Goal: Transaction & Acquisition: Purchase product/service

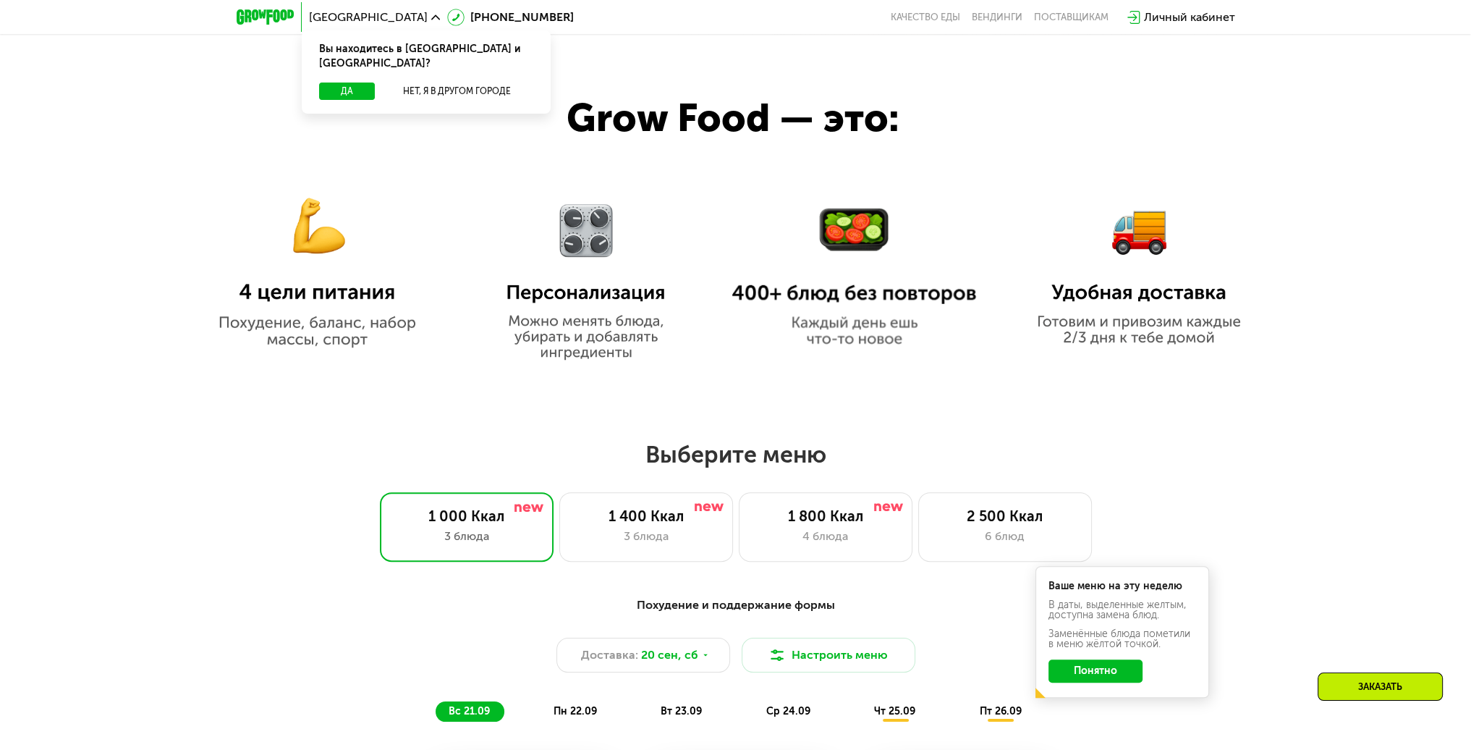
scroll to position [1158, 0]
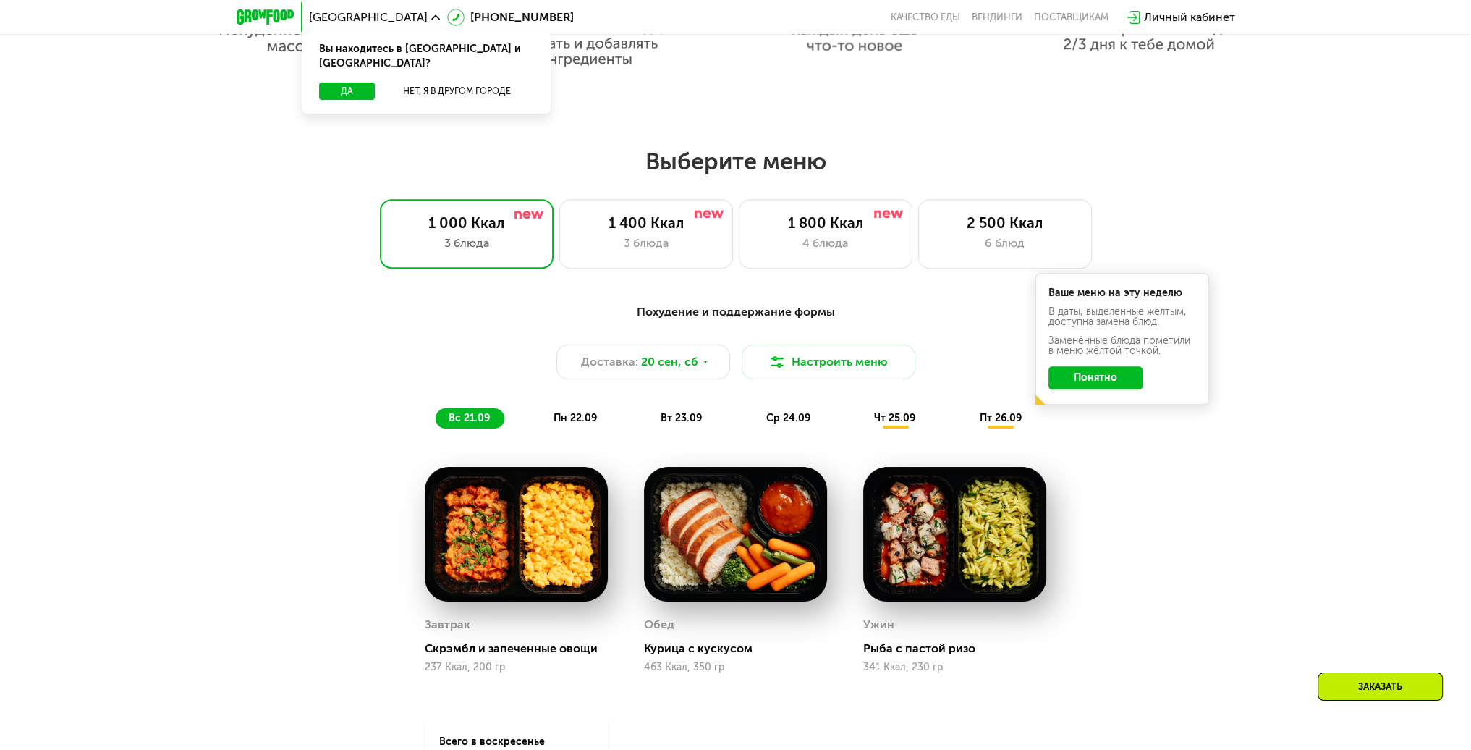
click at [1120, 389] on button "Понятно" at bounding box center [1095, 377] width 94 height 23
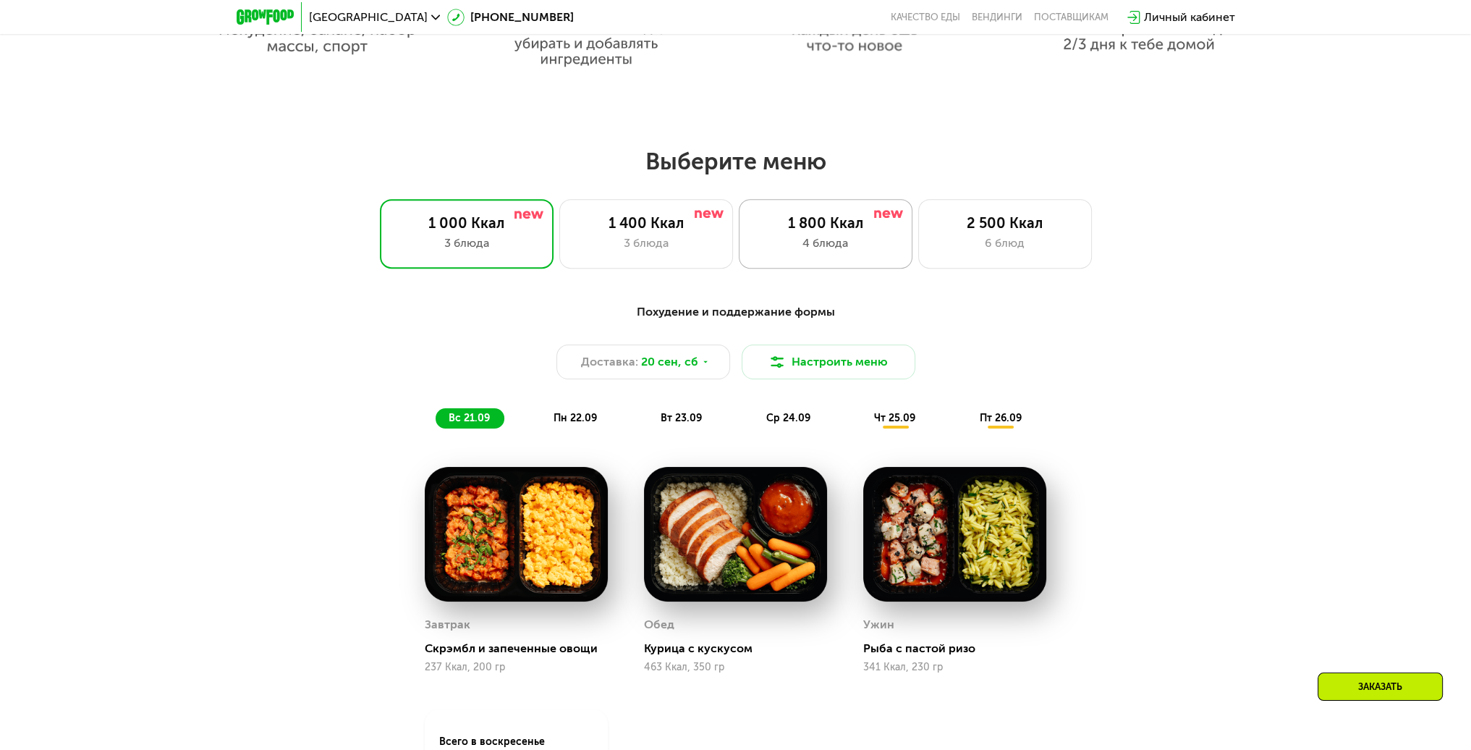
click at [821, 246] on div "4 блюда" at bounding box center [825, 242] width 143 height 17
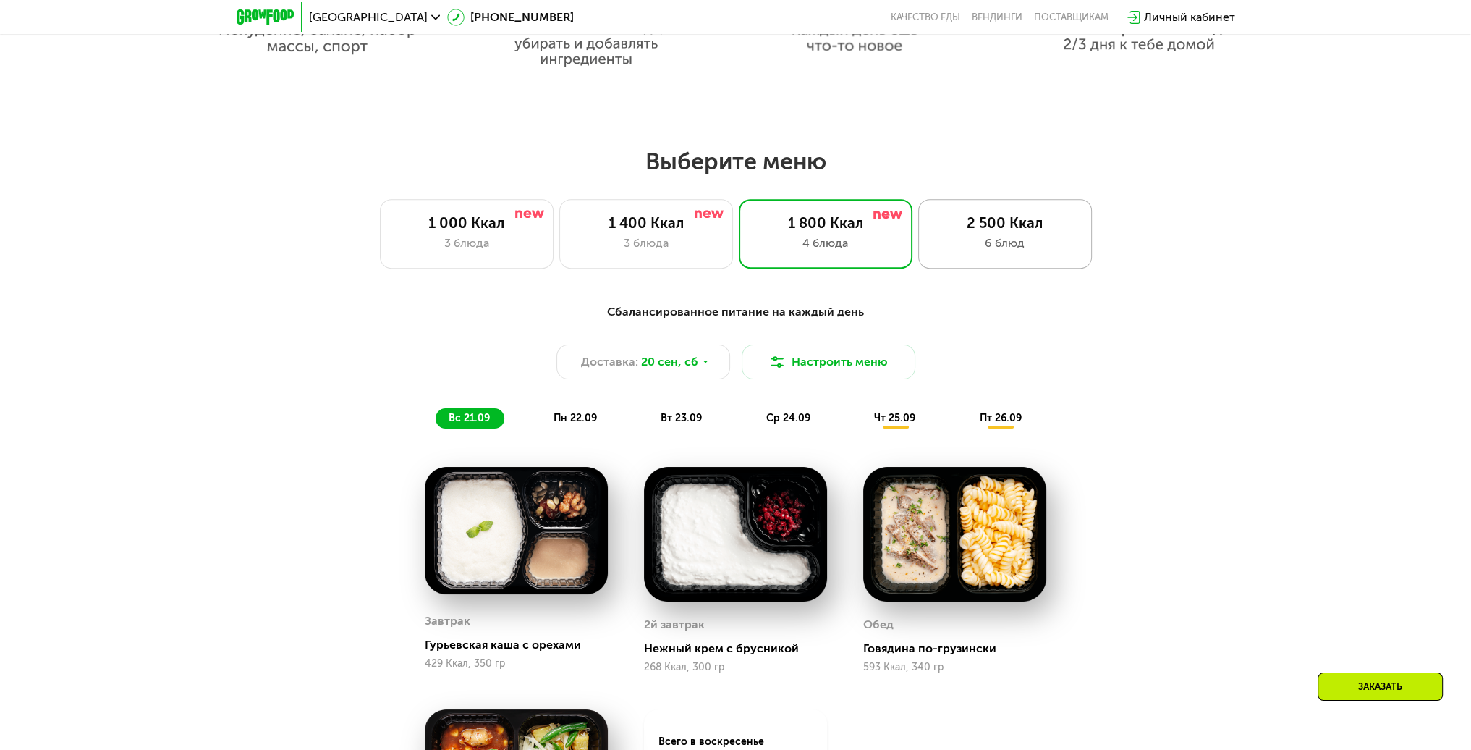
click at [984, 252] on div "6 блюд" at bounding box center [1004, 242] width 143 height 17
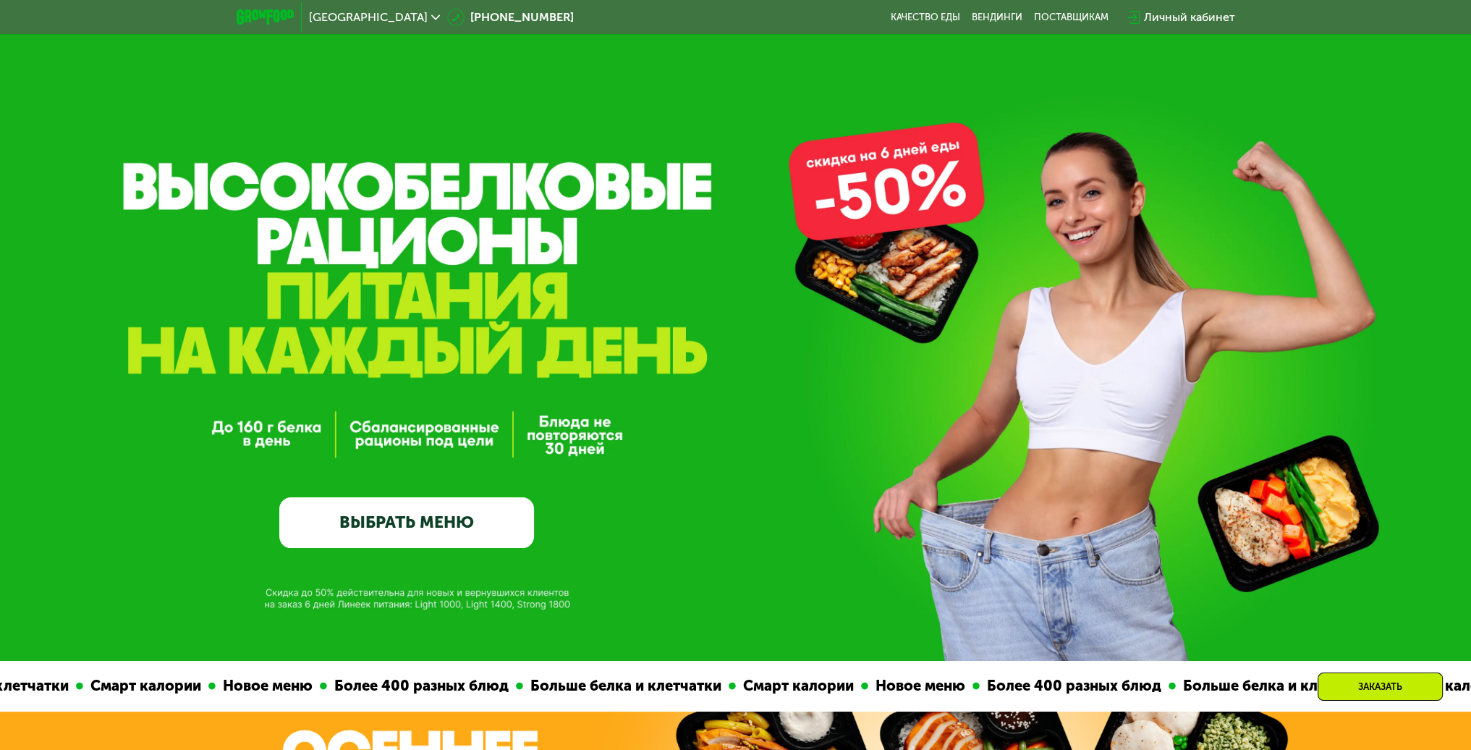
scroll to position [0, 0]
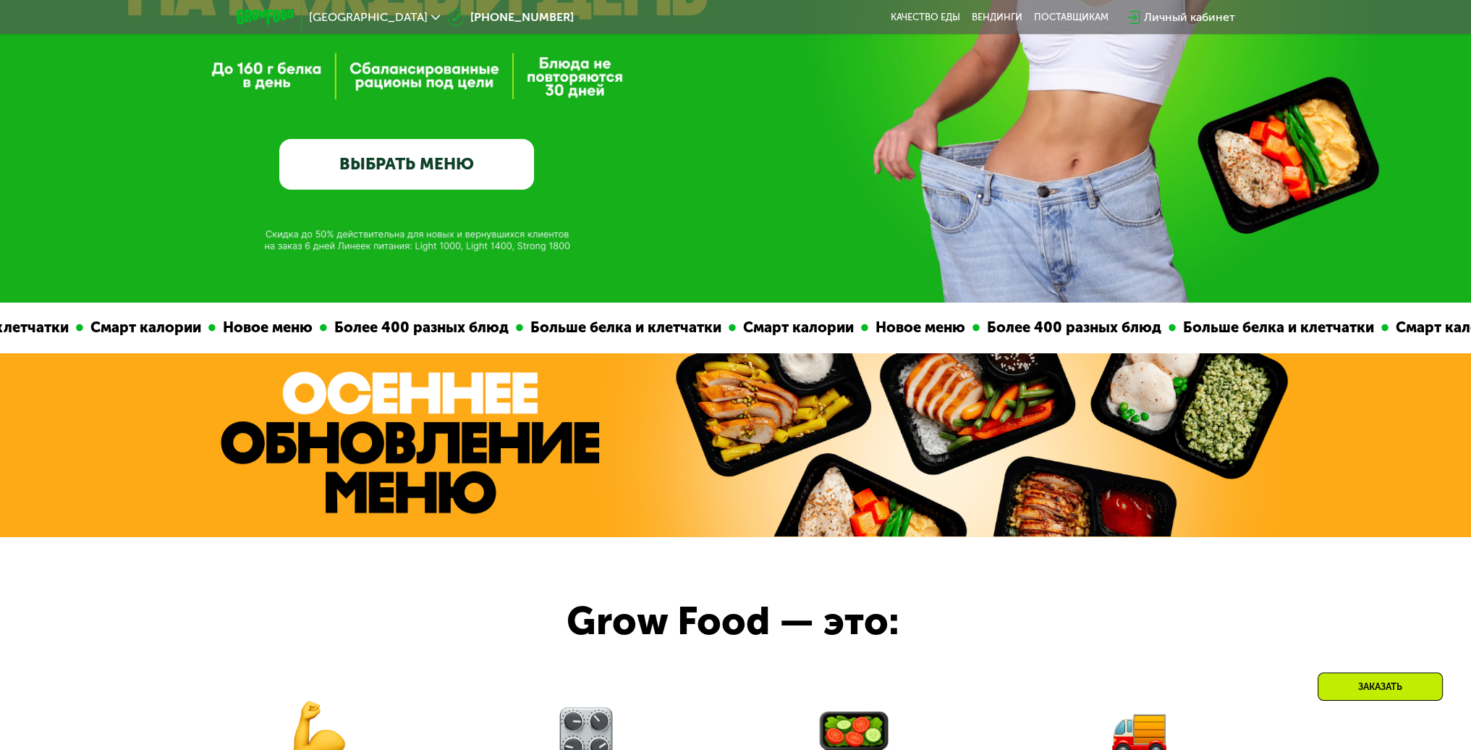
click at [469, 161] on link "ВЫБРАТЬ МЕНЮ" at bounding box center [406, 164] width 255 height 51
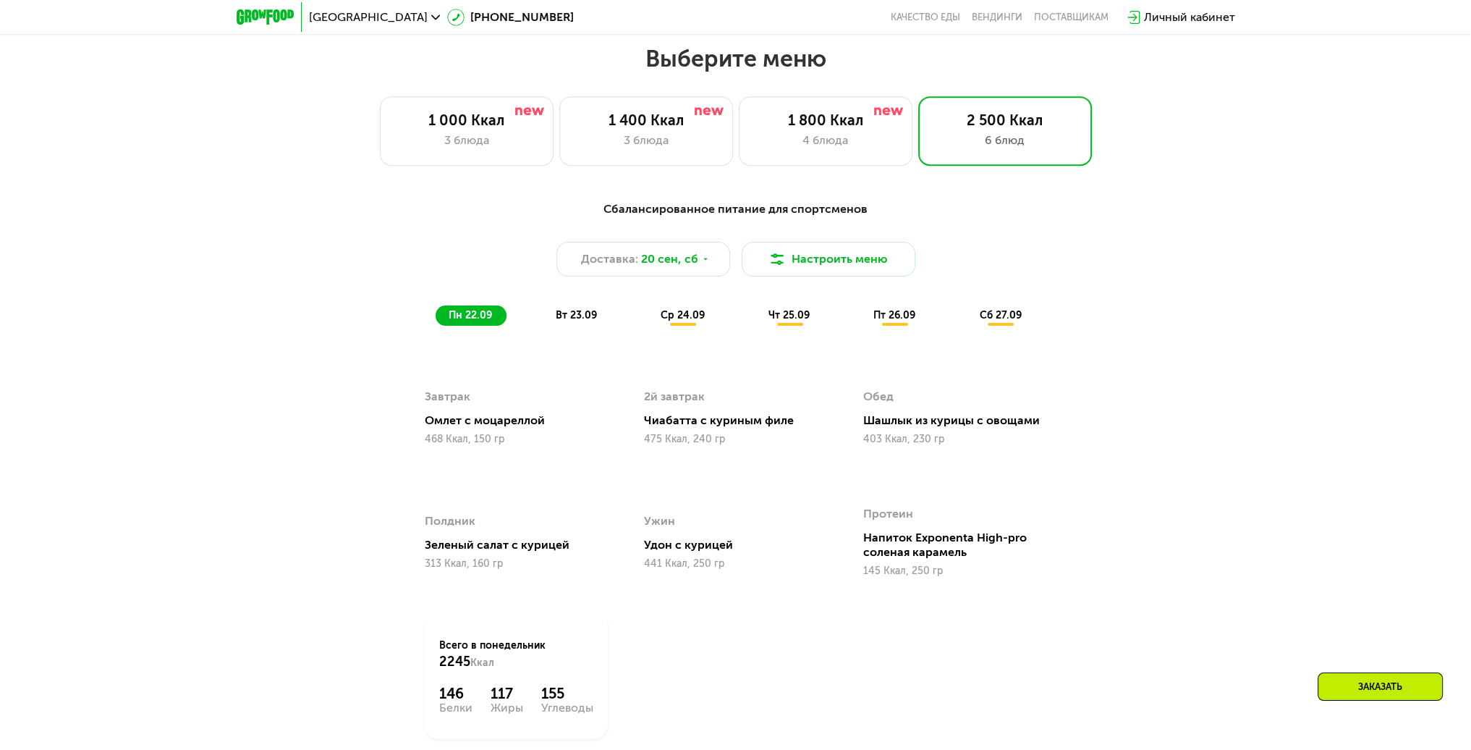
scroll to position [1275, 0]
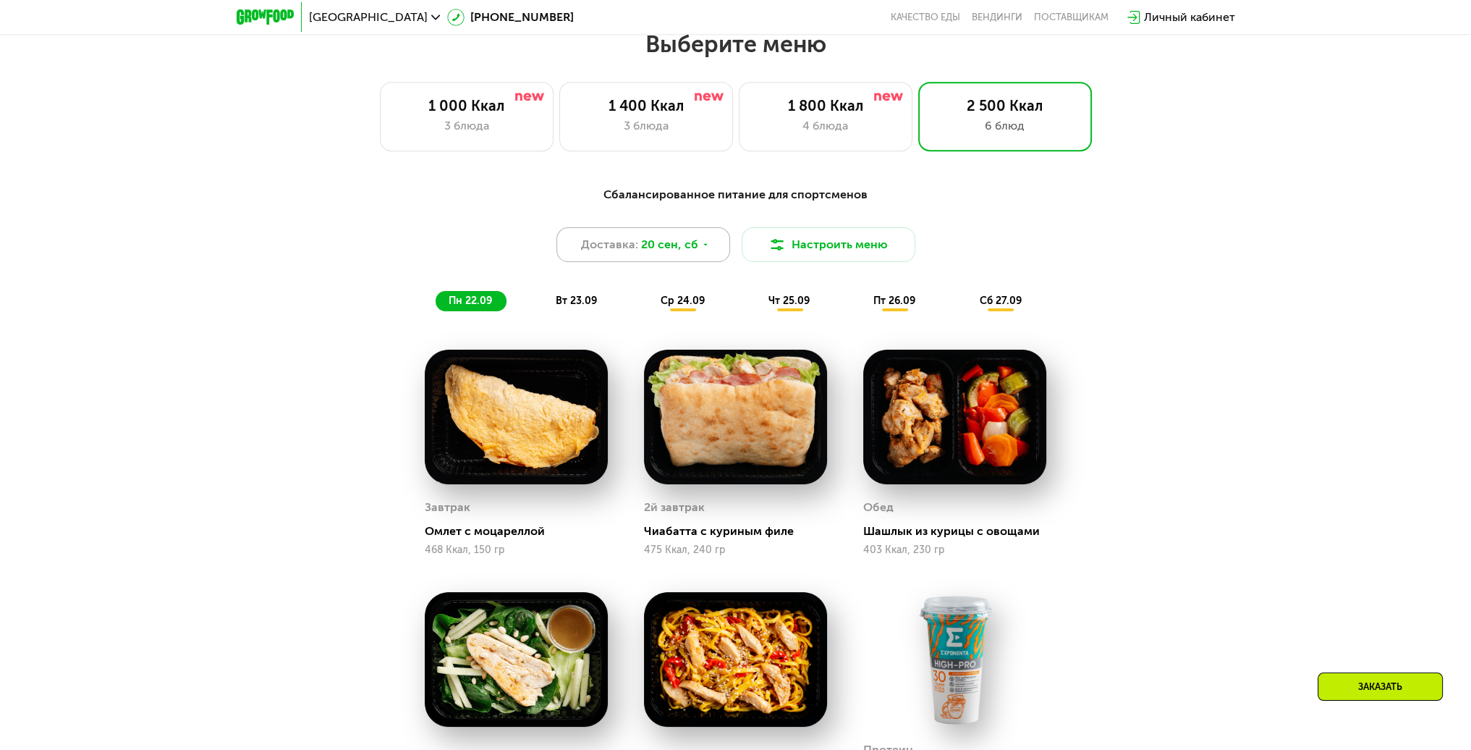
click at [714, 246] on div "Доставка: 20 сен, сб" at bounding box center [643, 244] width 174 height 35
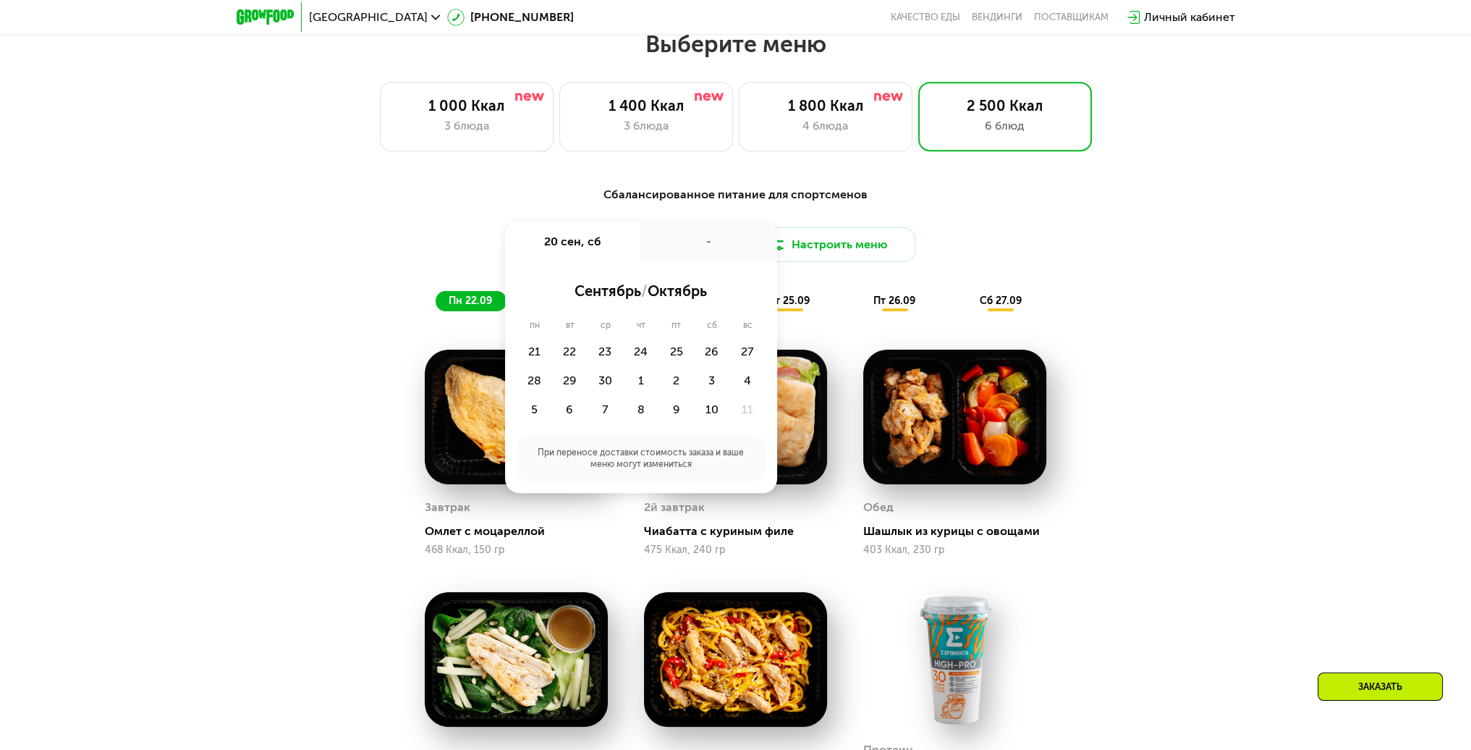
click at [745, 247] on div "-" at bounding box center [709, 241] width 136 height 41
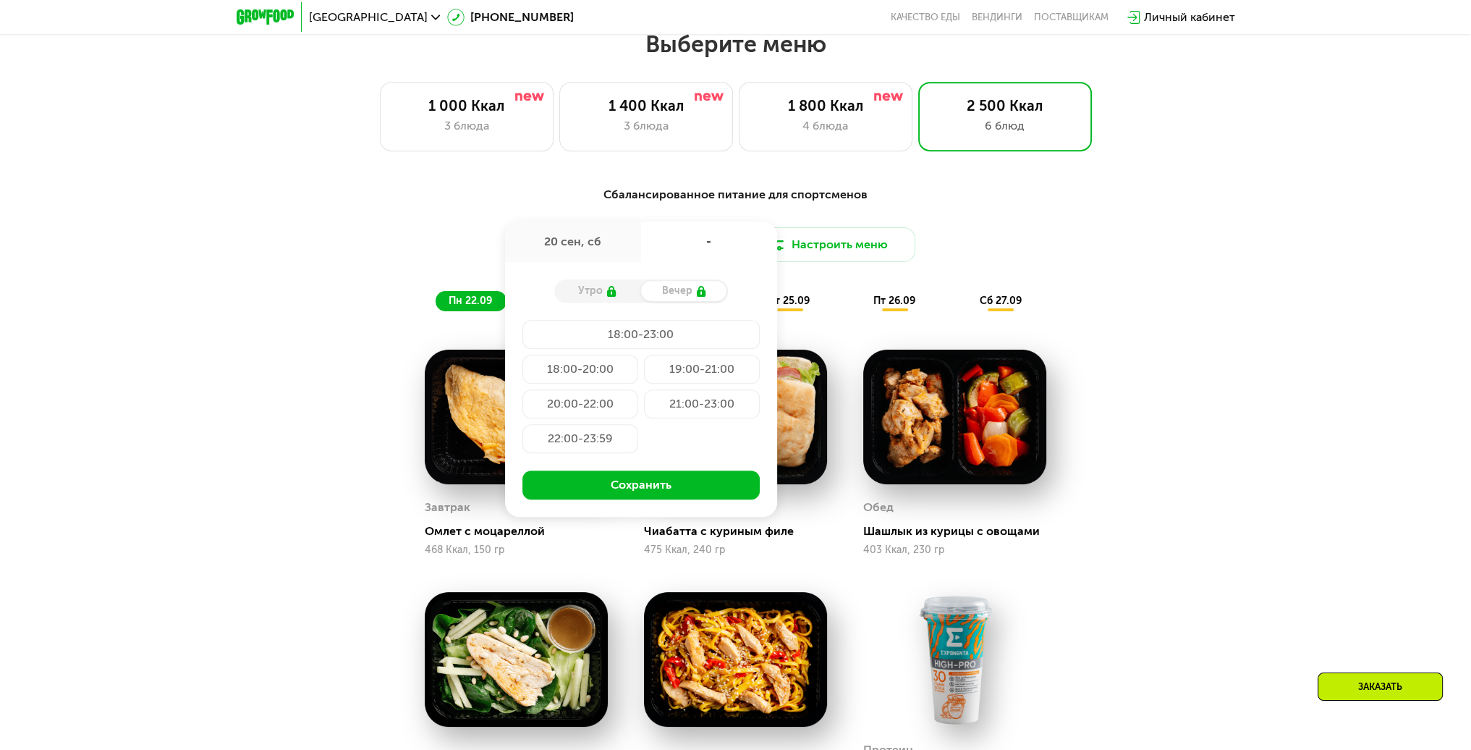
click at [1084, 243] on div "Доставка: 20 сен, сб 20 сен, сб - Утро Вечер 18:00-23:00 18:00-20:00 19:00-21:0…" at bounding box center [736, 244] width 857 height 35
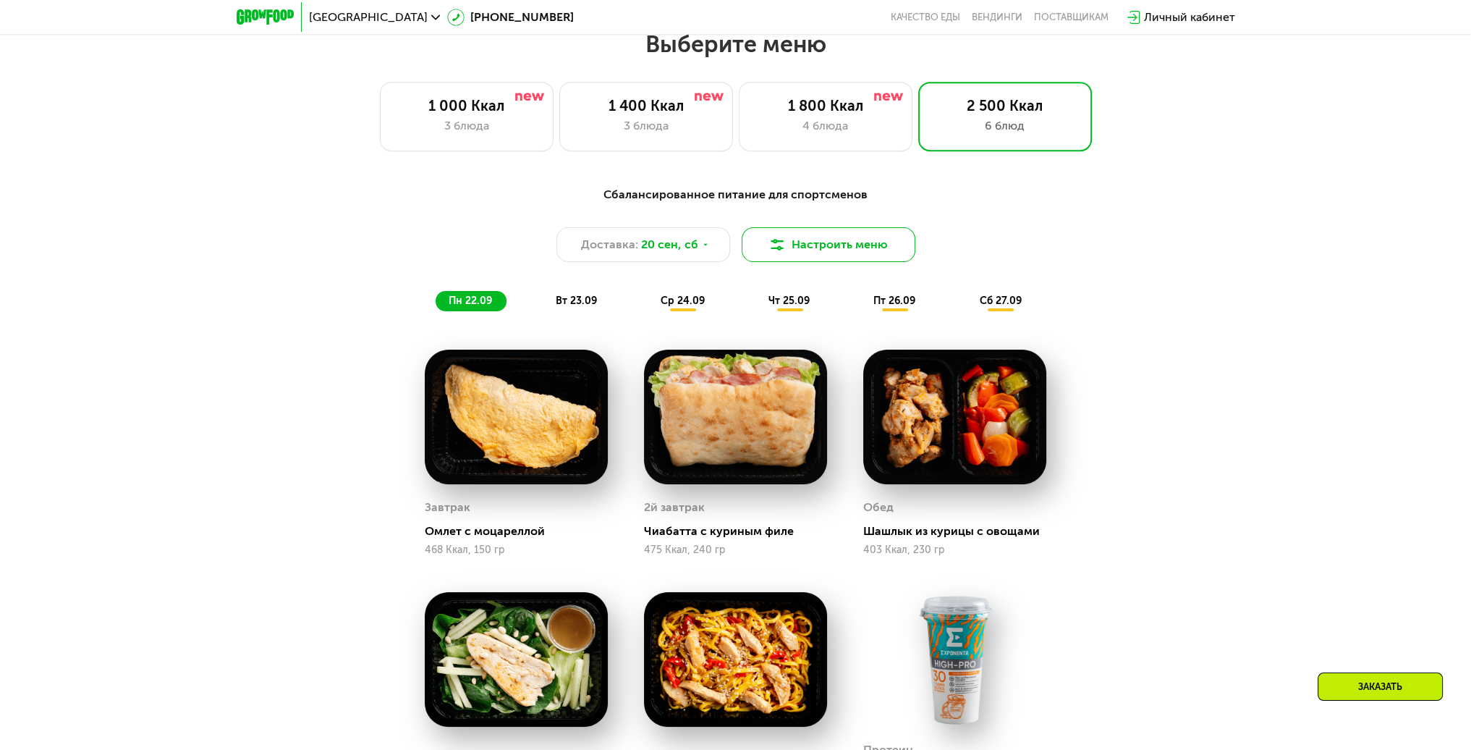
click at [876, 255] on button "Настроить меню" at bounding box center [829, 244] width 174 height 35
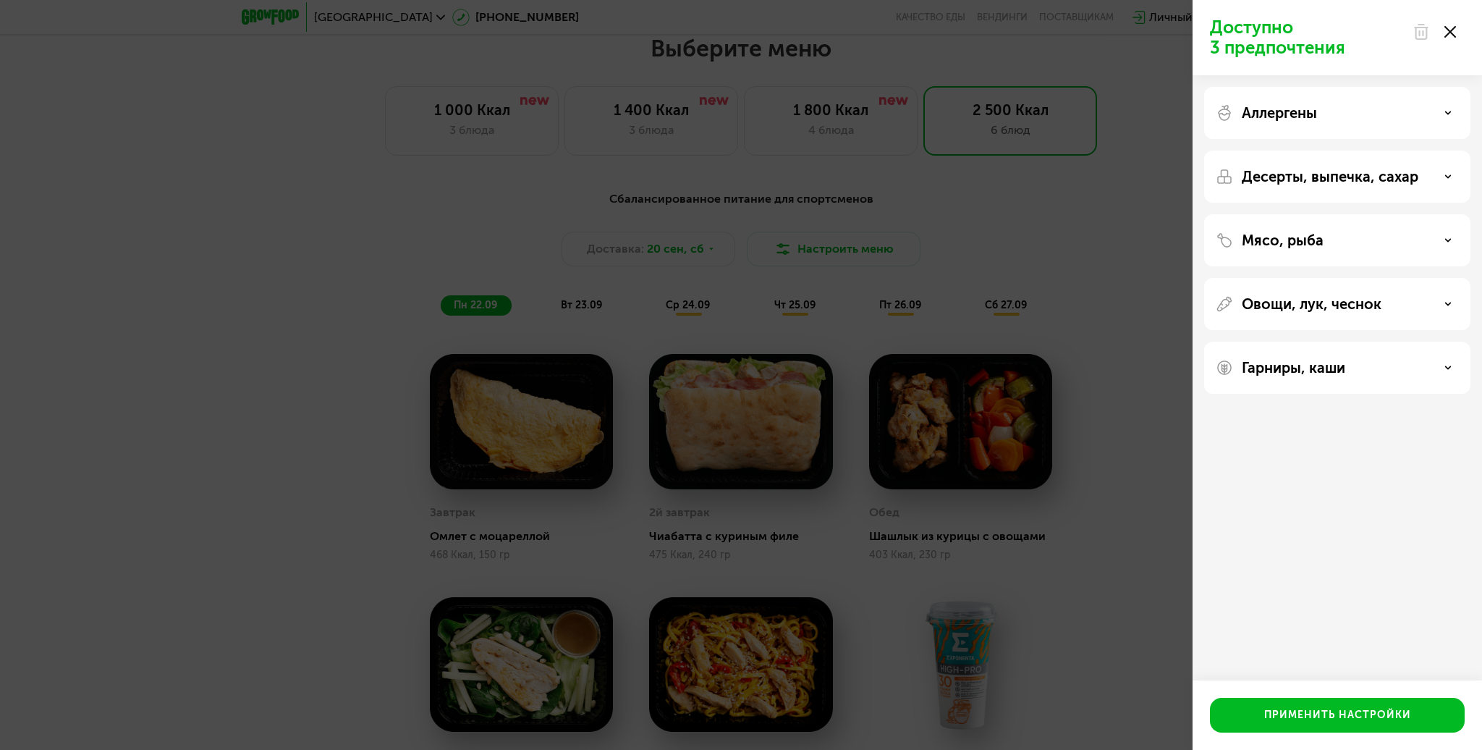
click at [1449, 32] on use at bounding box center [1450, 32] width 12 height 12
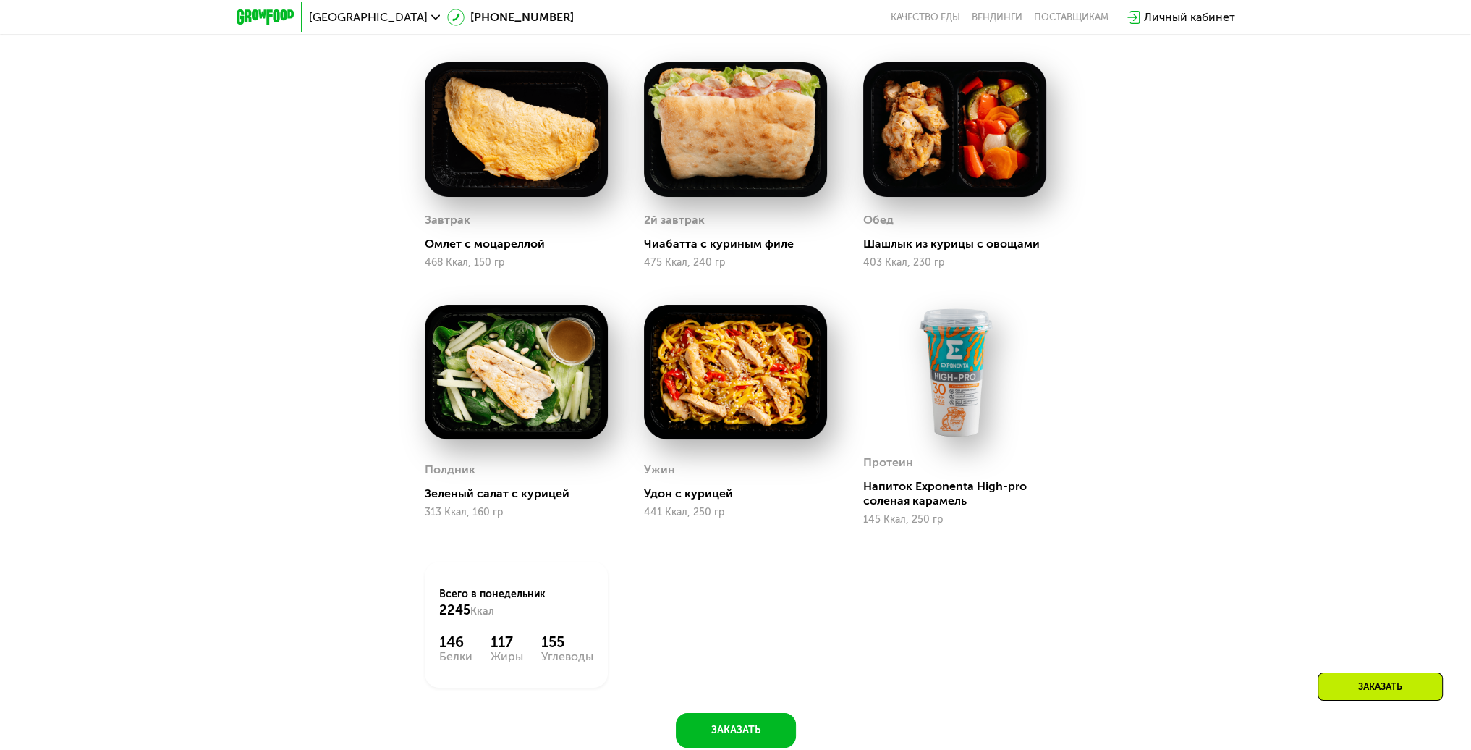
scroll to position [1564, 0]
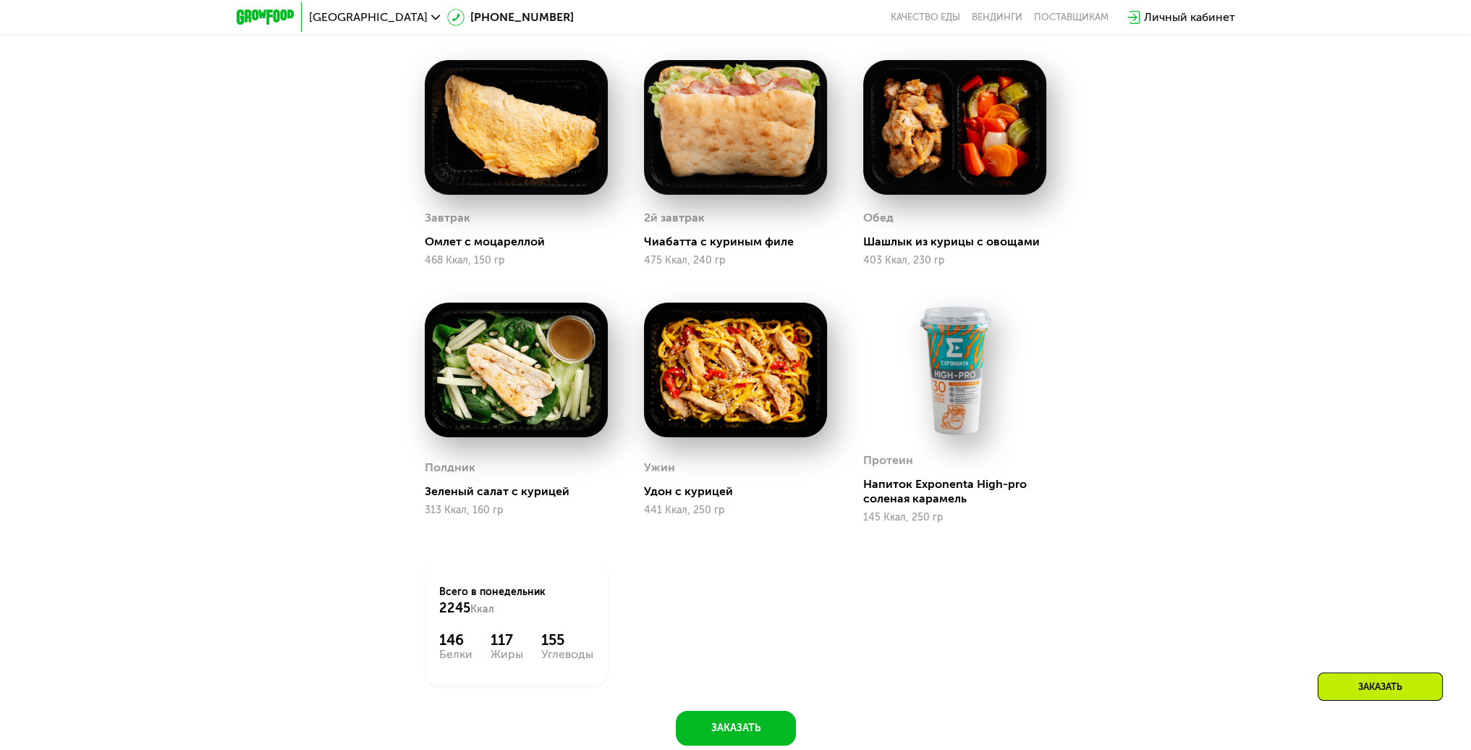
click at [971, 365] on img at bounding box center [954, 369] width 183 height 135
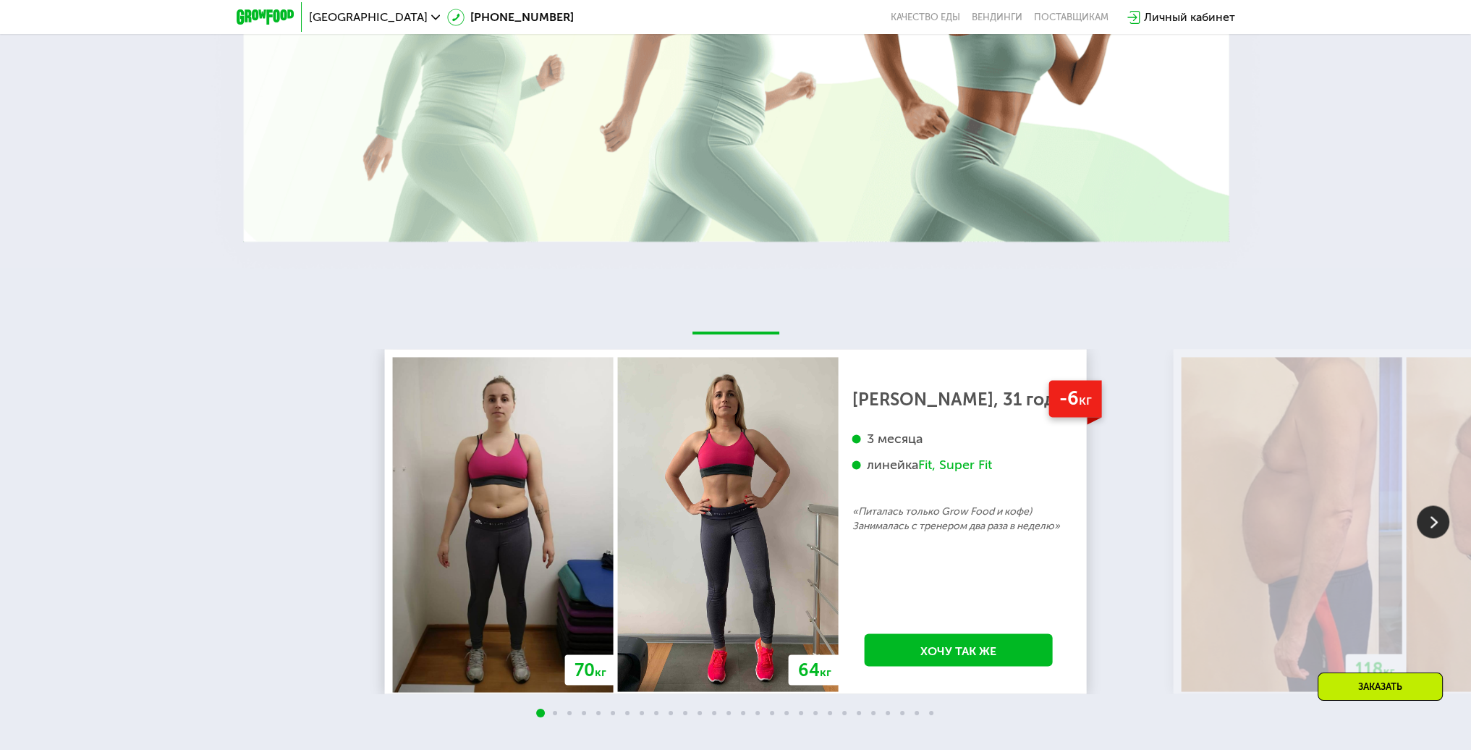
scroll to position [3373, 0]
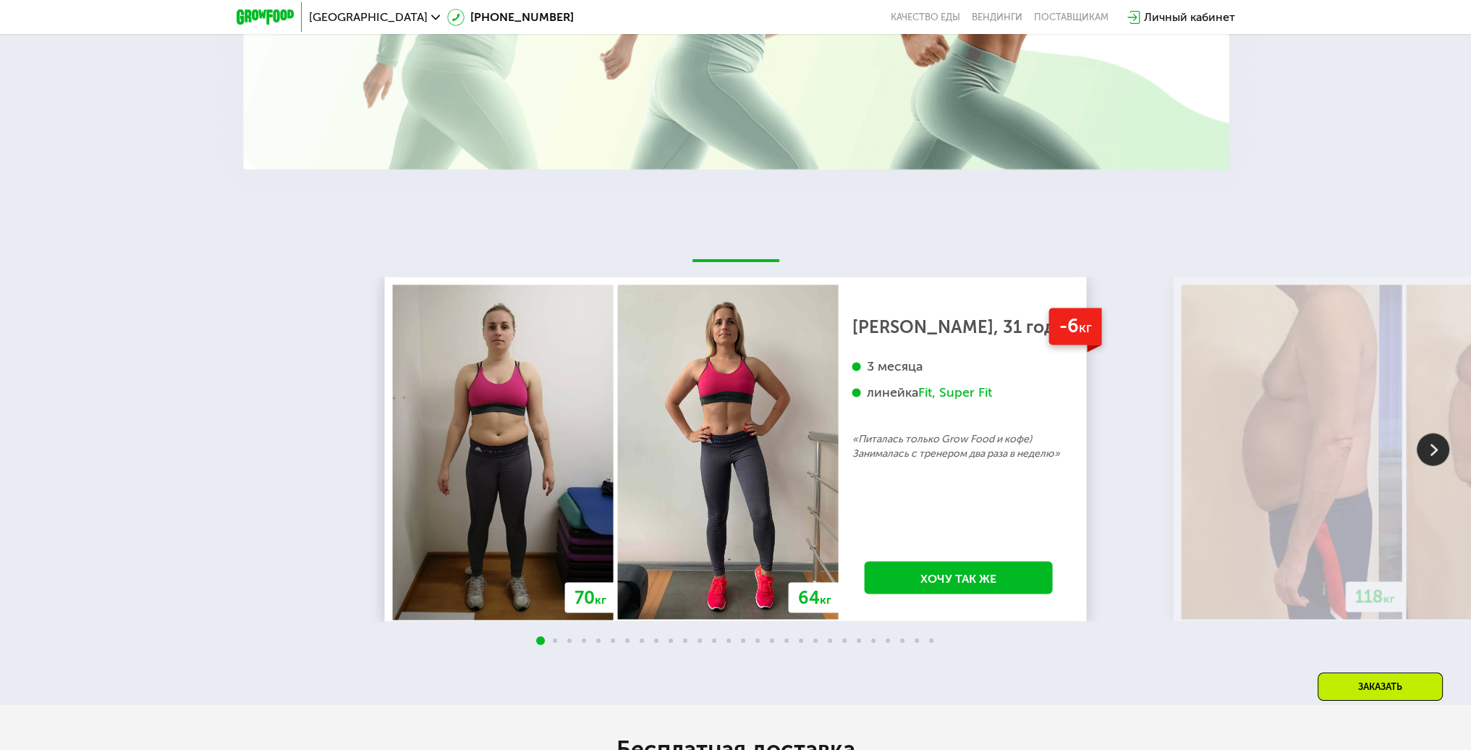
click at [1444, 464] on img at bounding box center [1433, 449] width 33 height 33
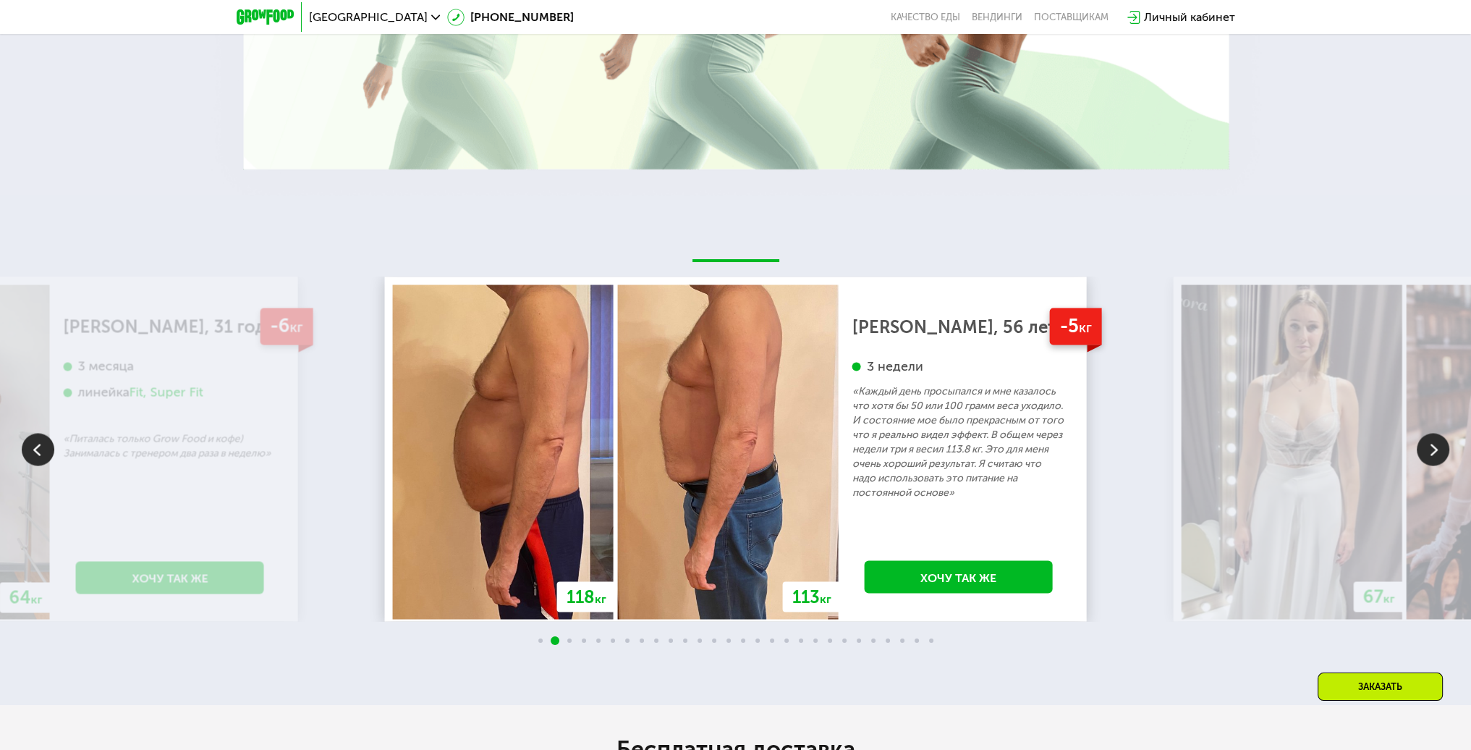
click at [1433, 455] on img at bounding box center [1433, 449] width 33 height 33
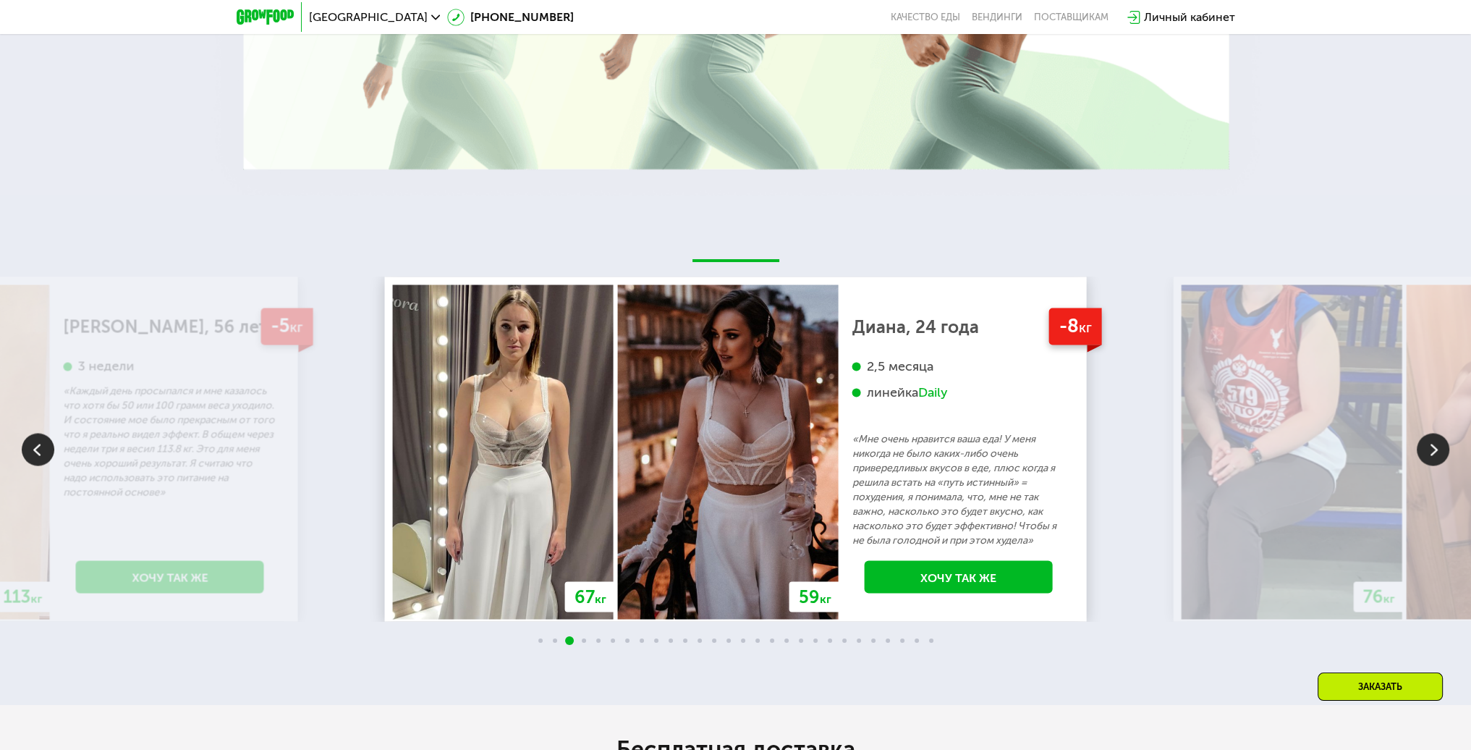
click at [1438, 450] on img at bounding box center [1433, 449] width 33 height 33
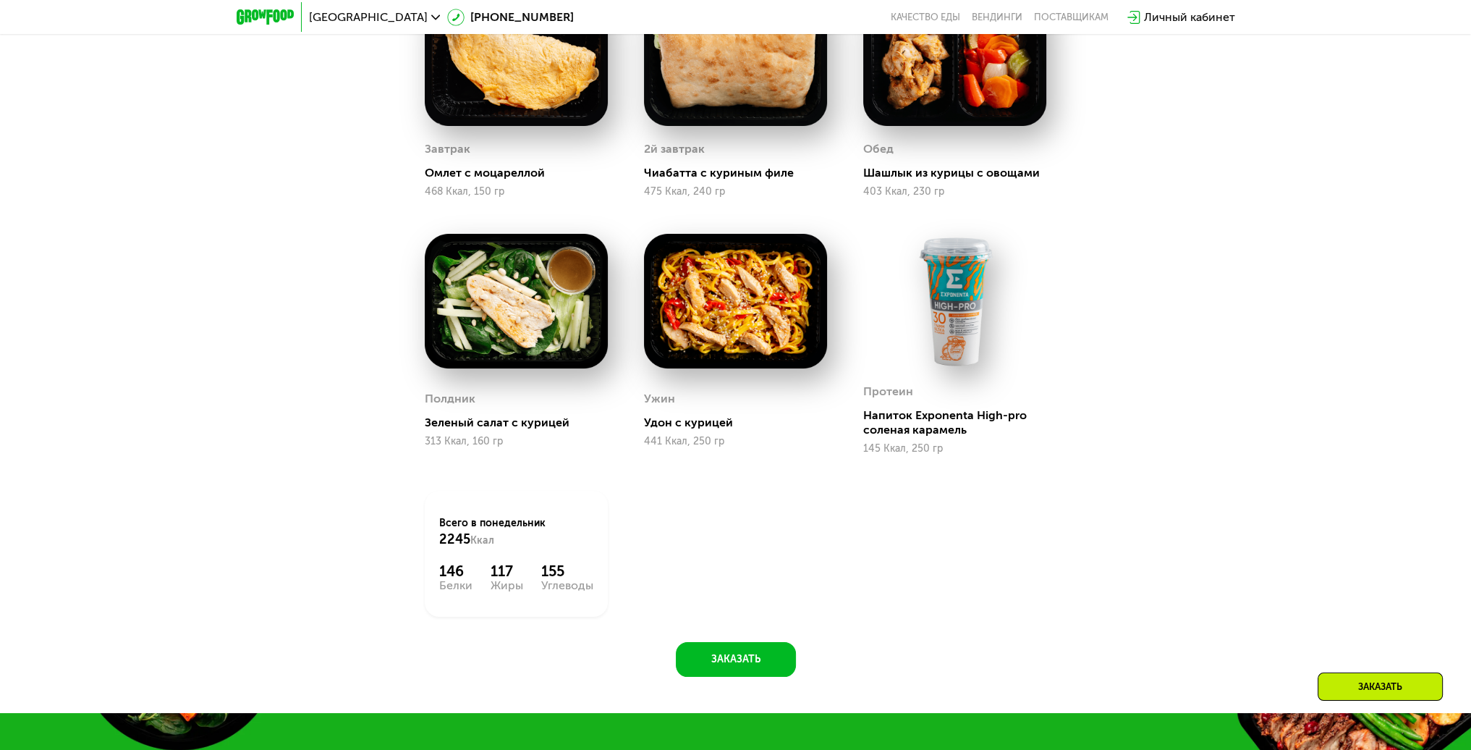
scroll to position [1737, 0]
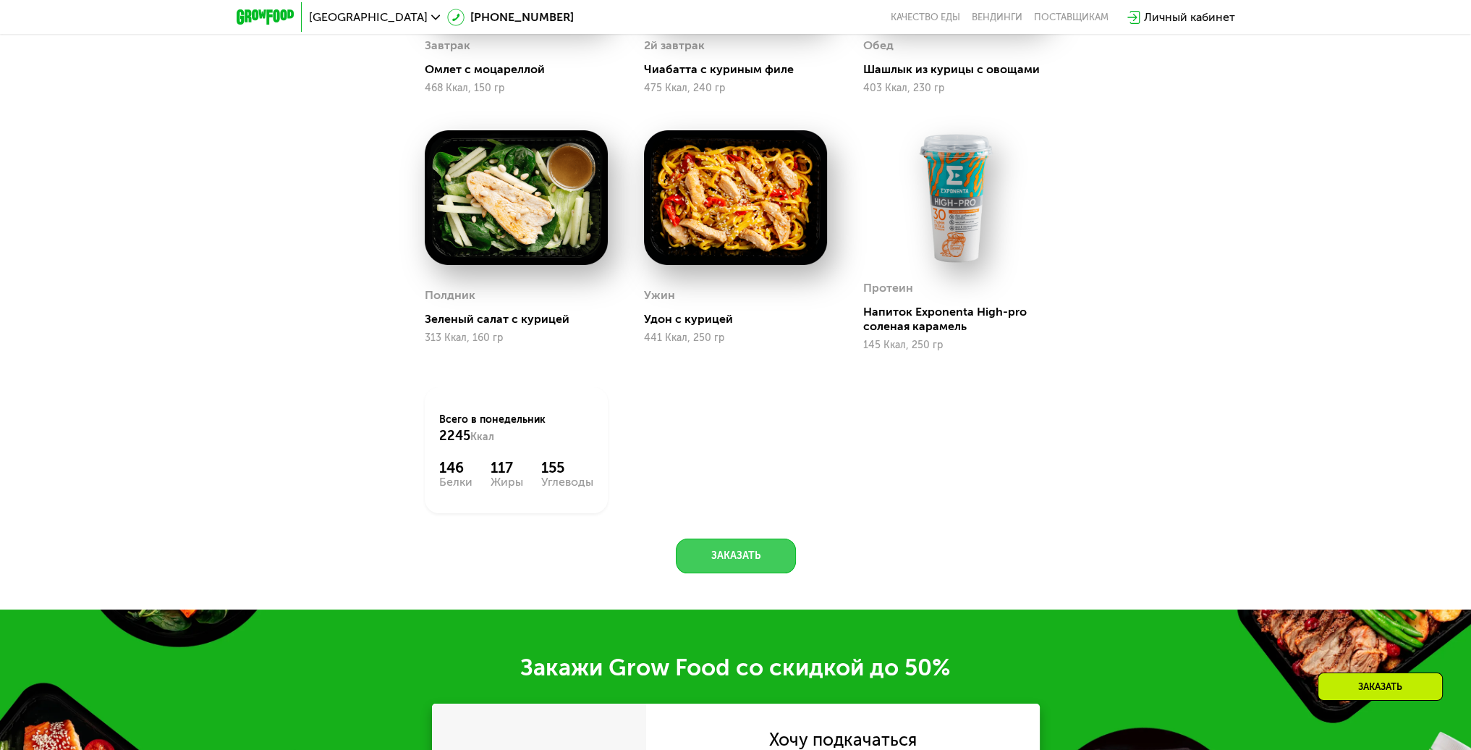
click at [753, 551] on button "Заказать" at bounding box center [736, 555] width 120 height 35
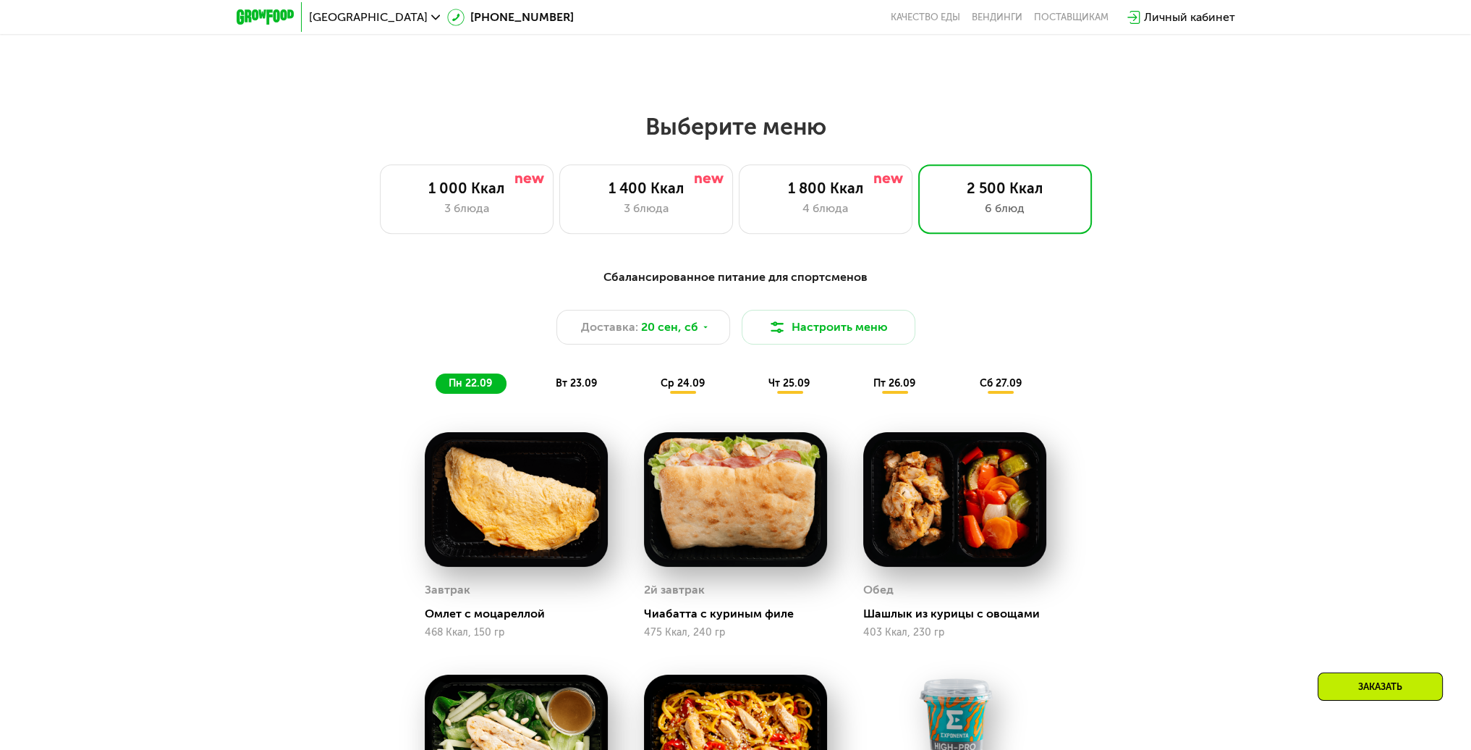
scroll to position [1048, 0]
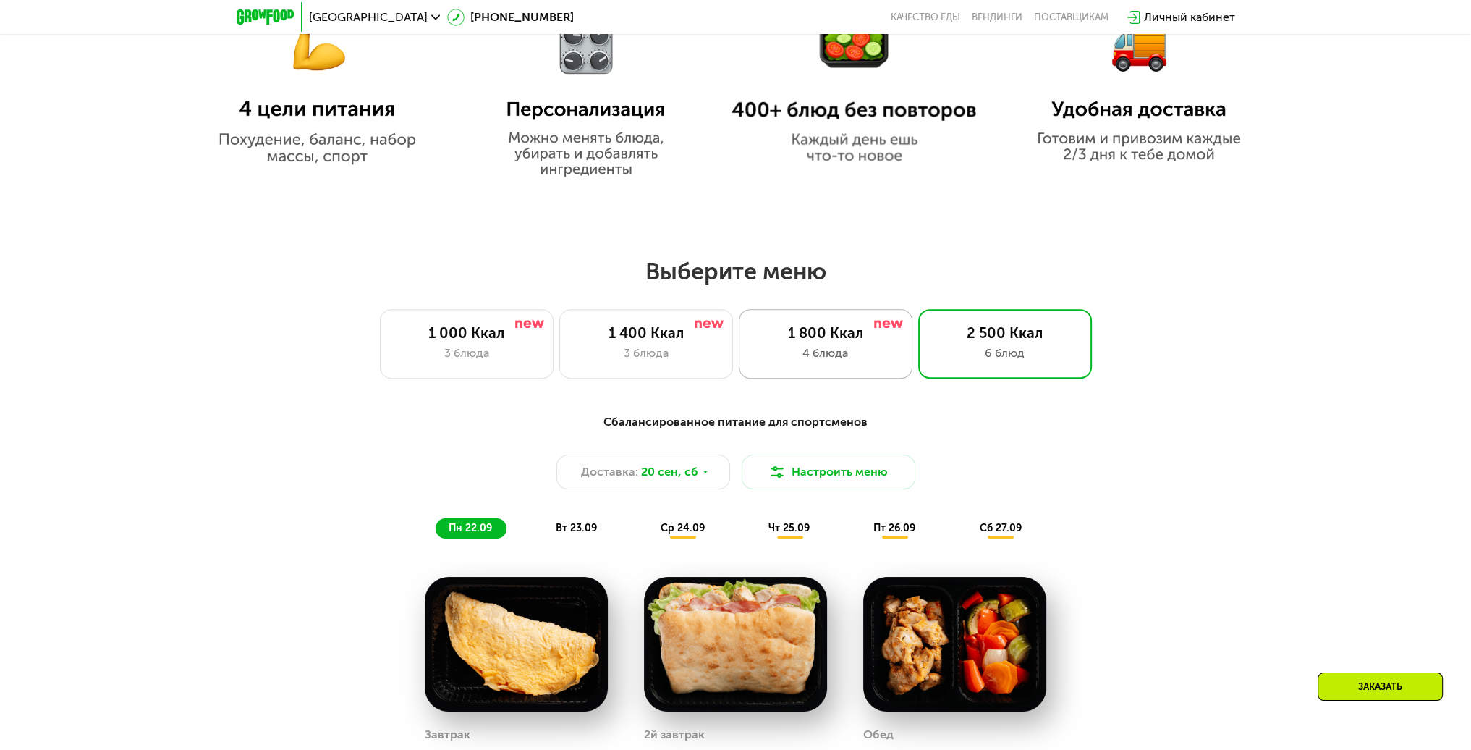
click at [800, 362] on div "4 блюда" at bounding box center [825, 352] width 143 height 17
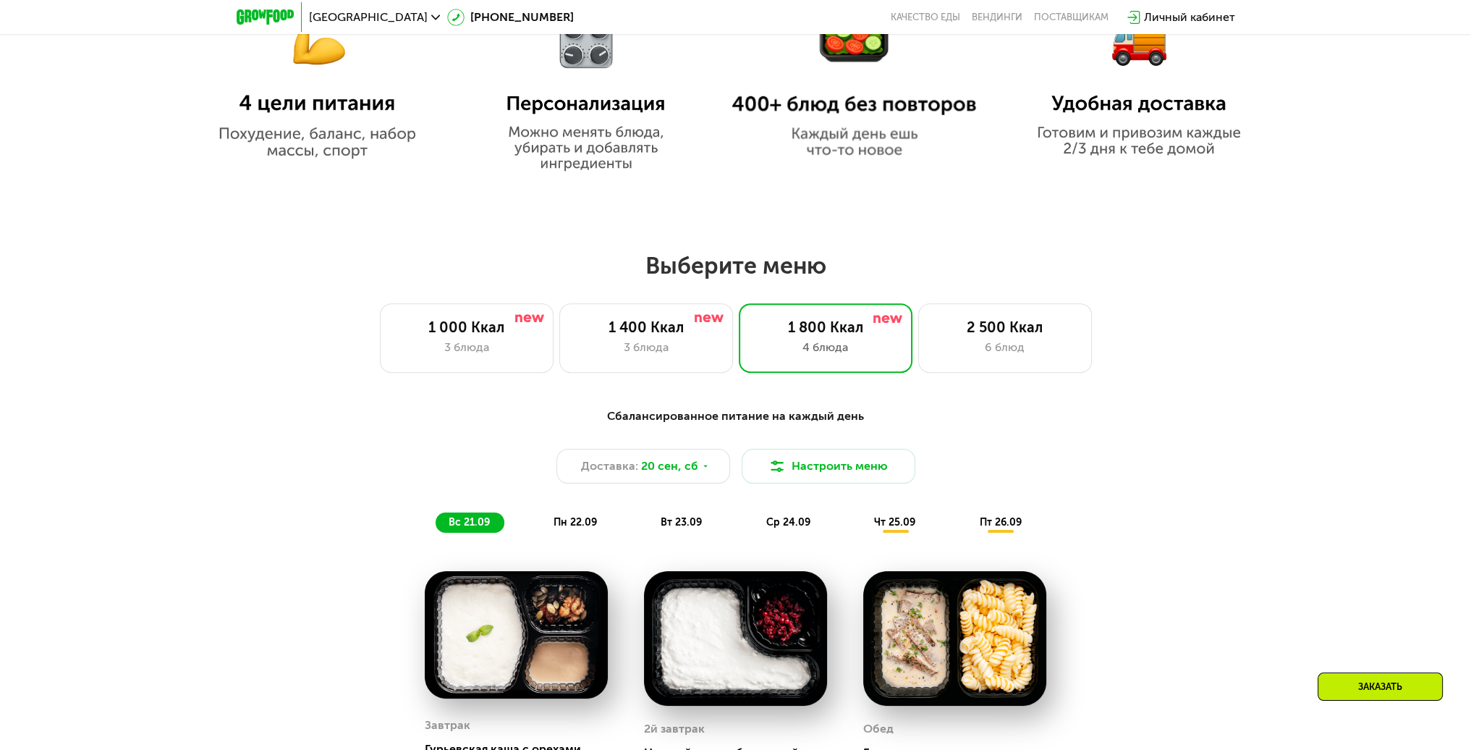
scroll to position [975, 0]
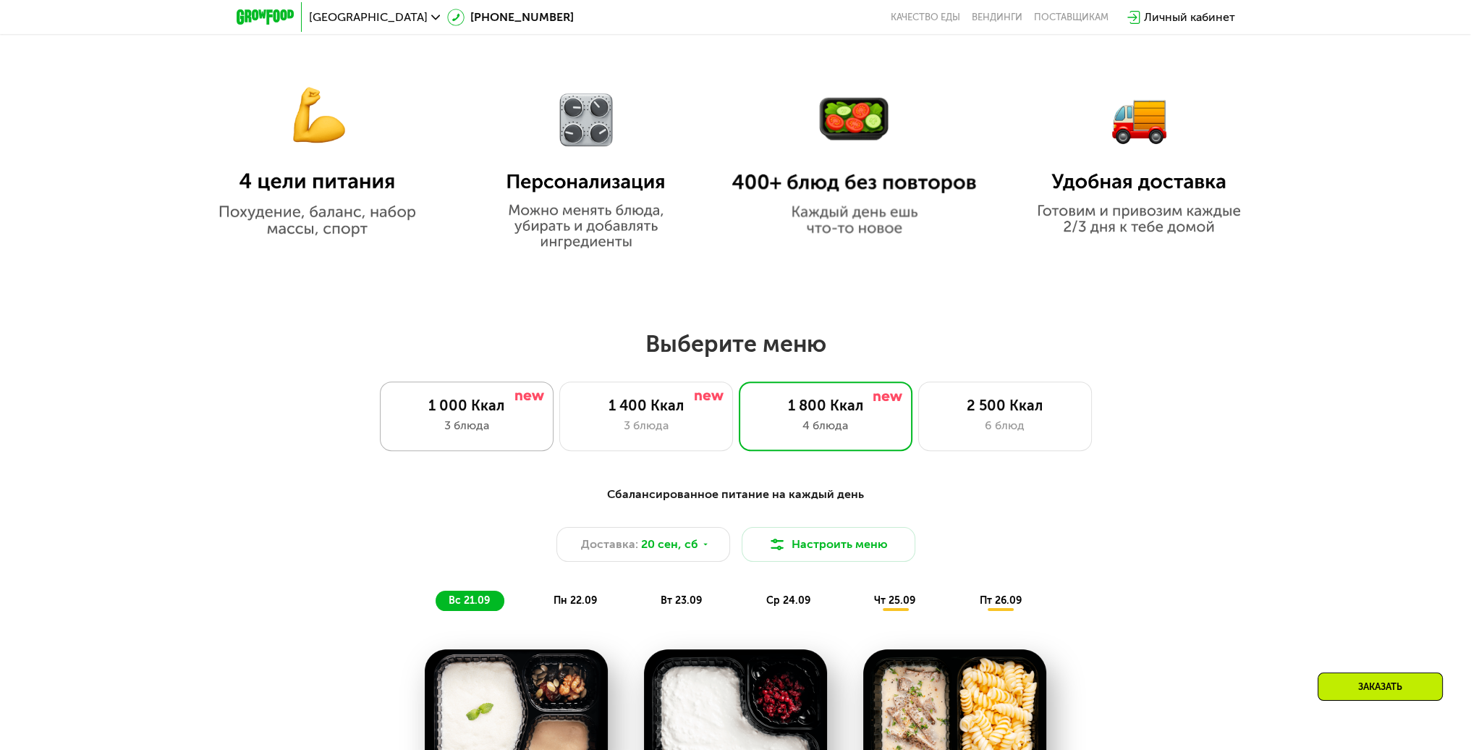
click at [490, 396] on div "1 000 Ккал 3 блюда" at bounding box center [467, 415] width 174 height 69
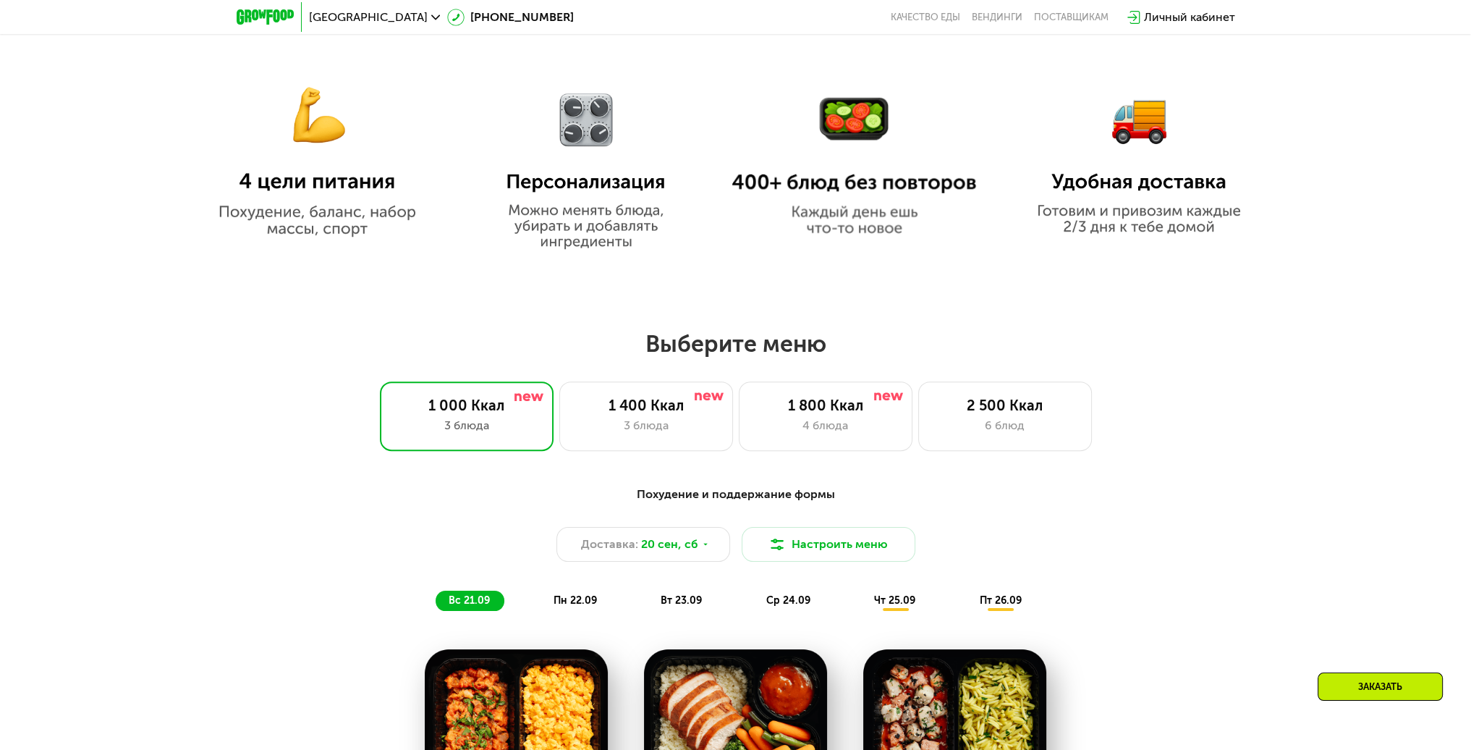
click at [471, 339] on h2 "Выберите меню" at bounding box center [735, 343] width 1378 height 29
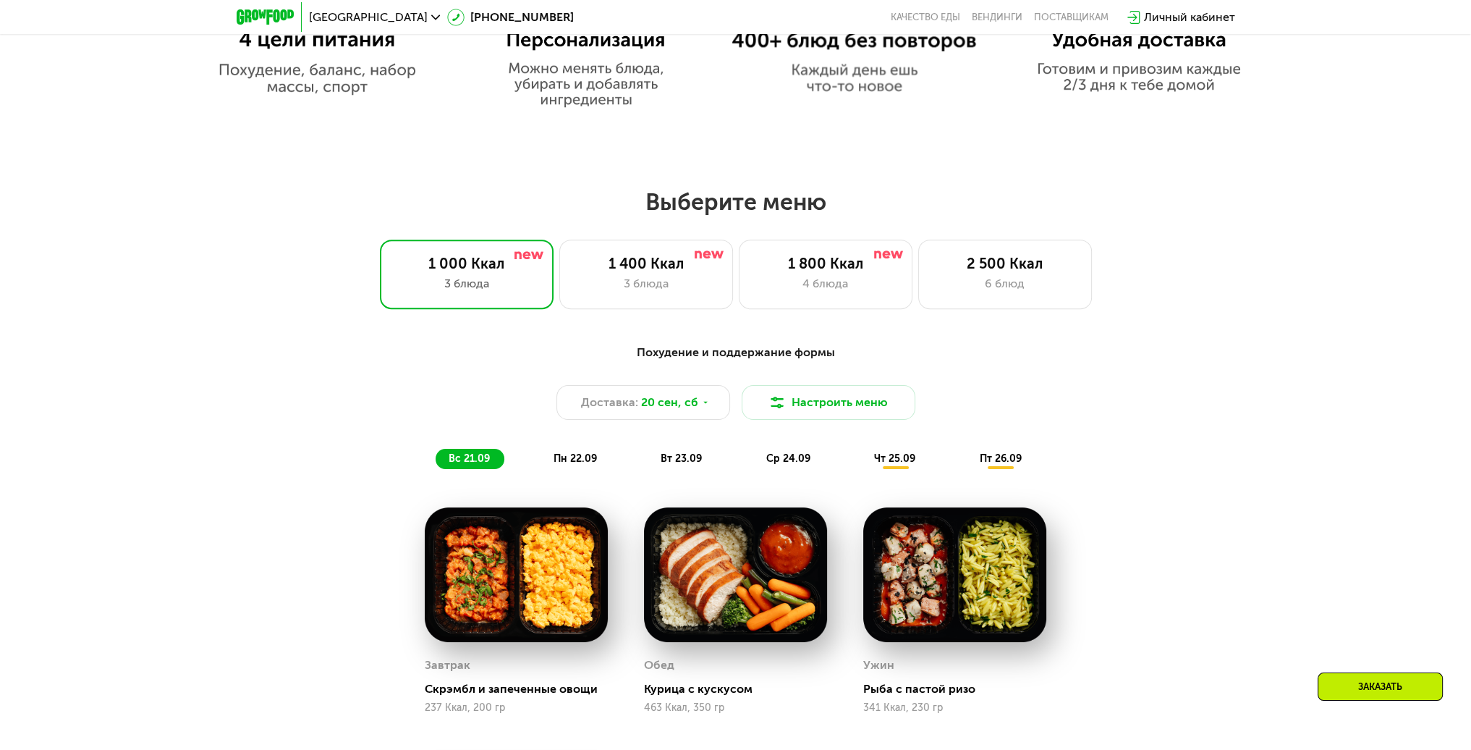
scroll to position [1120, 0]
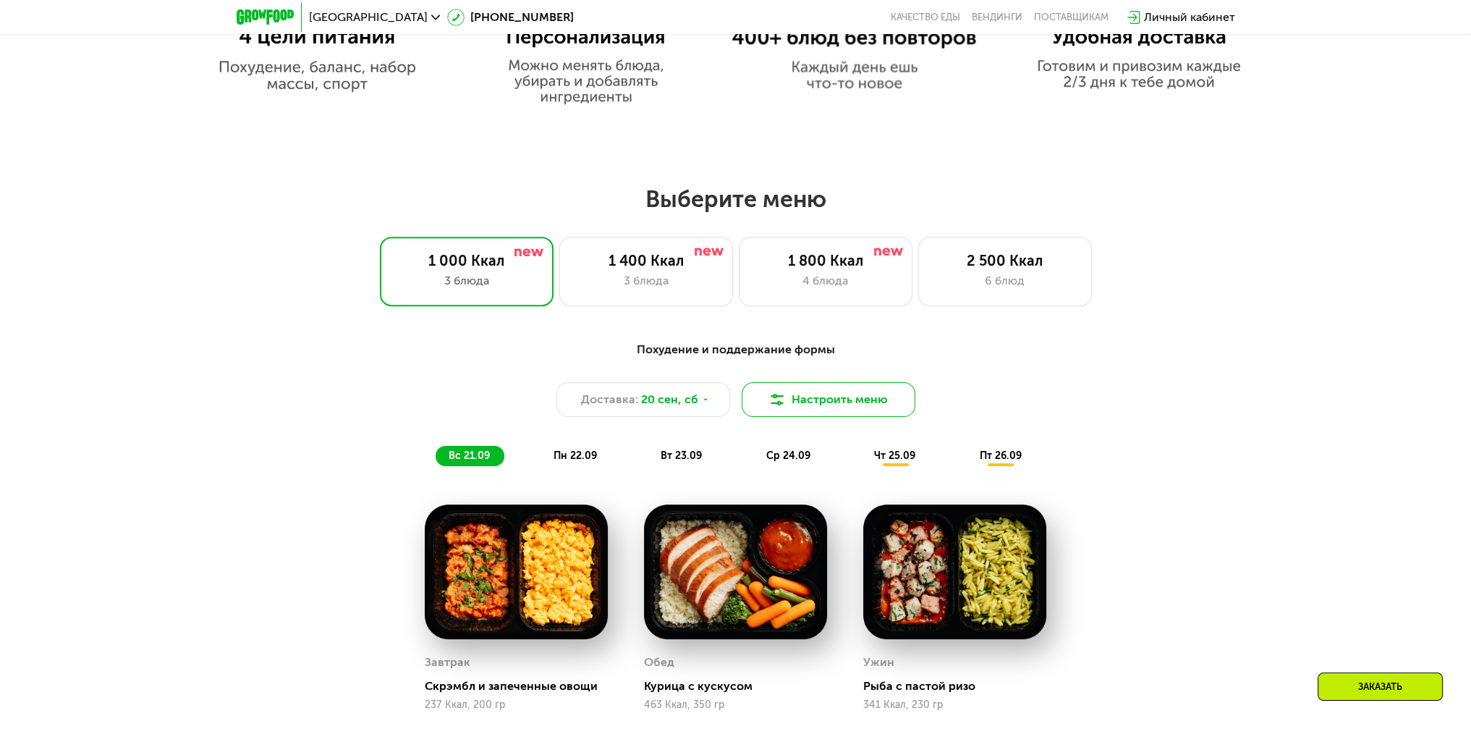
click at [822, 408] on button "Настроить меню" at bounding box center [829, 399] width 174 height 35
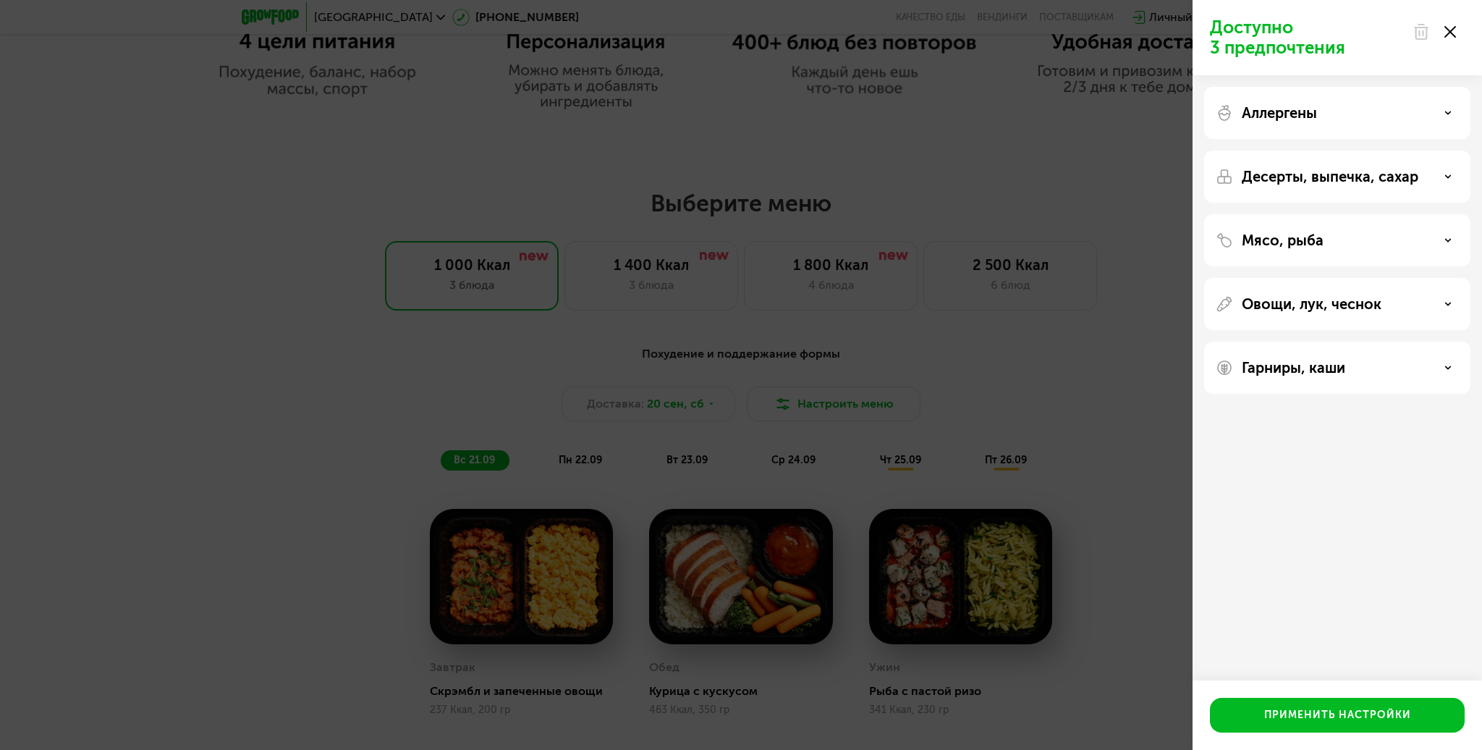
click at [1446, 27] on use at bounding box center [1450, 32] width 12 height 12
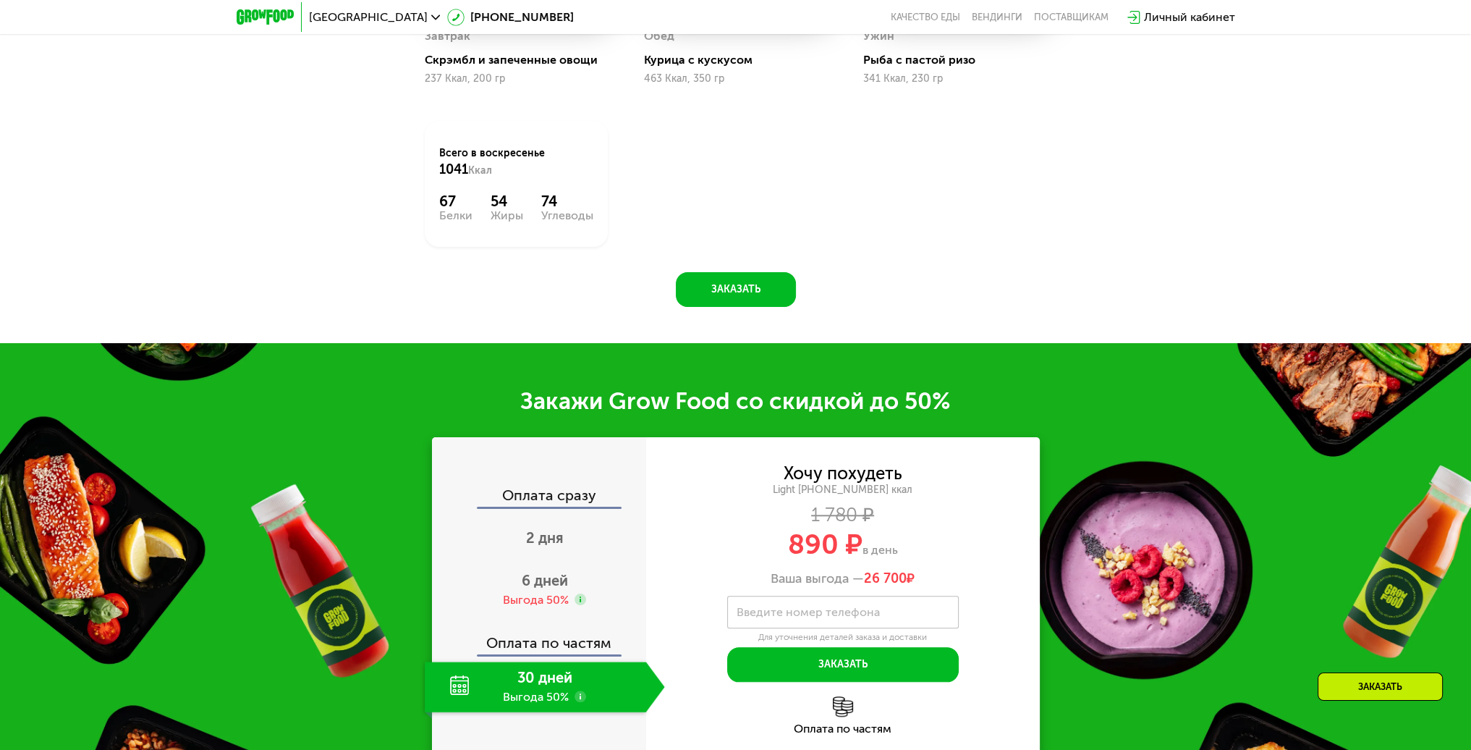
scroll to position [1771, 0]
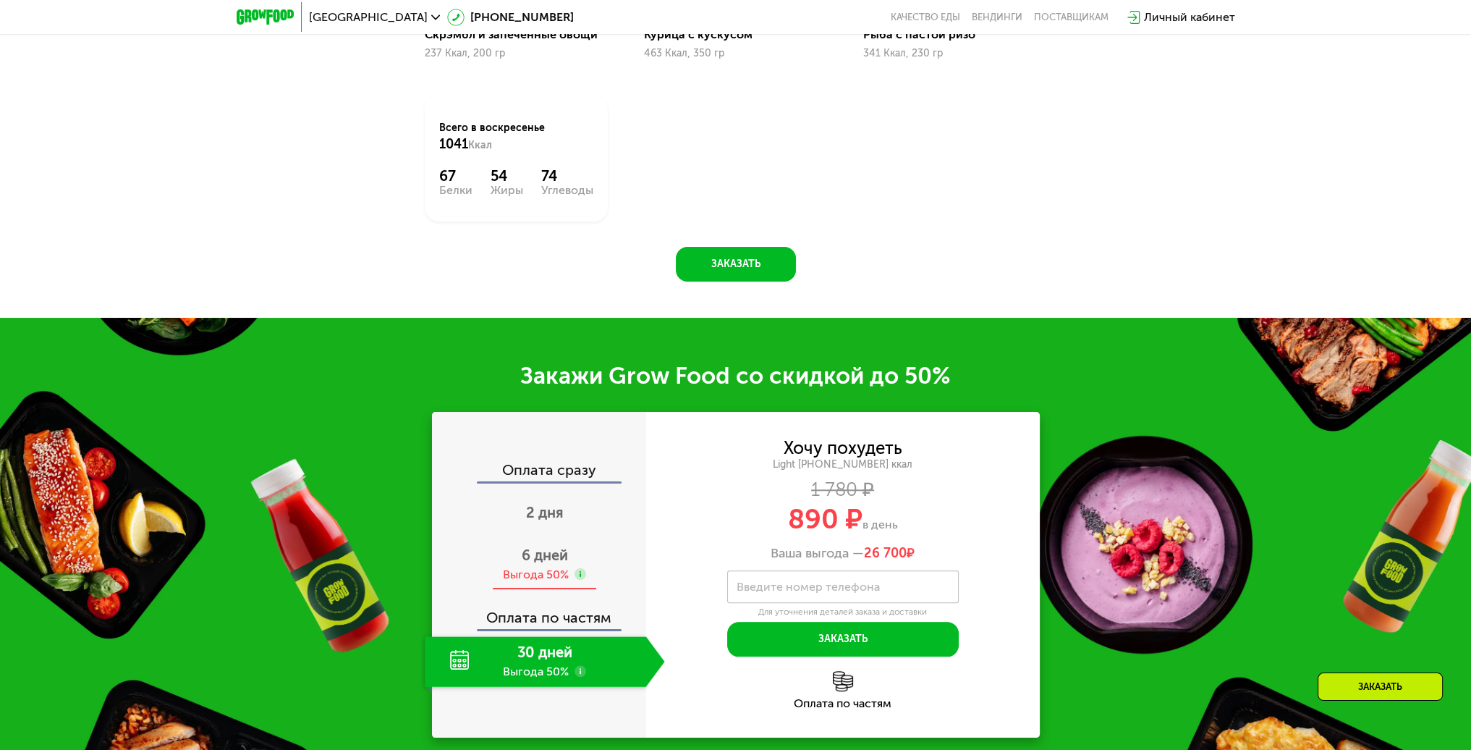
click at [547, 562] on span "6 дней" at bounding box center [545, 554] width 46 height 17
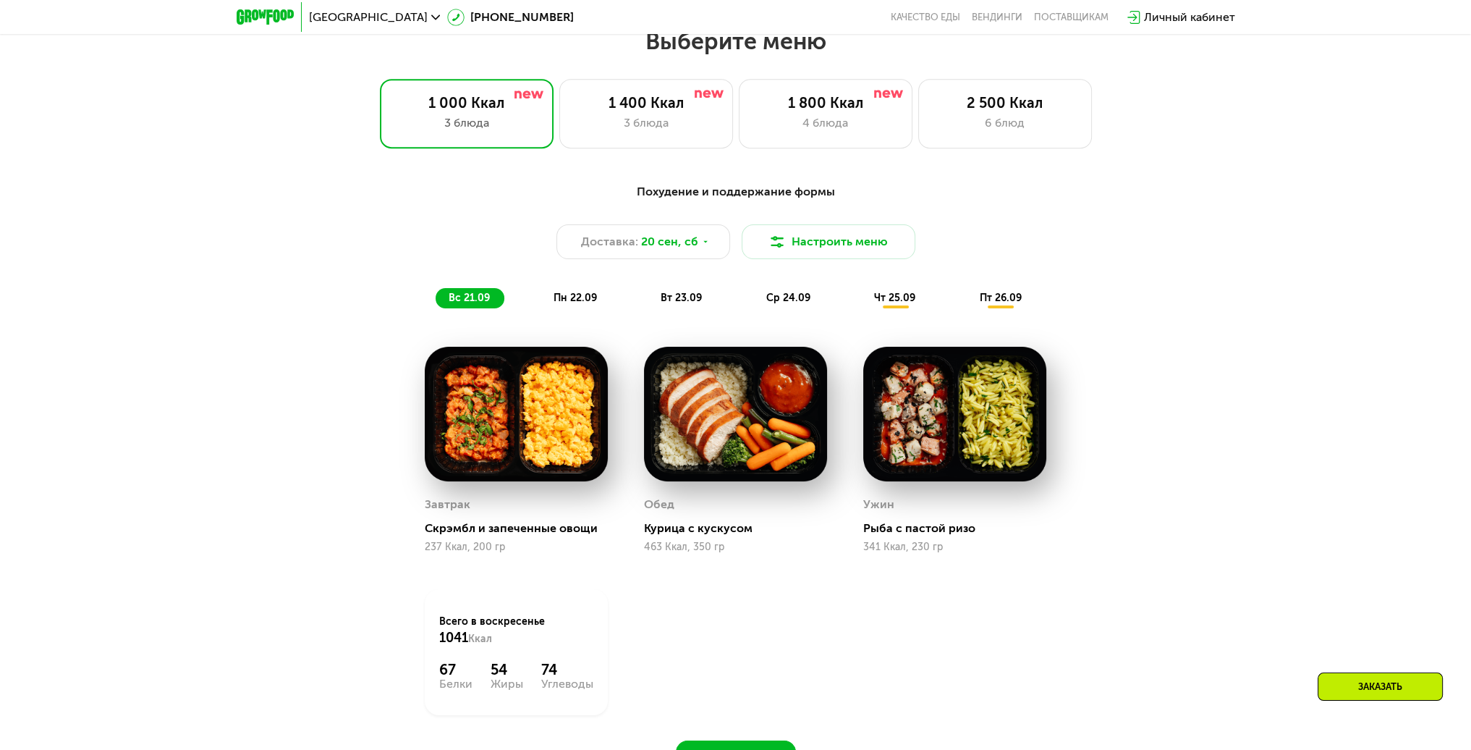
scroll to position [1409, 0]
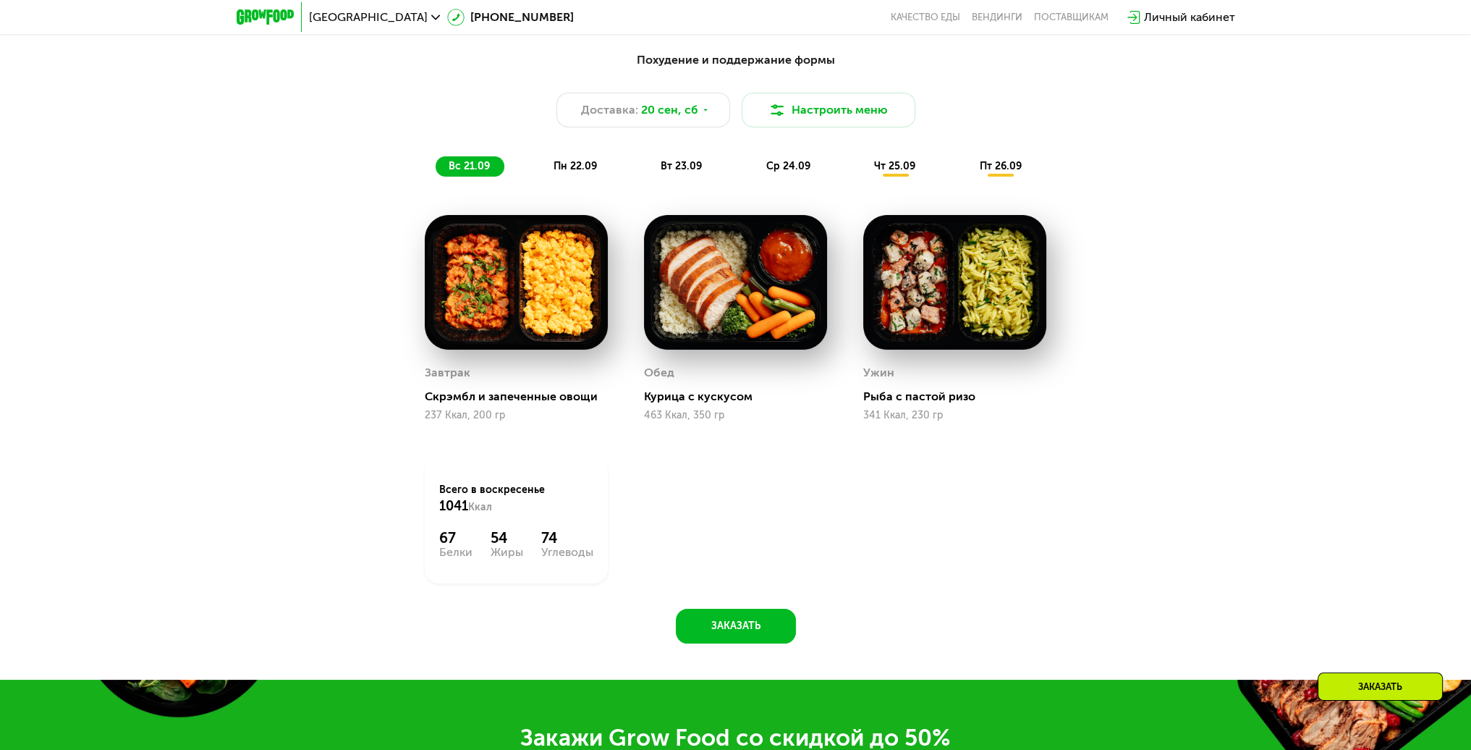
click at [556, 172] on span "пн 22.09" at bounding box center [575, 166] width 43 height 12
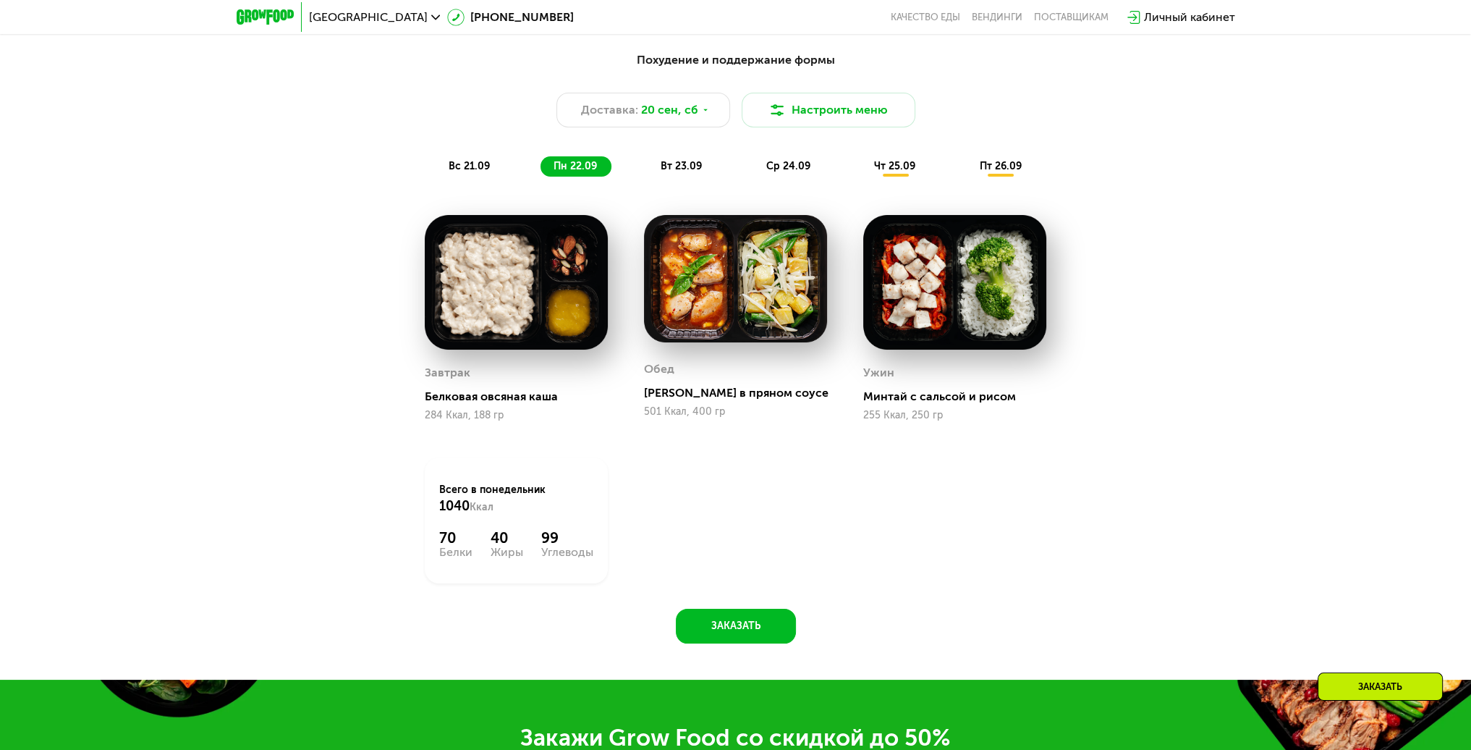
click at [491, 170] on div "вс 21.09" at bounding box center [470, 166] width 69 height 20
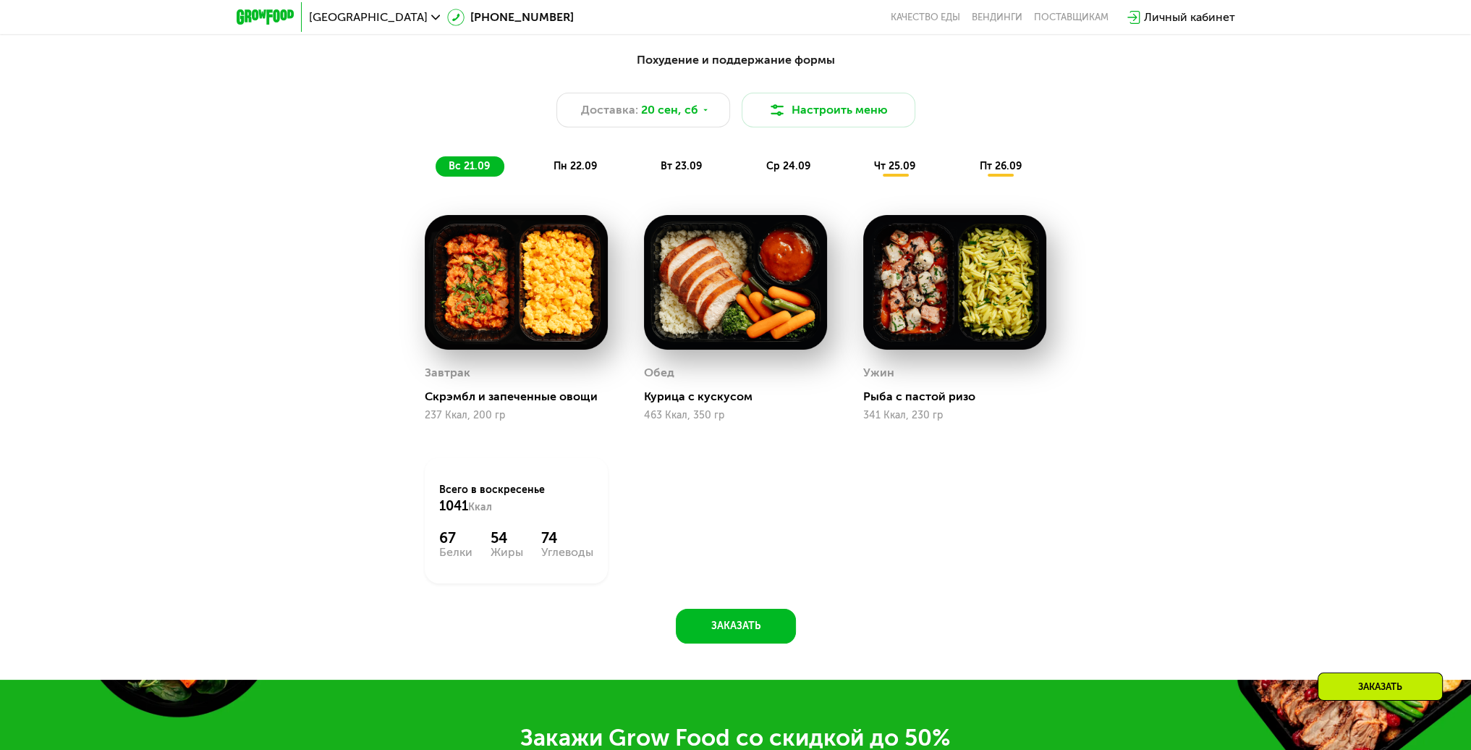
click at [550, 171] on div "пн 22.09" at bounding box center [576, 166] width 71 height 20
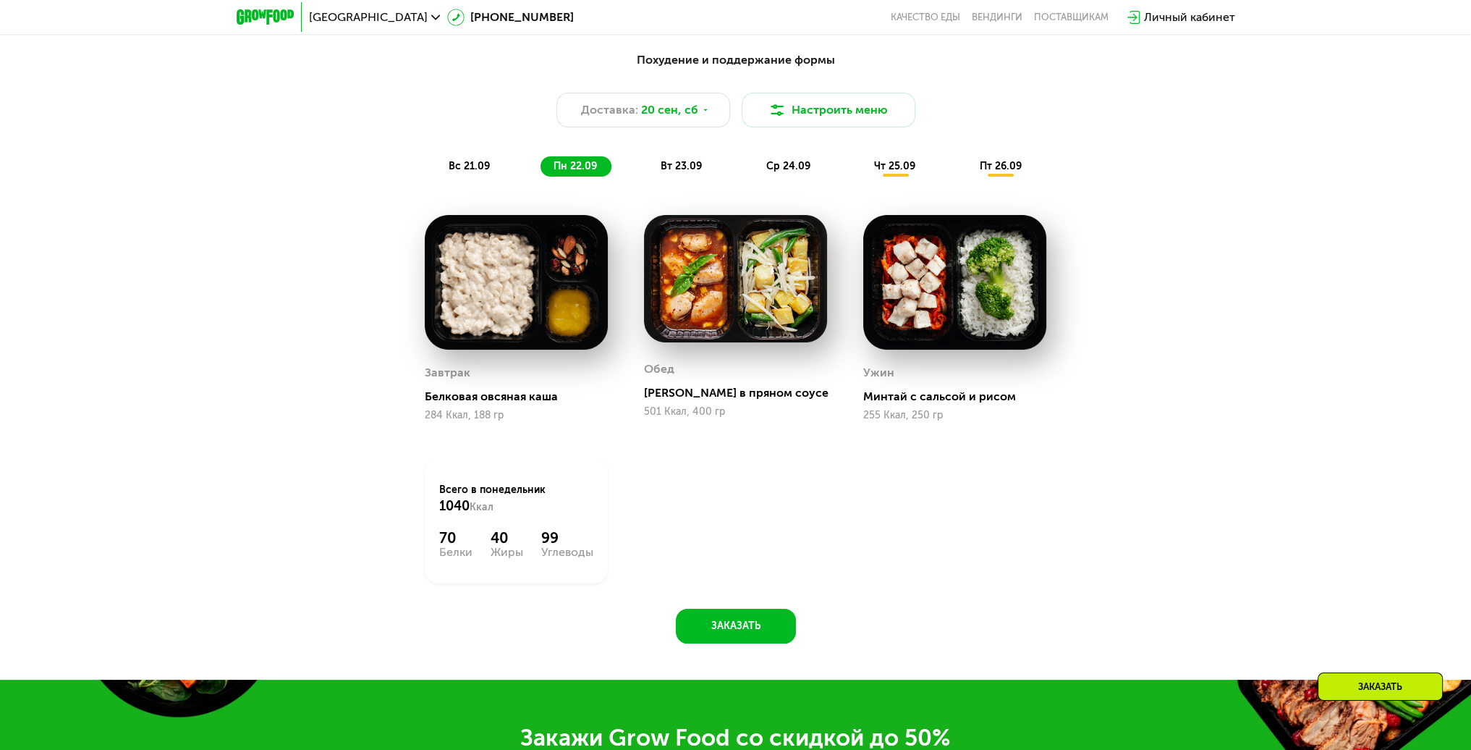
click at [683, 168] on span "вт 23.09" at bounding box center [681, 166] width 41 height 12
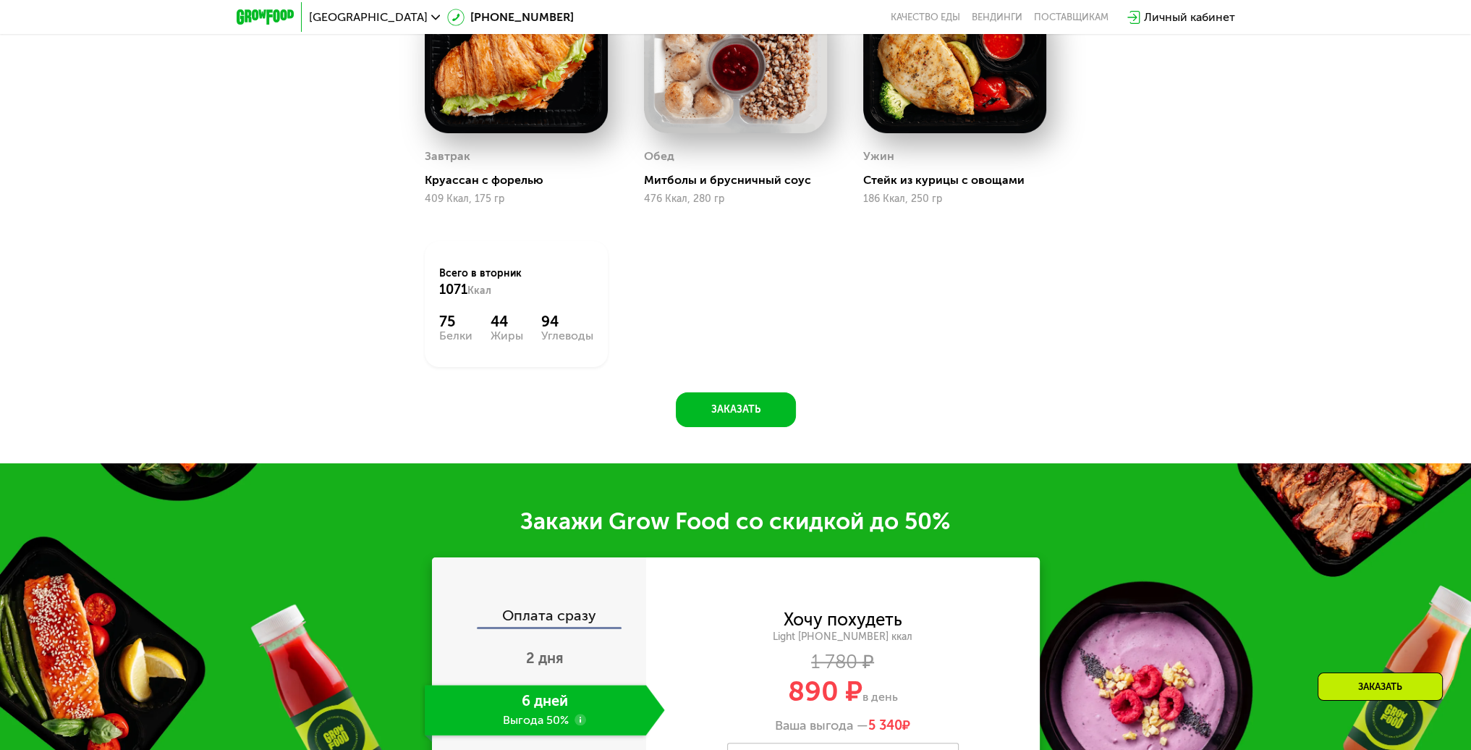
scroll to position [1916, 0]
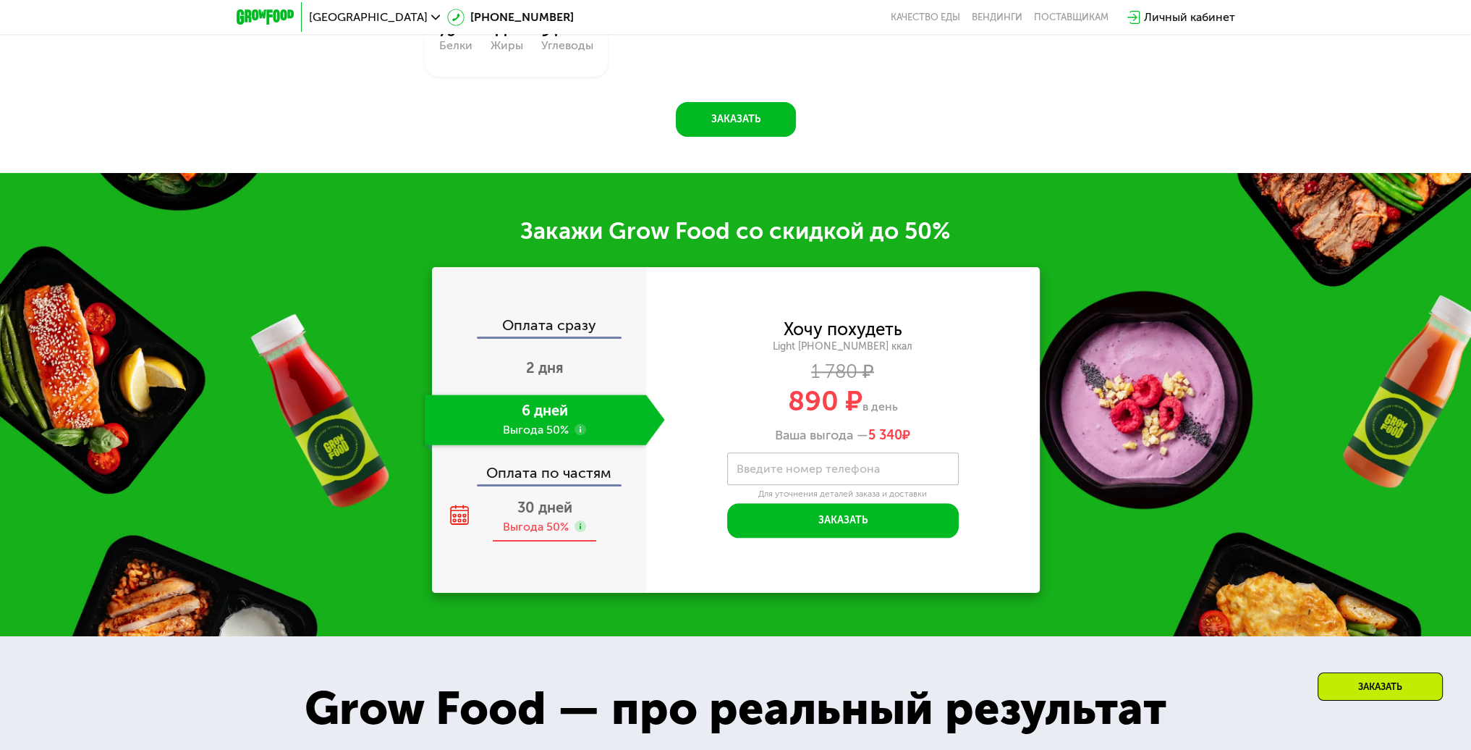
click at [564, 509] on span "30 дней" at bounding box center [544, 507] width 55 height 17
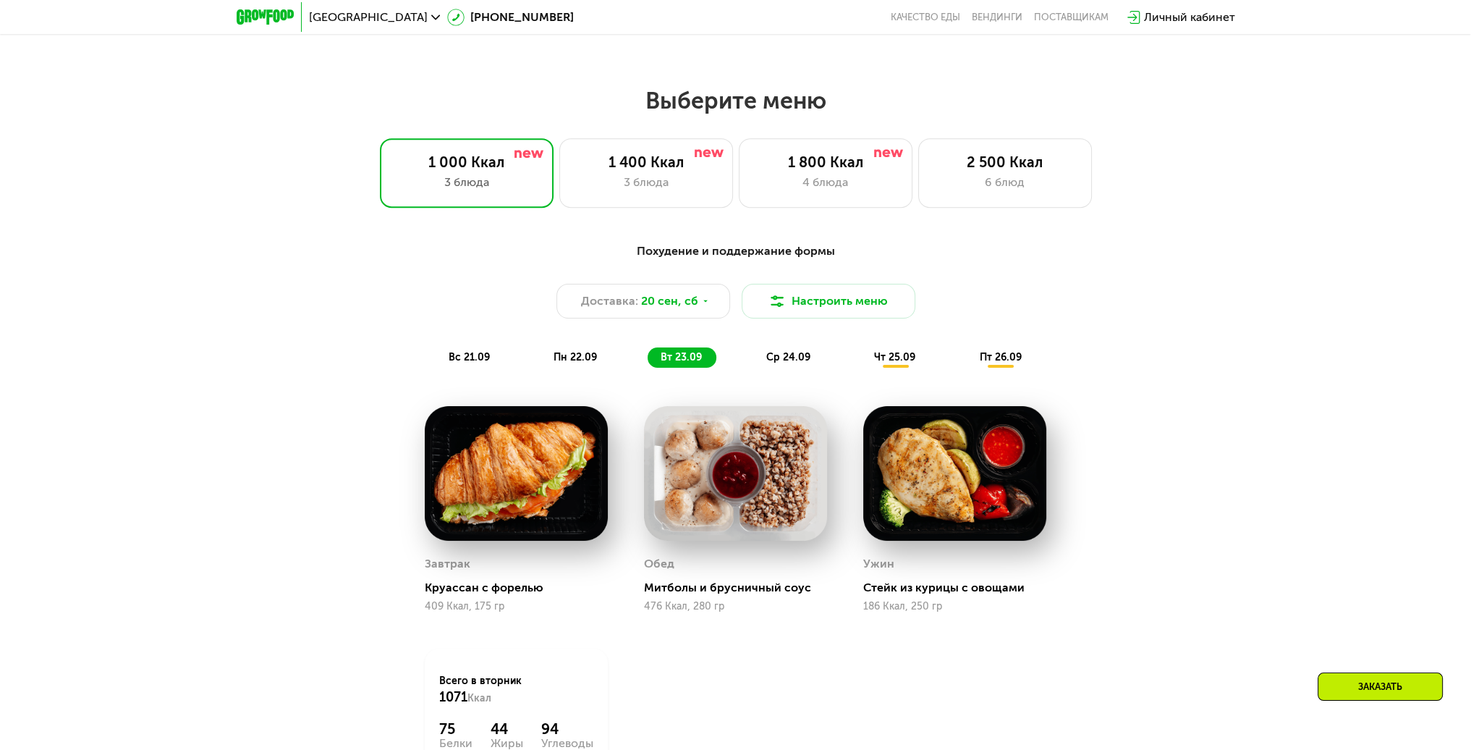
scroll to position [1192, 0]
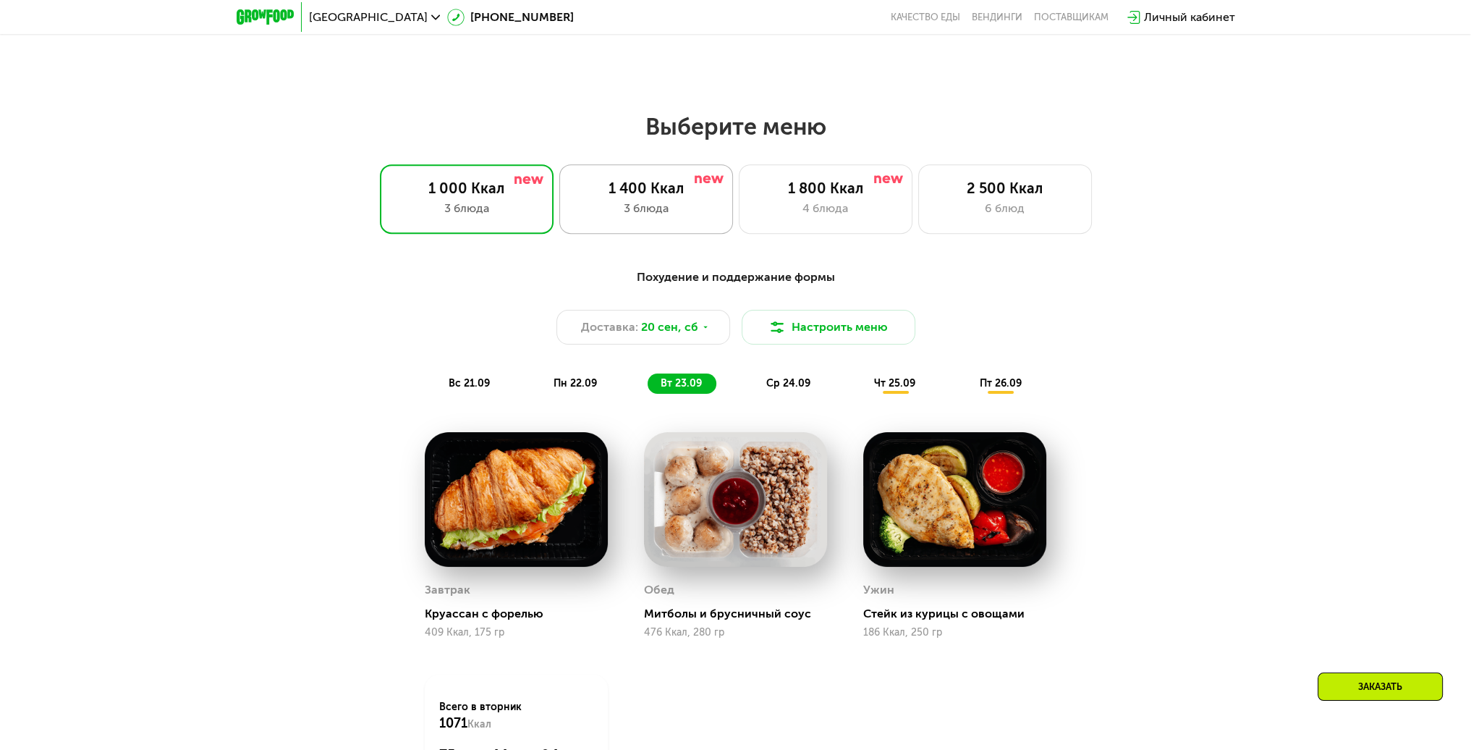
click at [695, 216] on div "3 блюда" at bounding box center [646, 208] width 143 height 17
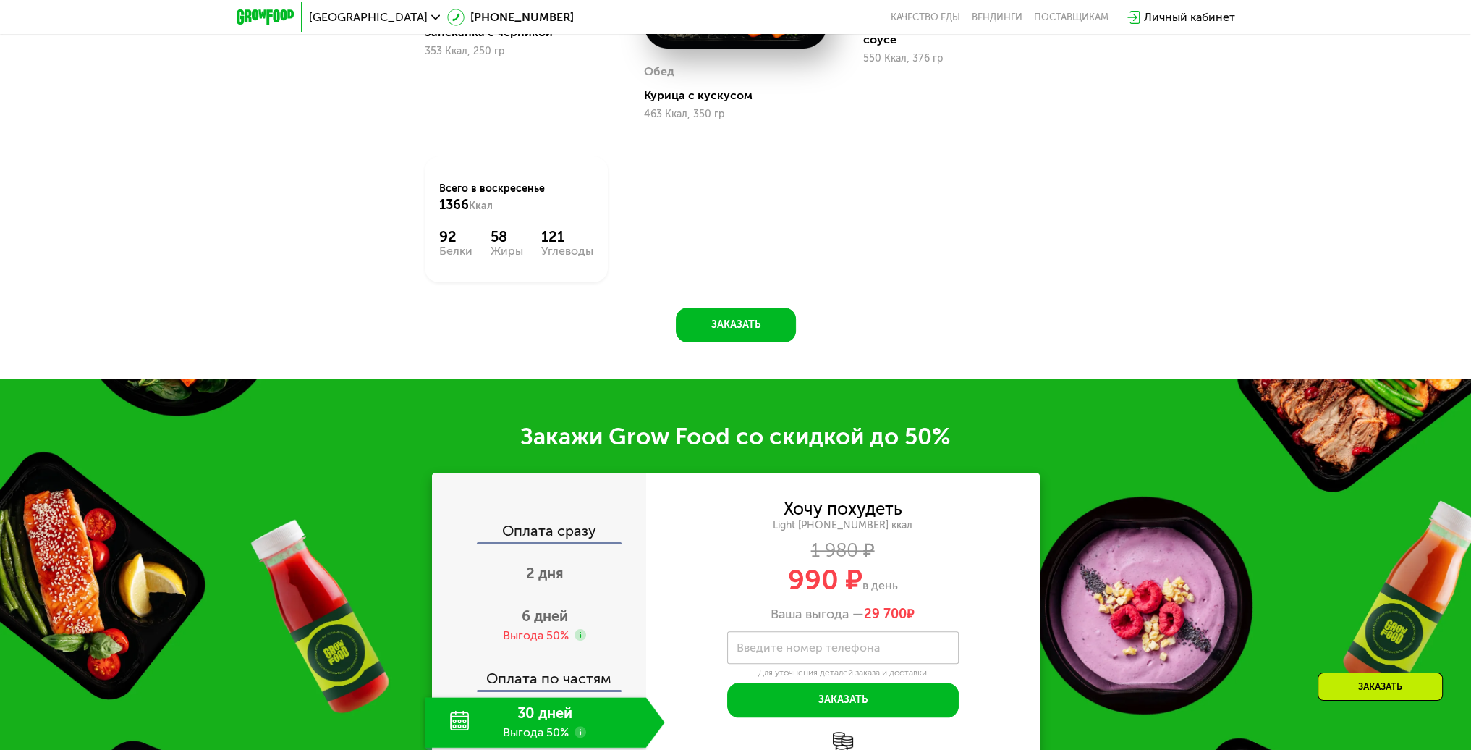
scroll to position [1930, 0]
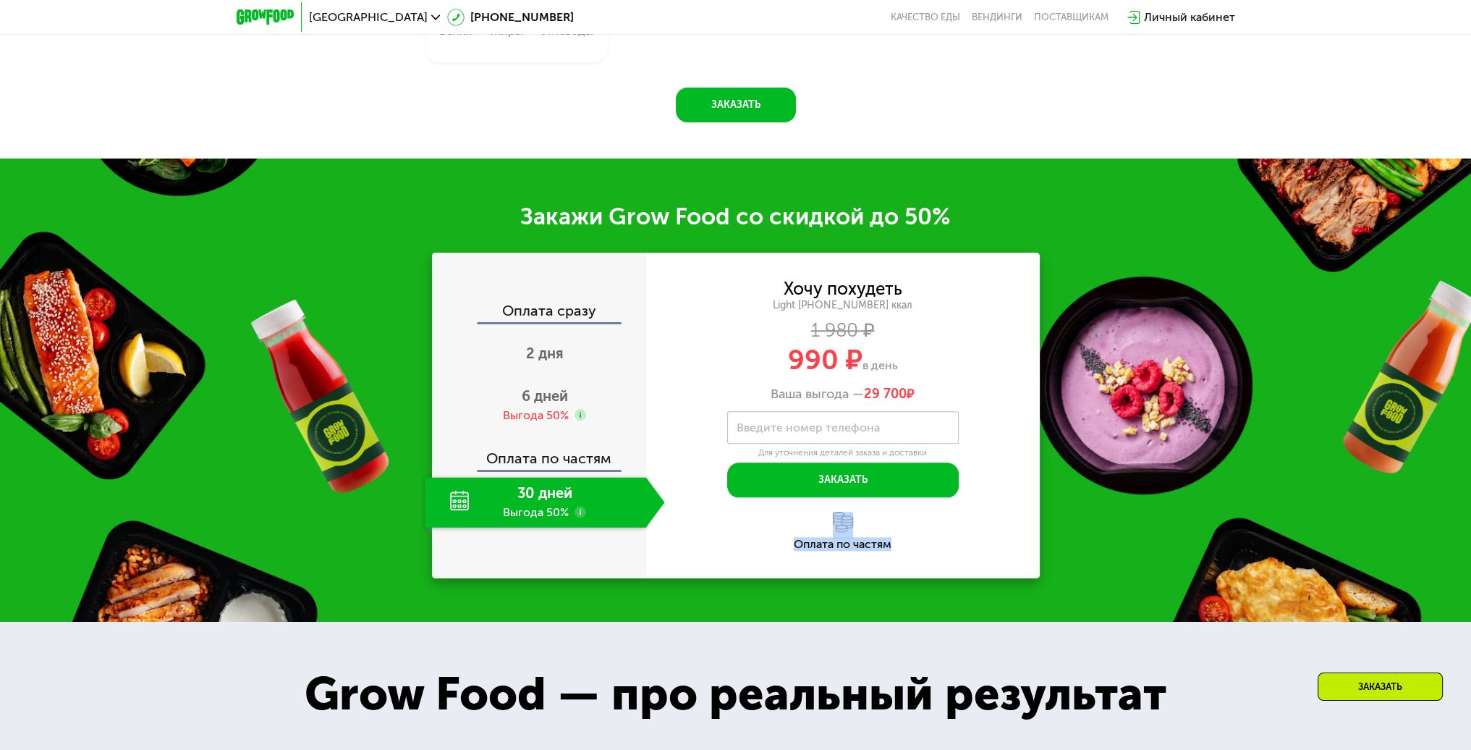
drag, startPoint x: 793, startPoint y: 541, endPoint x: 896, endPoint y: 548, distance: 103.1
click at [896, 548] on div "Оплата по частям" at bounding box center [843, 531] width 394 height 38
click at [831, 545] on div "Оплата по частям" at bounding box center [843, 544] width 394 height 12
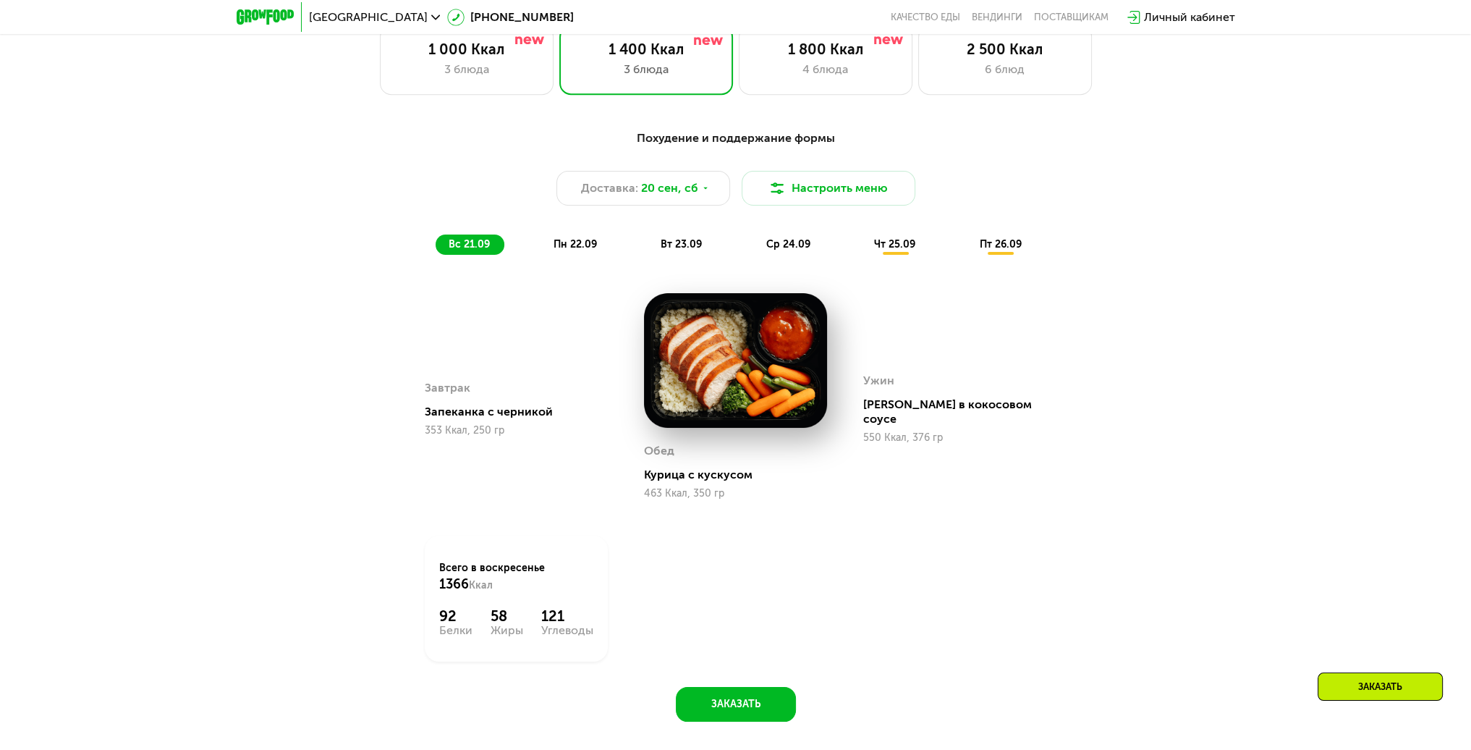
scroll to position [1352, 0]
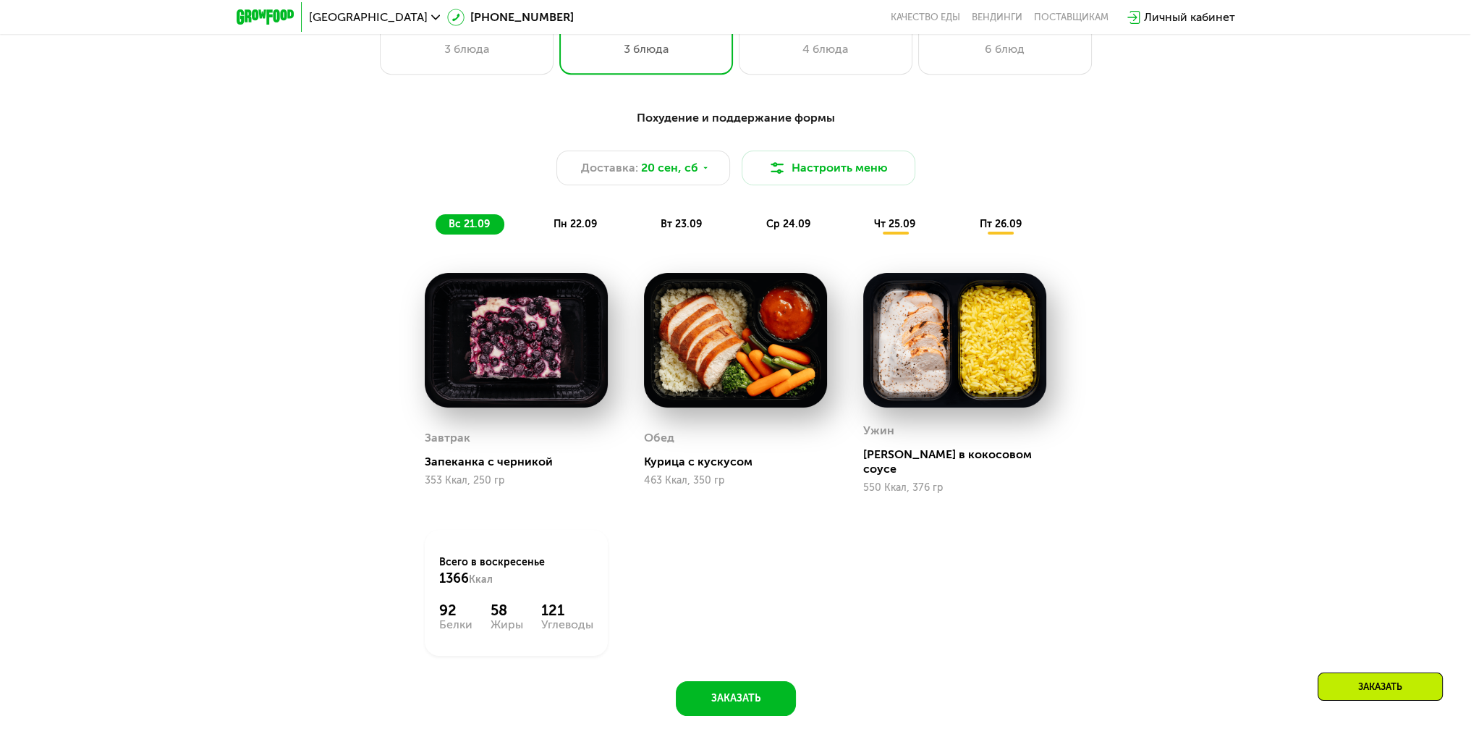
click at [588, 234] on div "пн 22.09" at bounding box center [576, 224] width 71 height 20
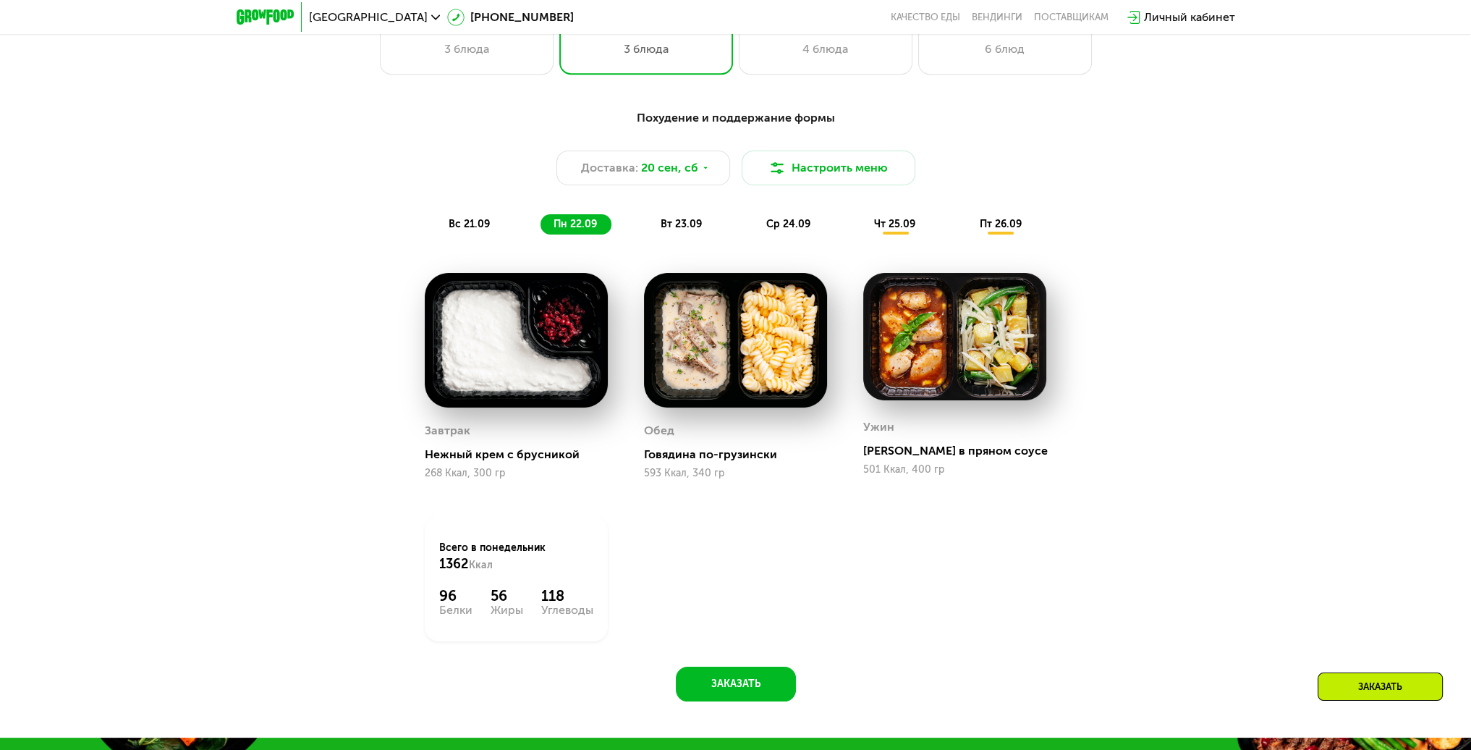
click at [682, 226] on span "вт 23.09" at bounding box center [681, 224] width 41 height 12
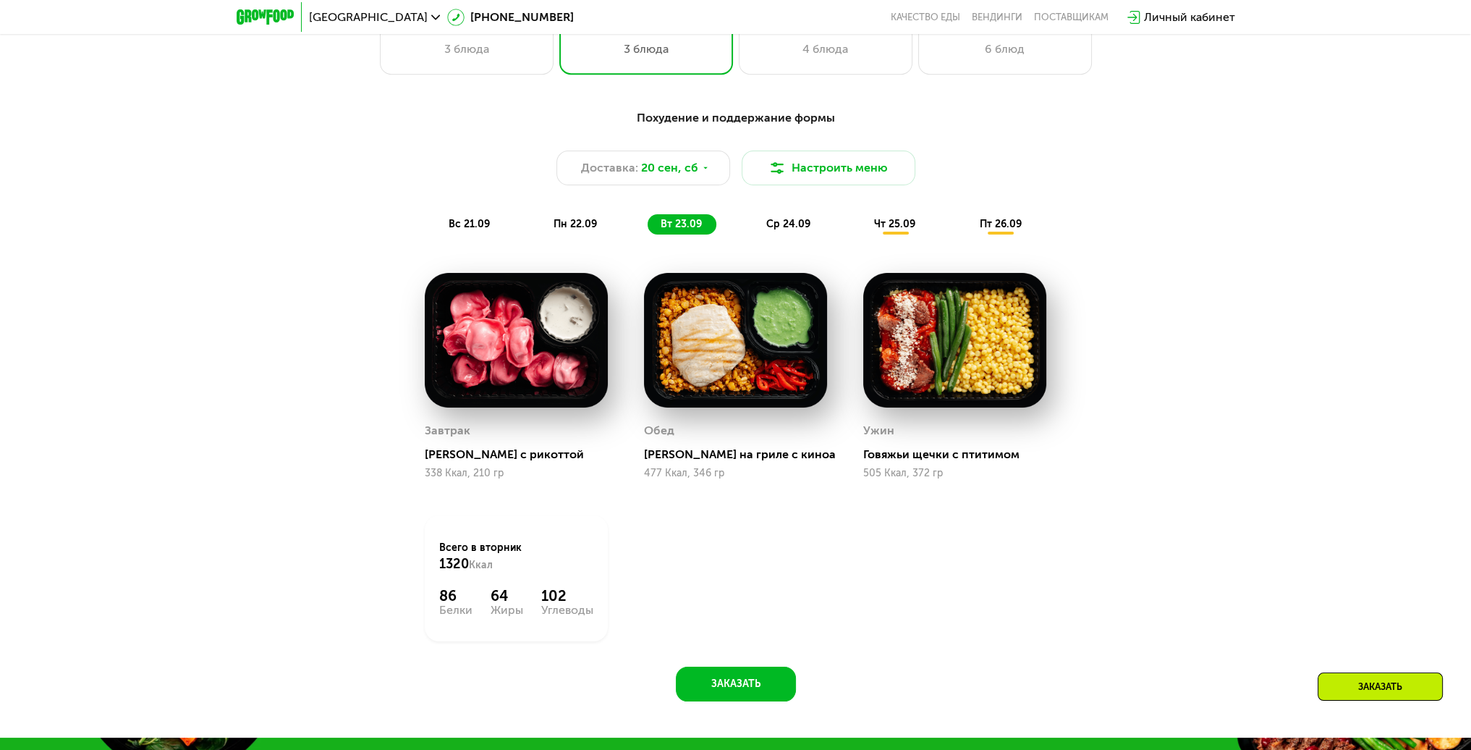
click at [771, 234] on div "ср 24.09" at bounding box center [789, 224] width 72 height 20
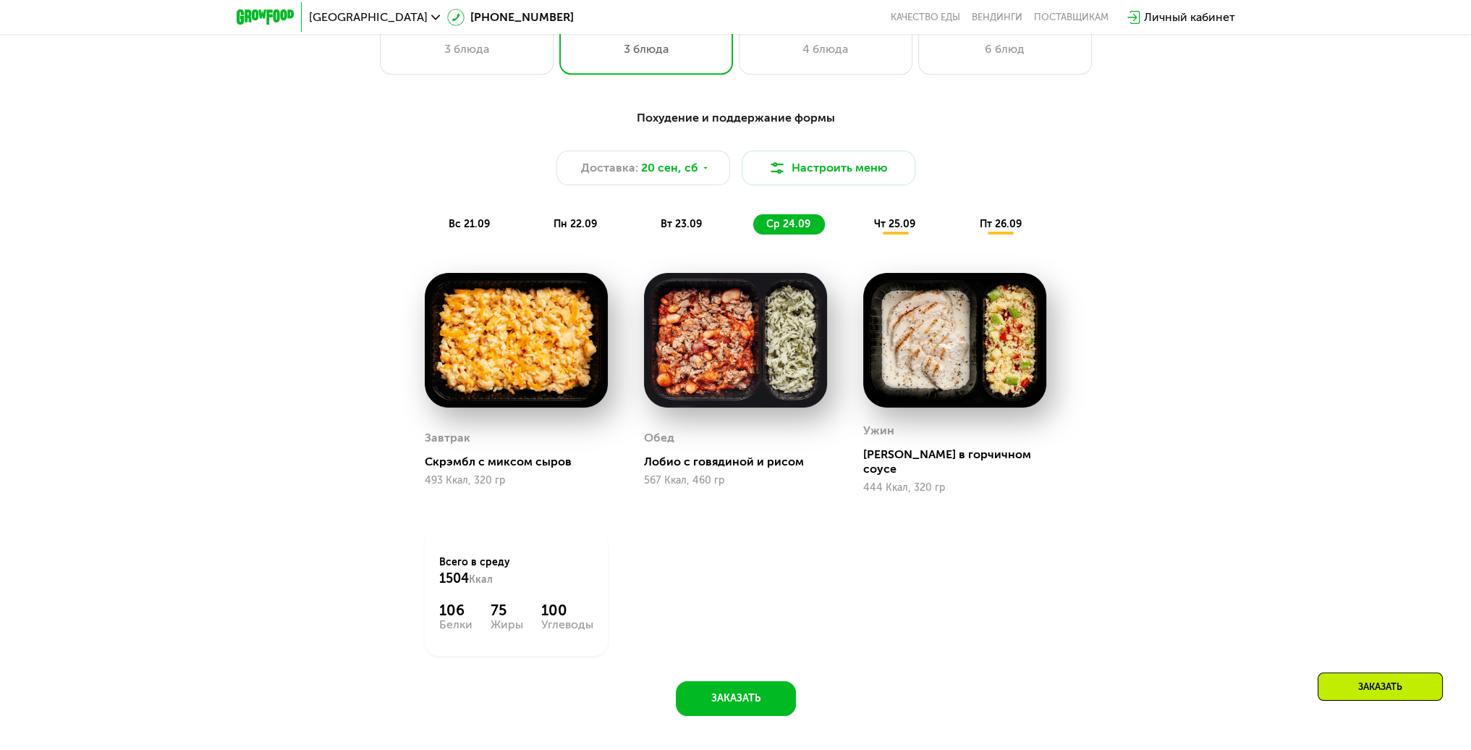
click at [897, 230] on span "чт 25.09" at bounding box center [894, 224] width 41 height 12
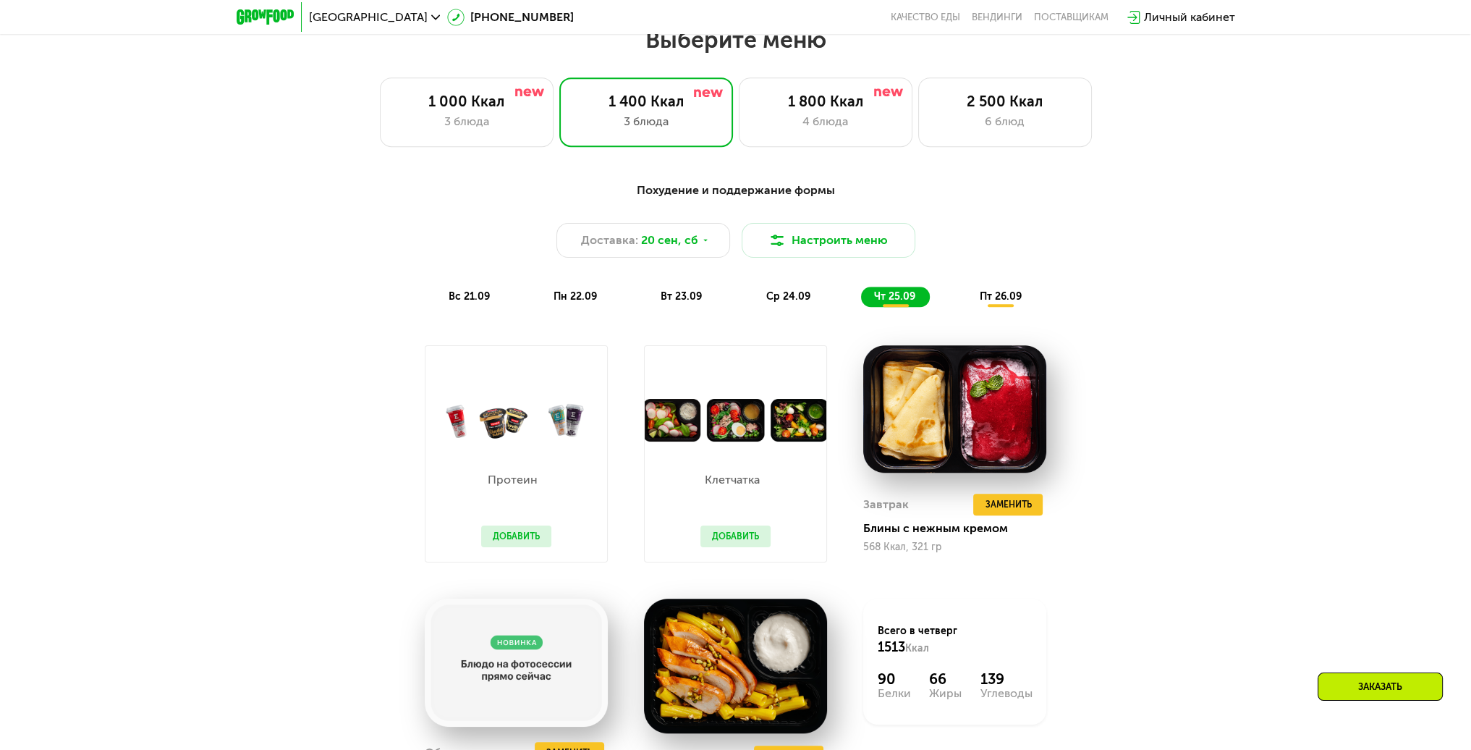
scroll to position [1135, 0]
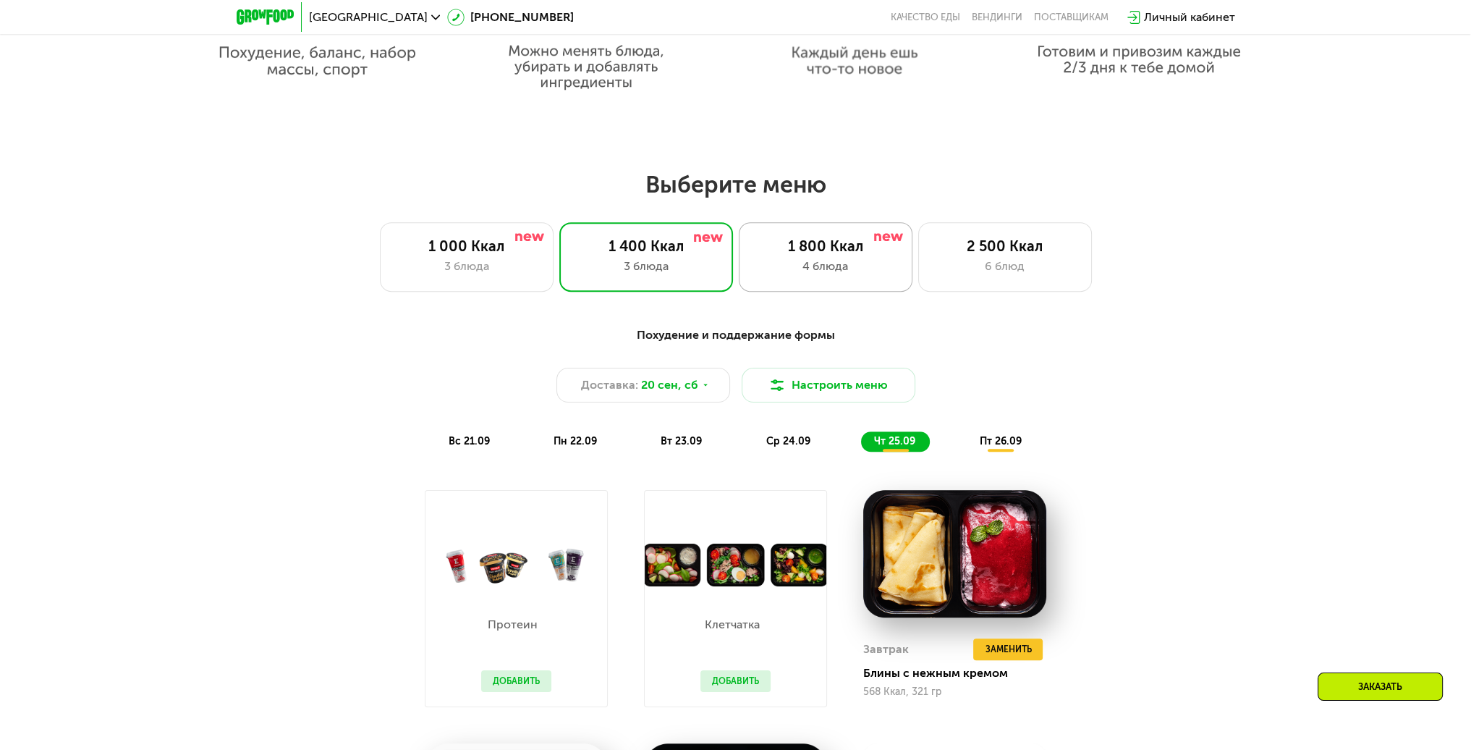
click at [787, 265] on div "4 блюда" at bounding box center [825, 266] width 143 height 17
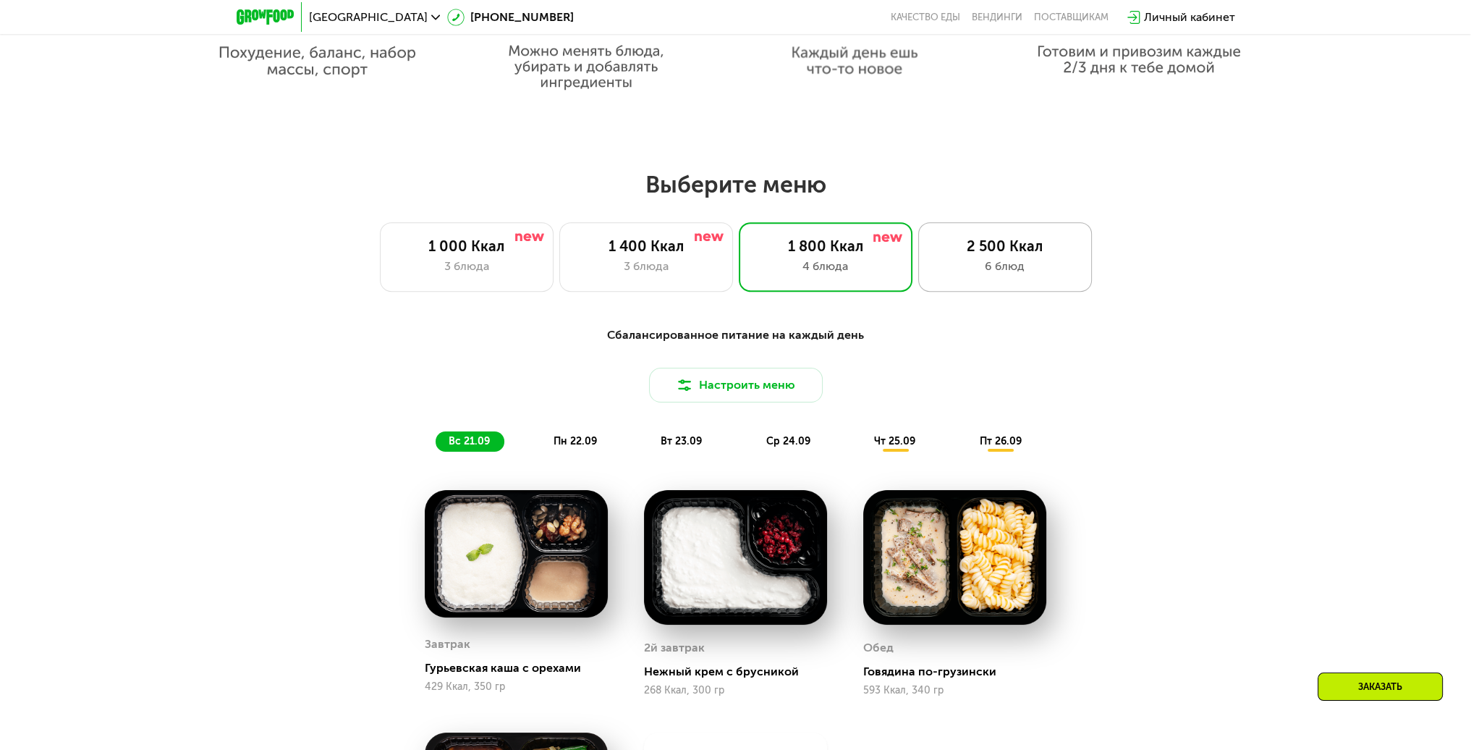
click at [993, 267] on div "6 блюд" at bounding box center [1004, 266] width 143 height 17
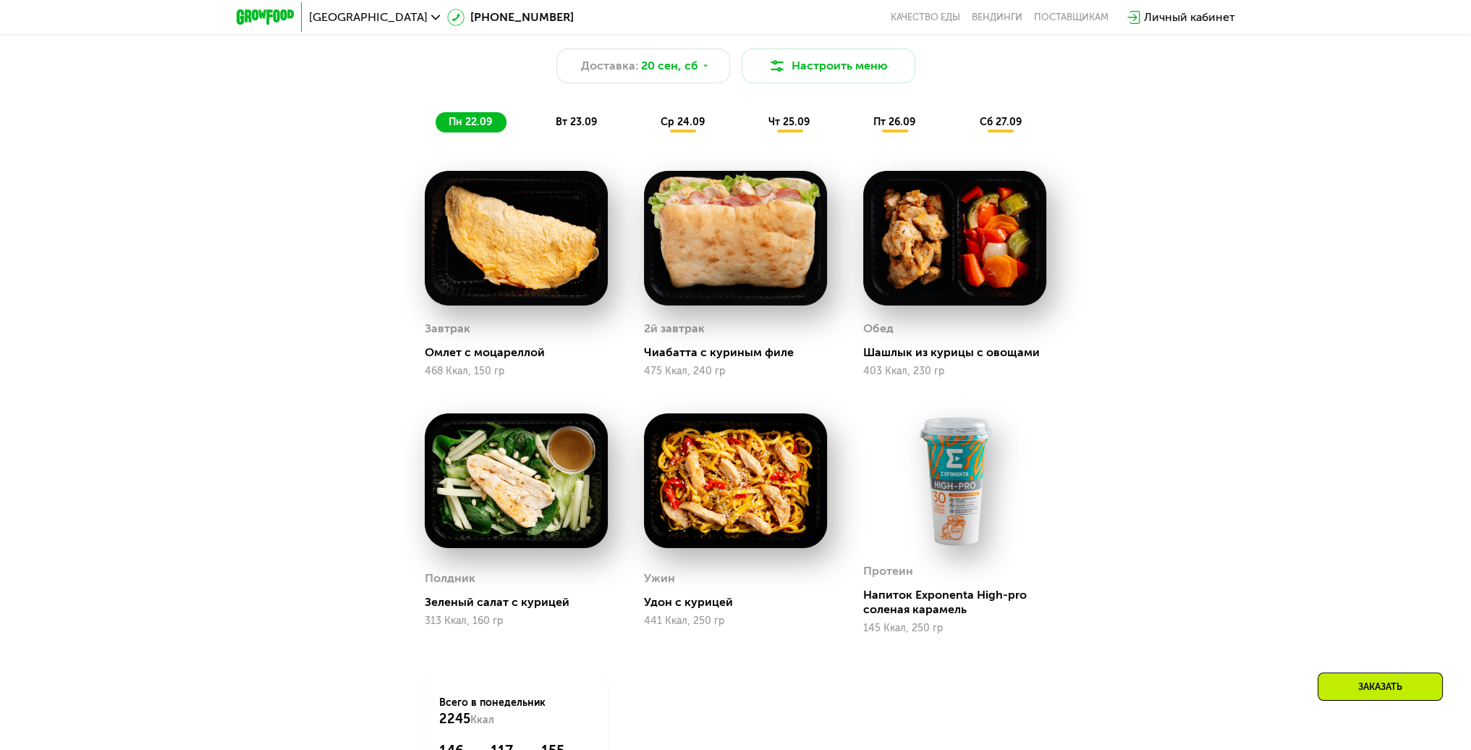
scroll to position [1352, 0]
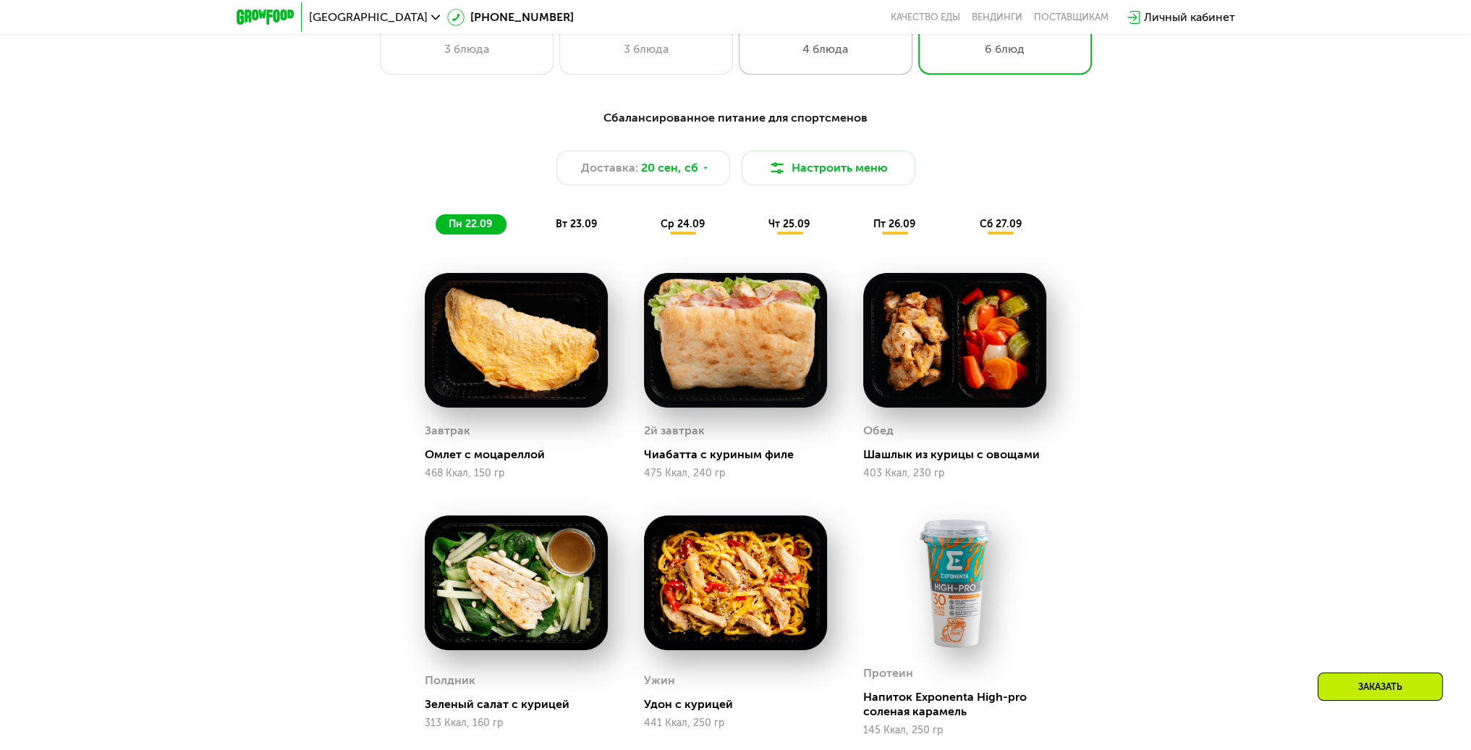
click at [825, 56] on div "4 блюда" at bounding box center [825, 49] width 143 height 17
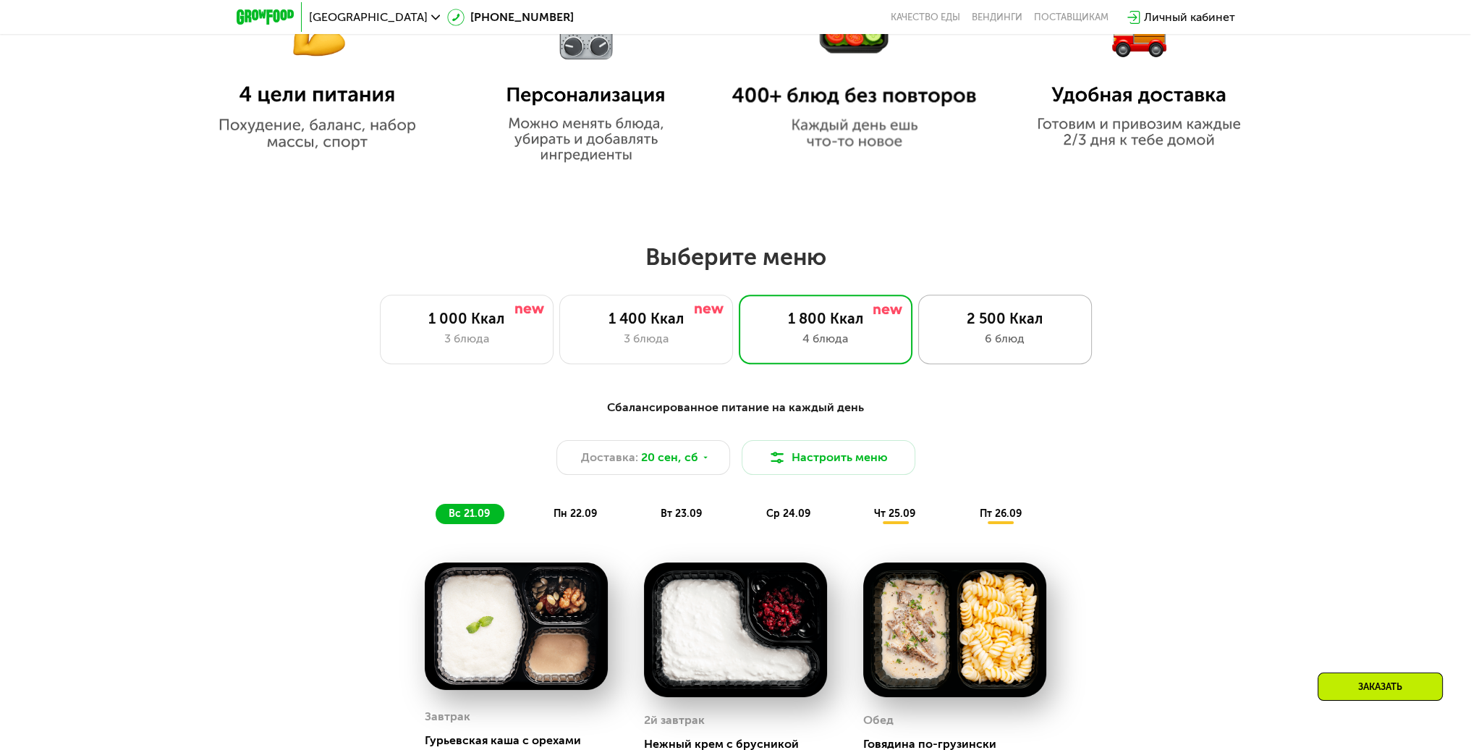
click at [996, 347] on div "6 блюд" at bounding box center [1004, 338] width 143 height 17
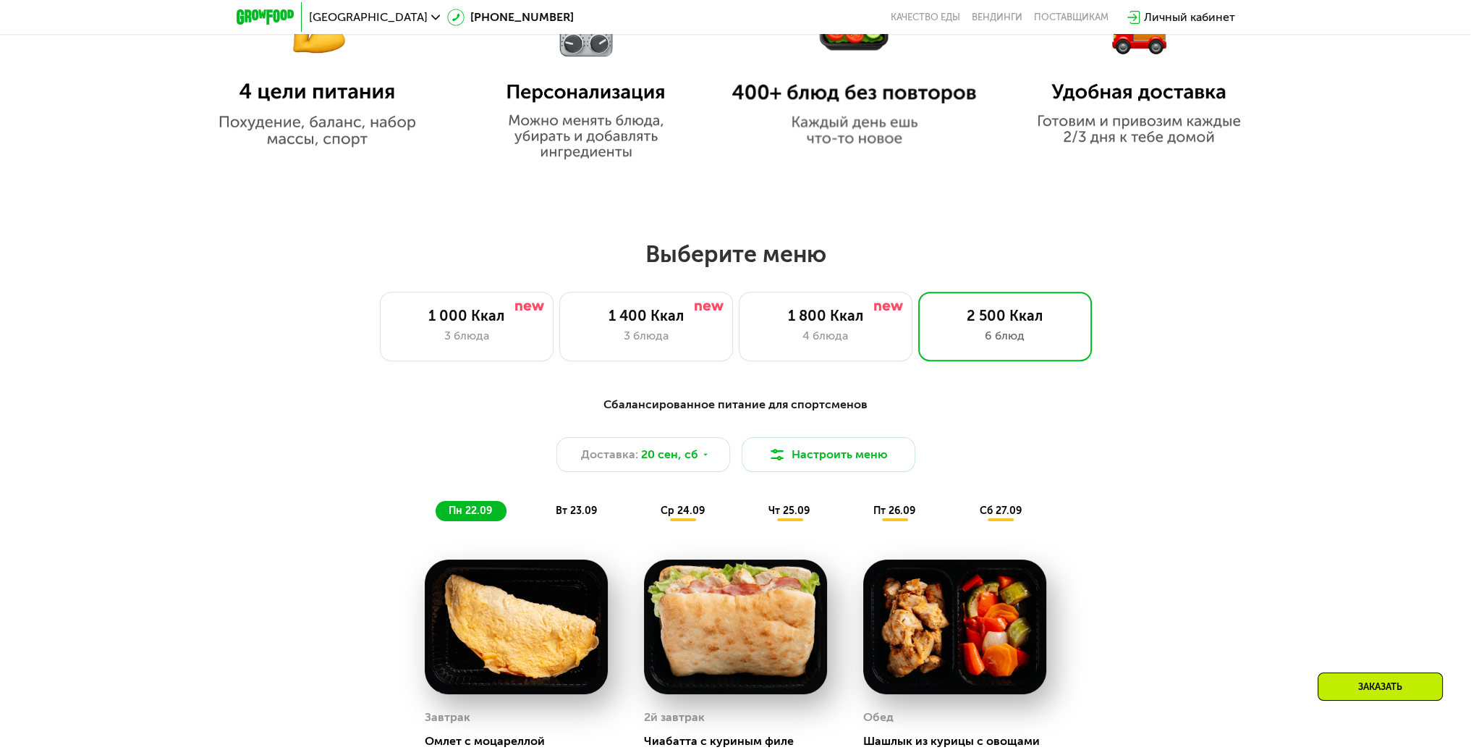
scroll to position [1062, 0]
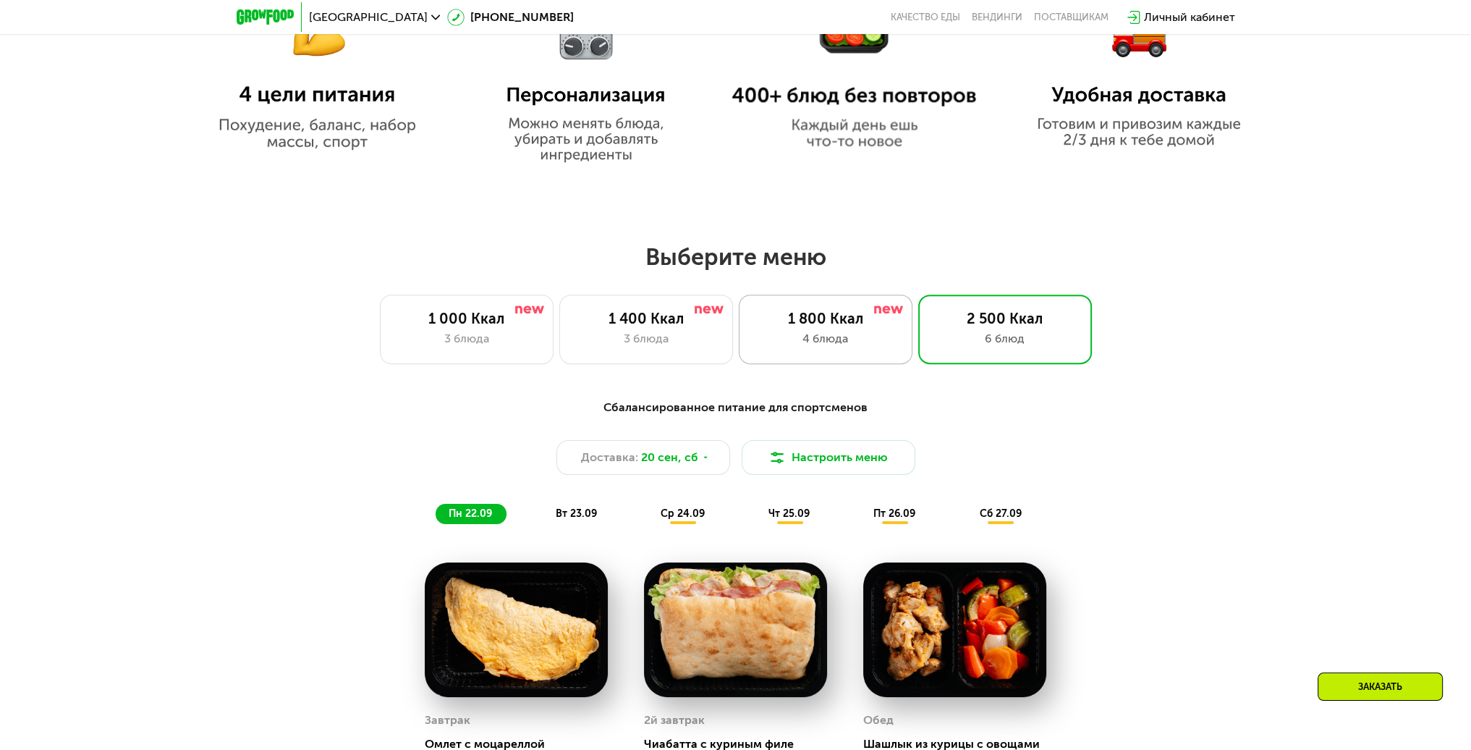
click at [876, 347] on div "4 блюда" at bounding box center [825, 338] width 143 height 17
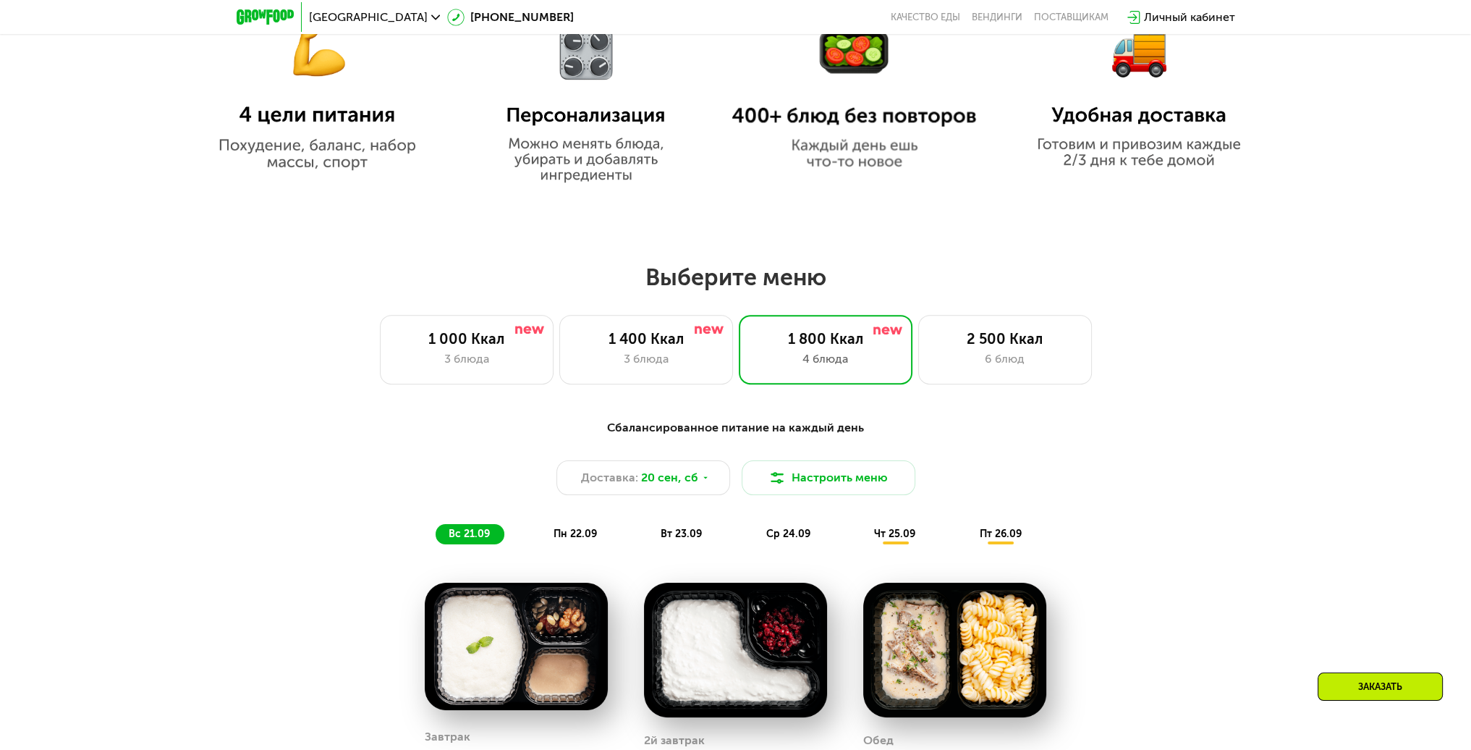
scroll to position [917, 0]
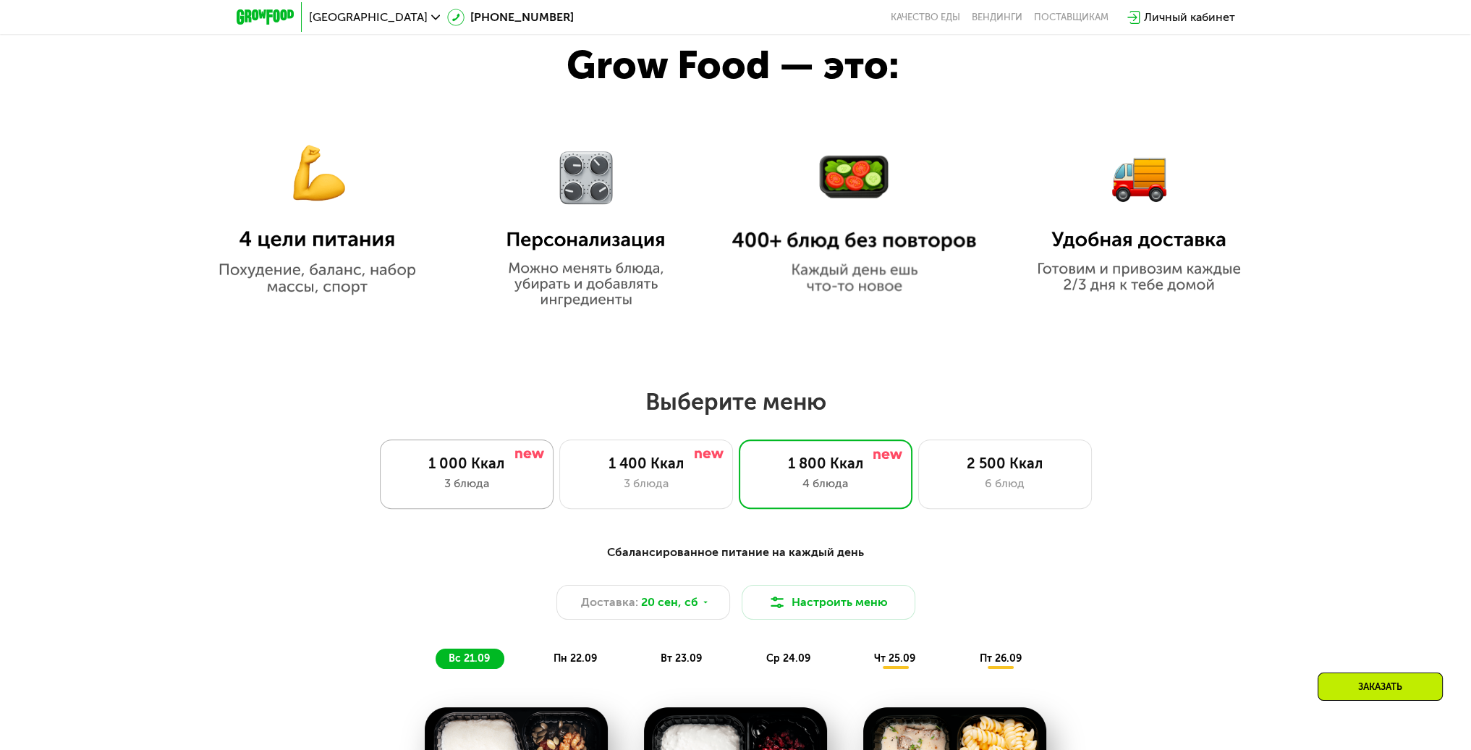
click at [517, 478] on div "3 блюда" at bounding box center [466, 483] width 143 height 17
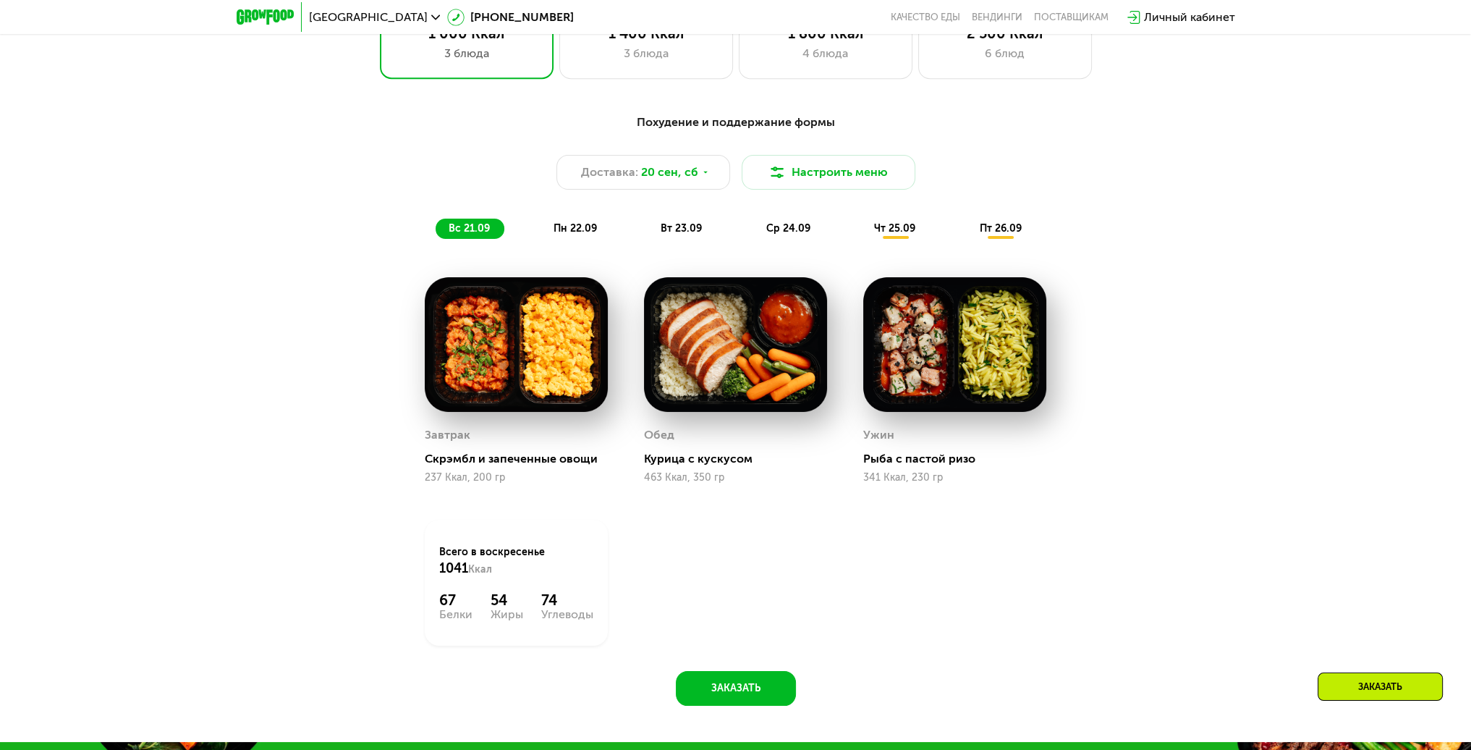
scroll to position [1352, 0]
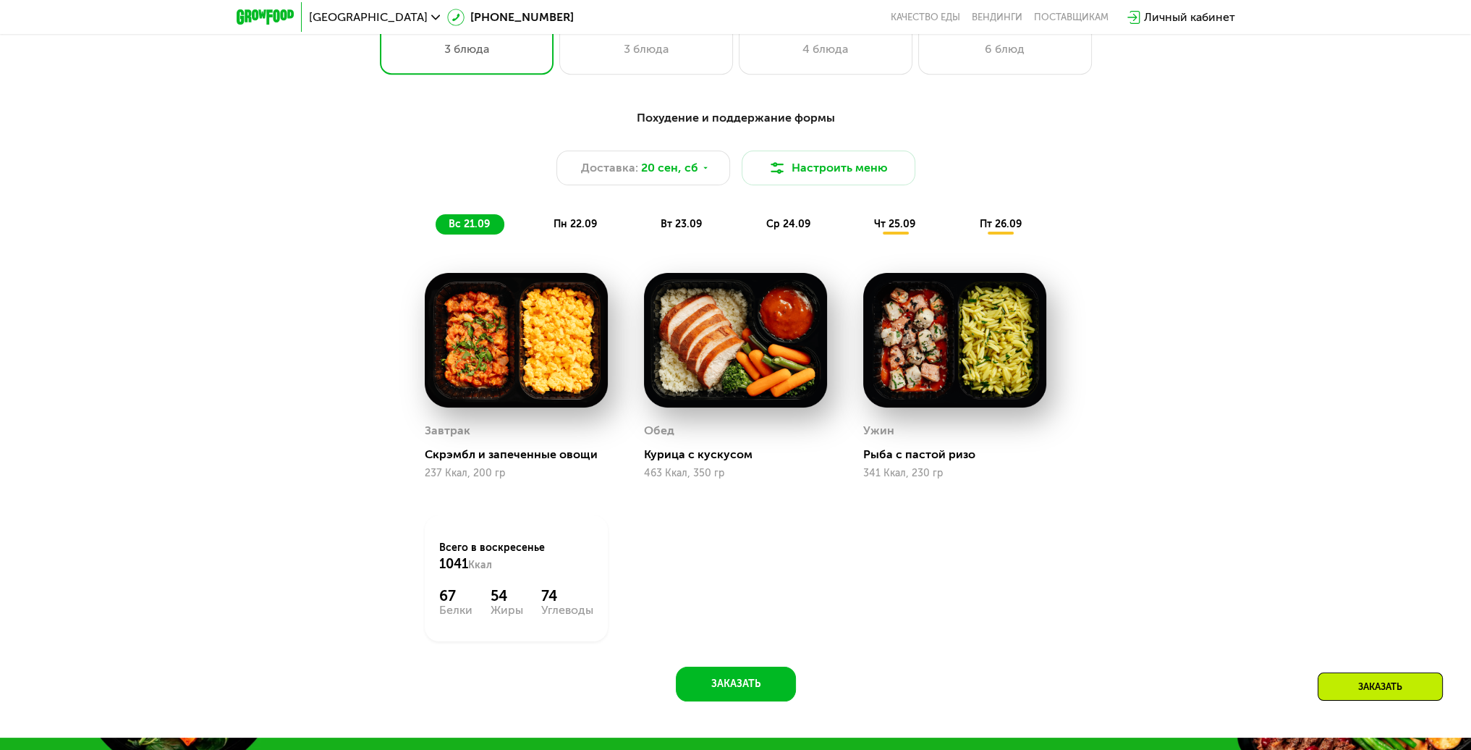
click at [576, 230] on span "пн 22.09" at bounding box center [575, 224] width 43 height 12
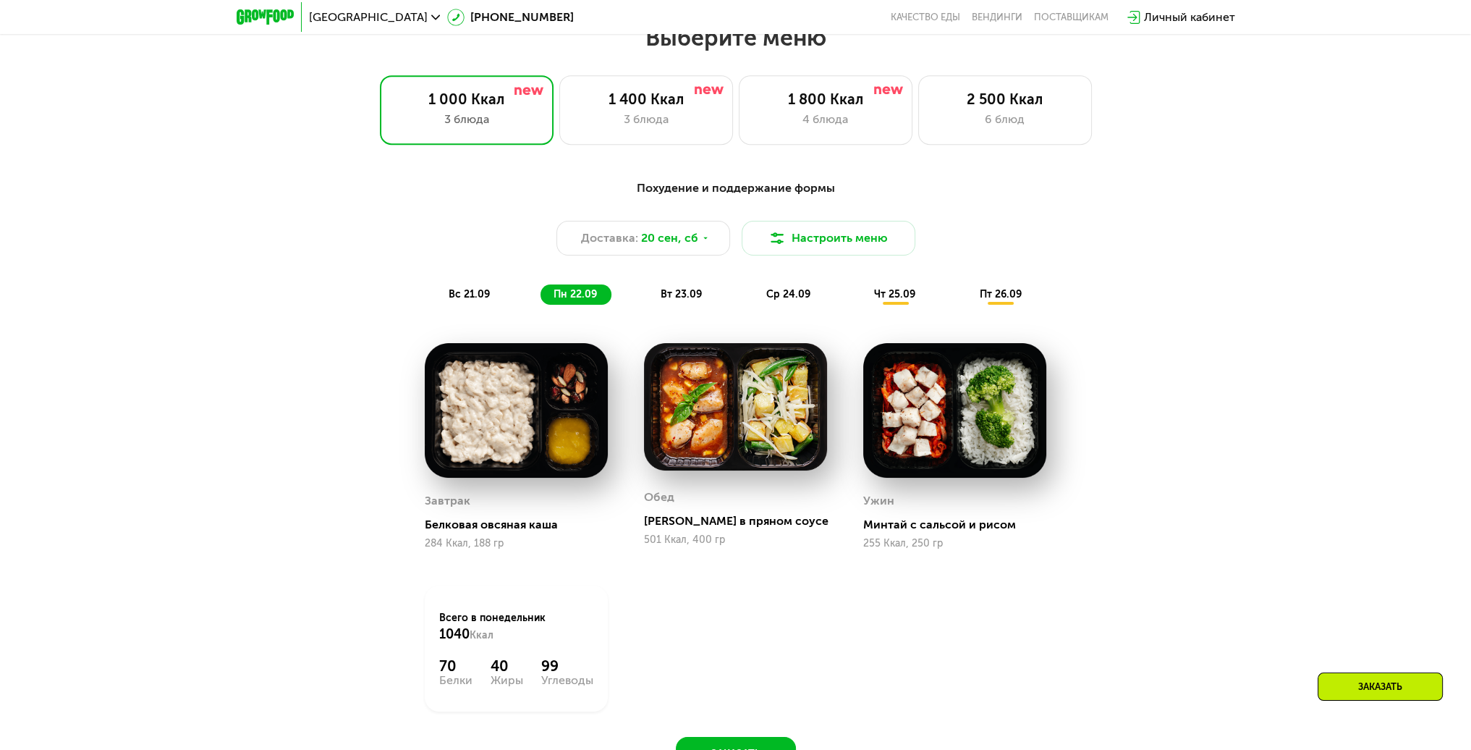
scroll to position [1279, 0]
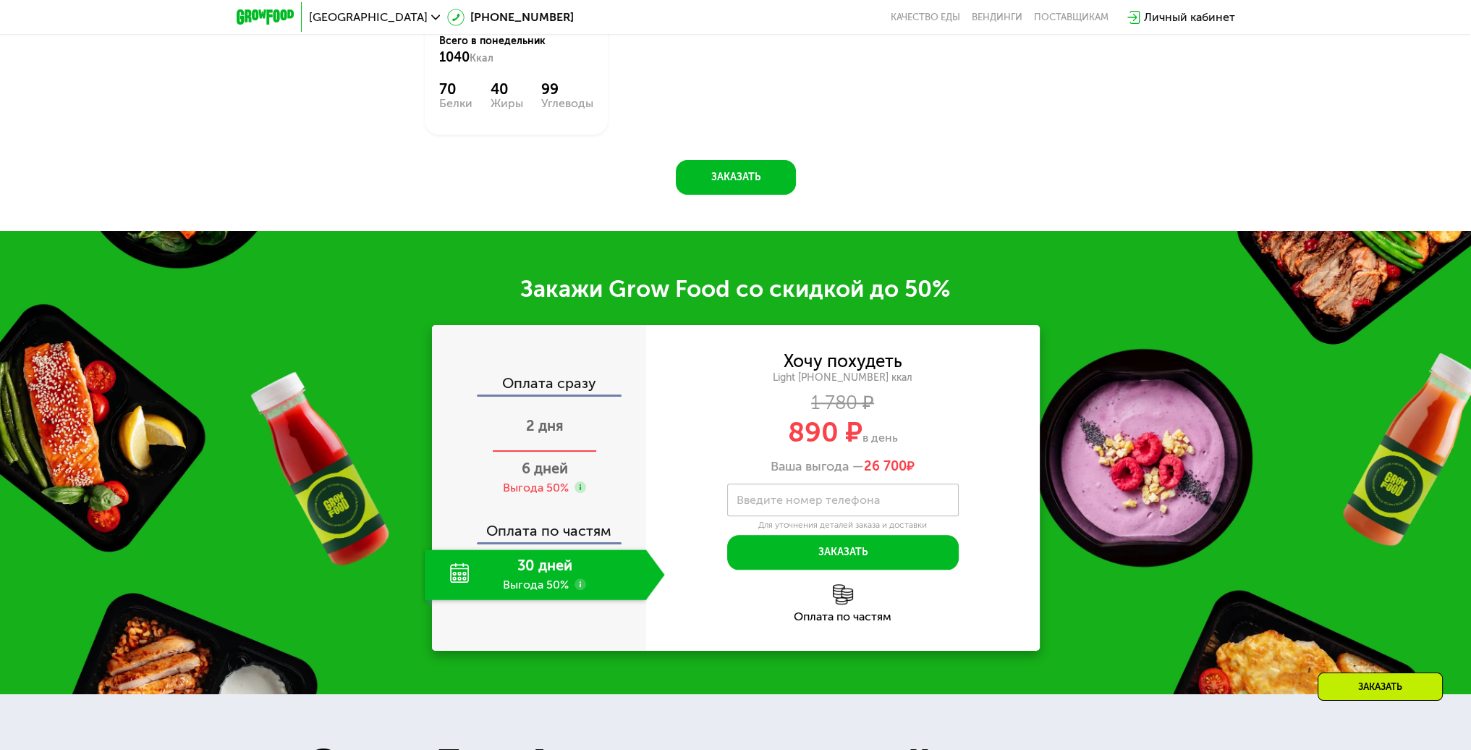
click at [536, 431] on span "2 дня" at bounding box center [545, 425] width 38 height 17
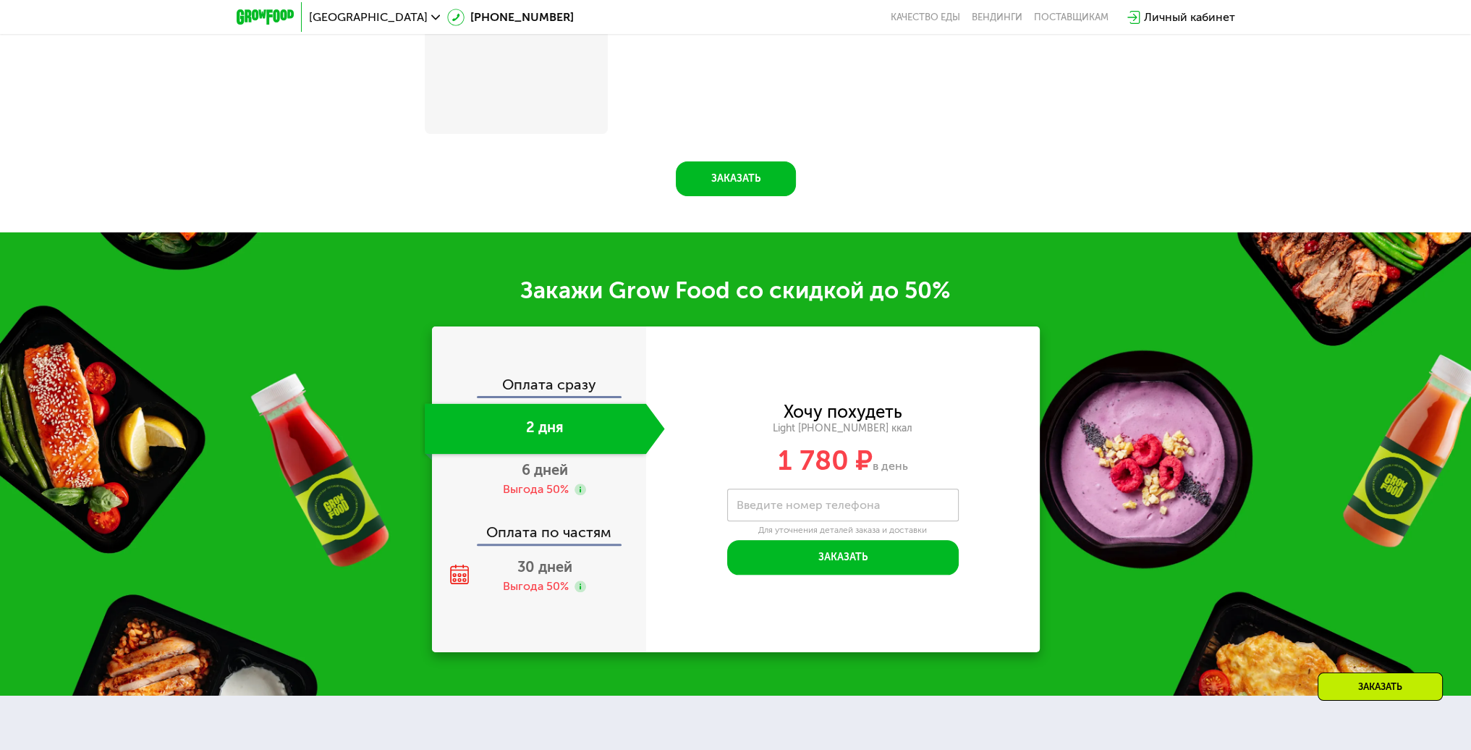
scroll to position [1858, 0]
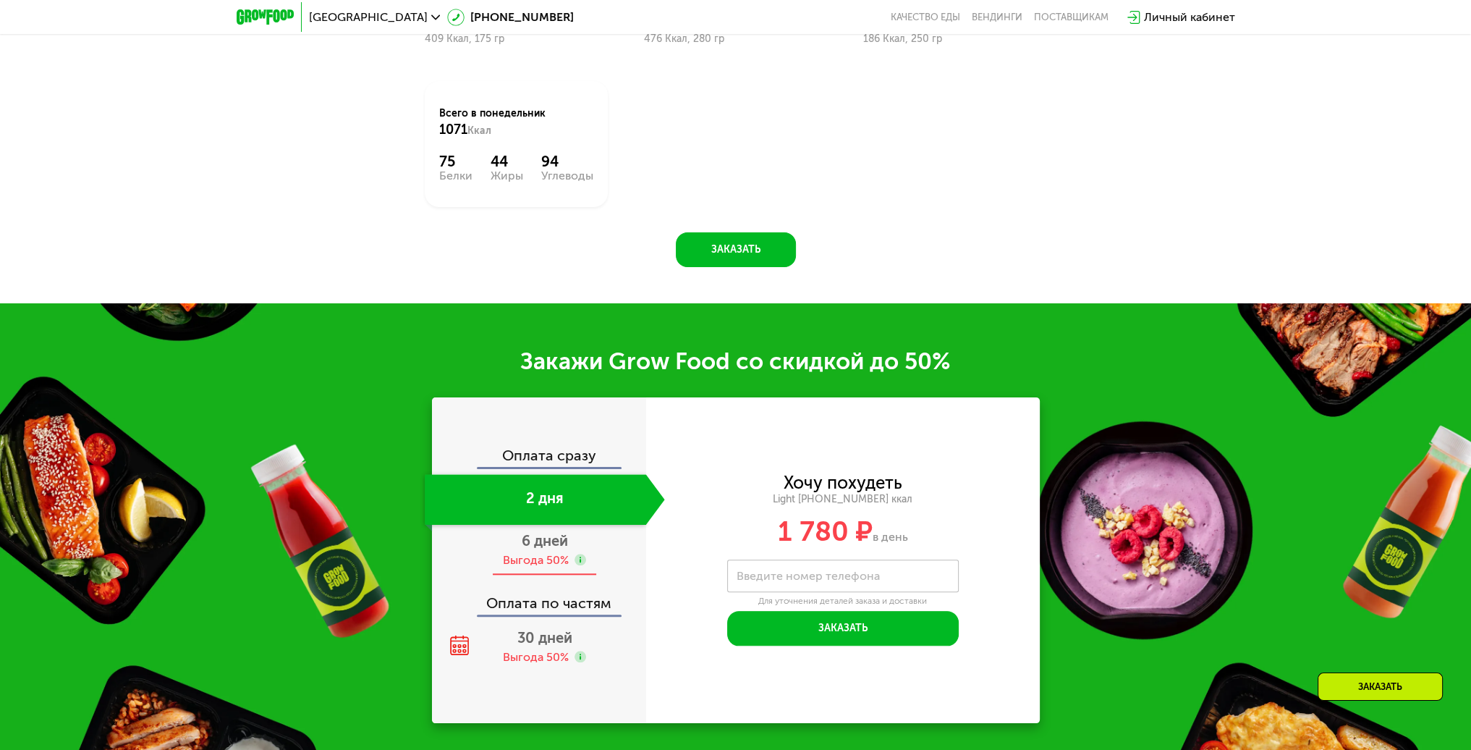
click at [528, 549] on span "6 дней" at bounding box center [545, 540] width 46 height 17
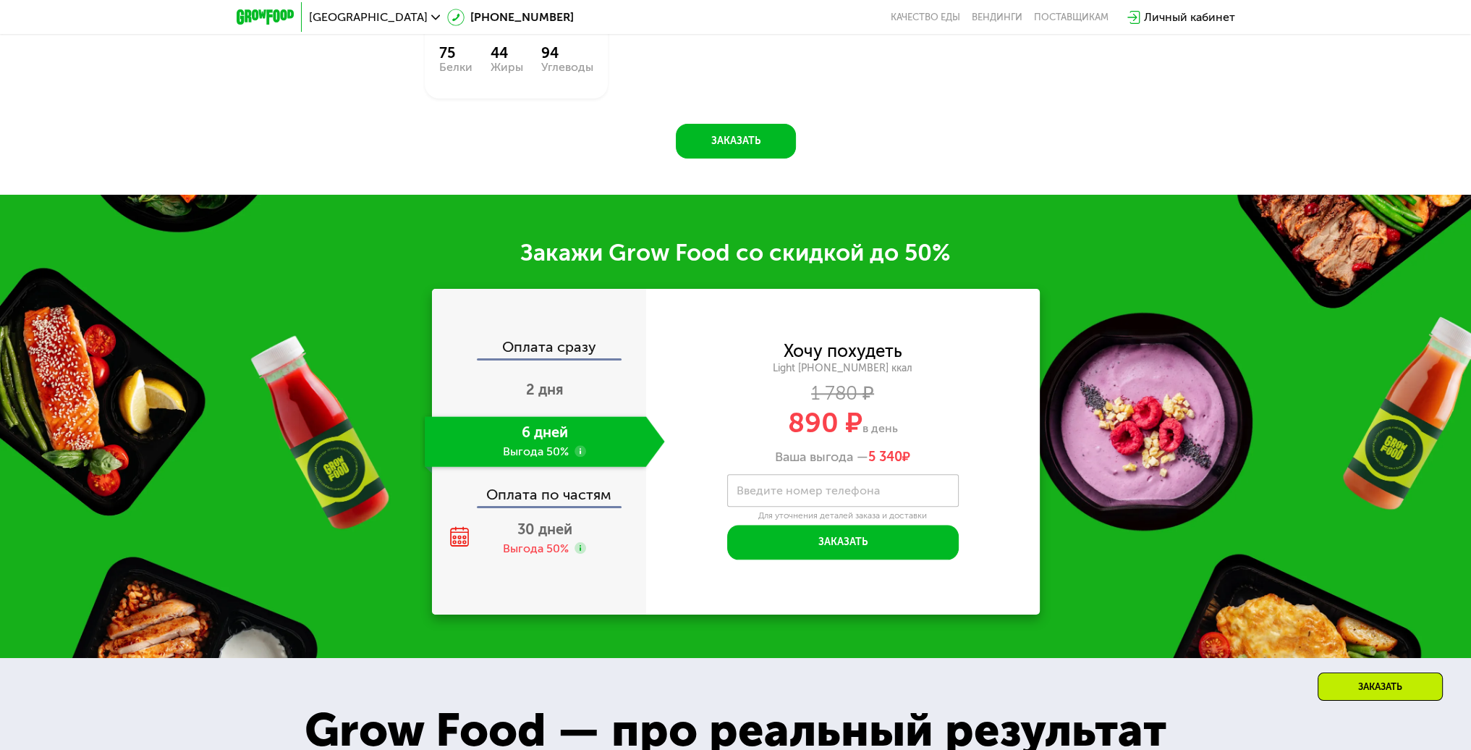
scroll to position [1916, 0]
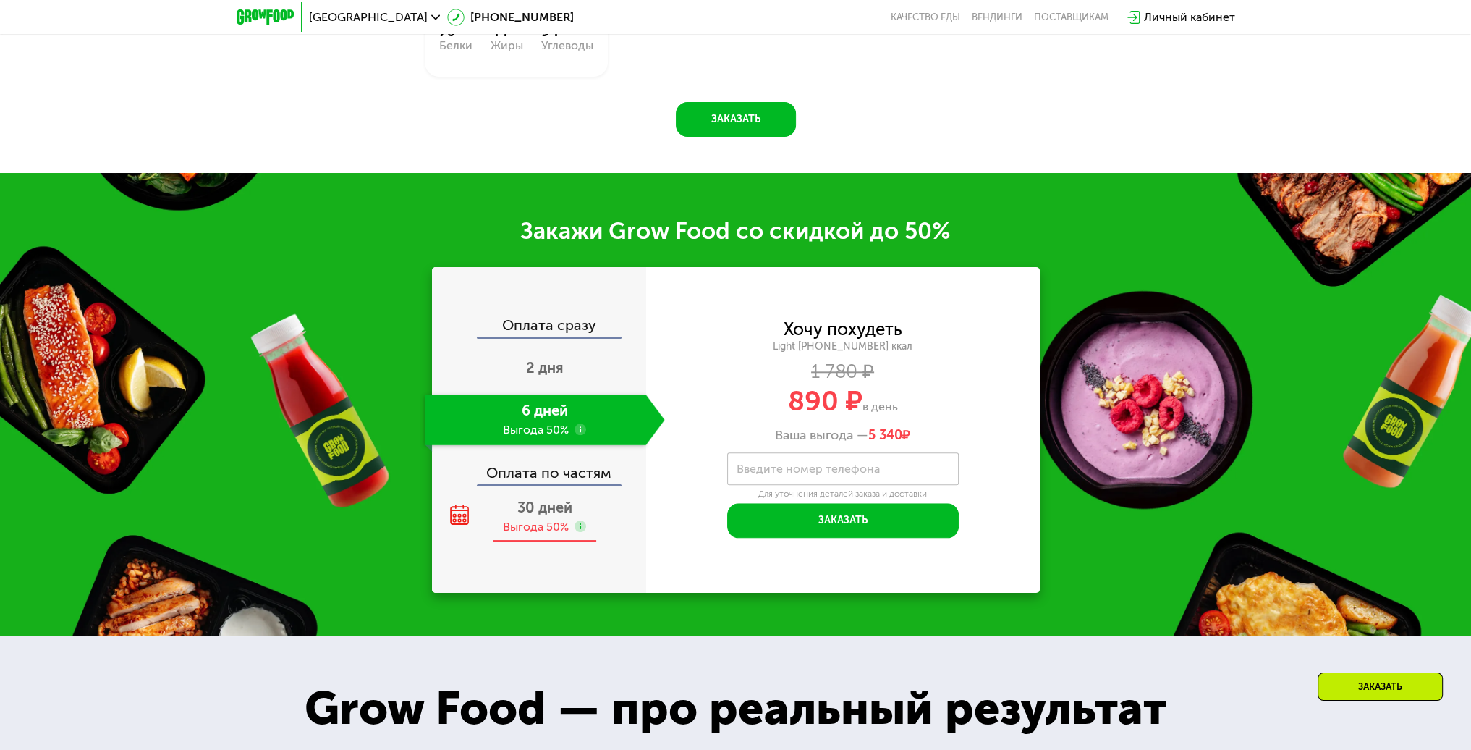
click at [520, 522] on div "30 дней Выгода 50%" at bounding box center [545, 516] width 240 height 51
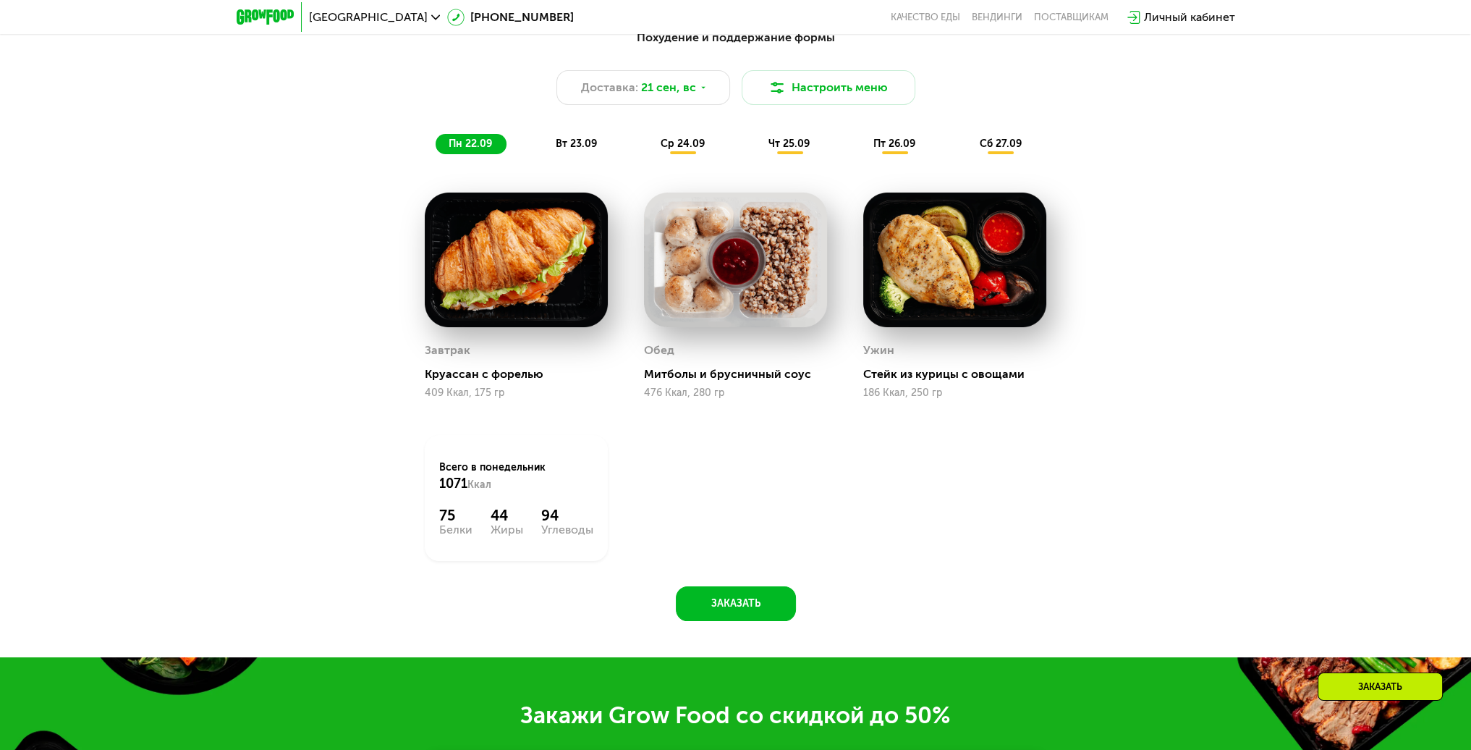
scroll to position [1337, 0]
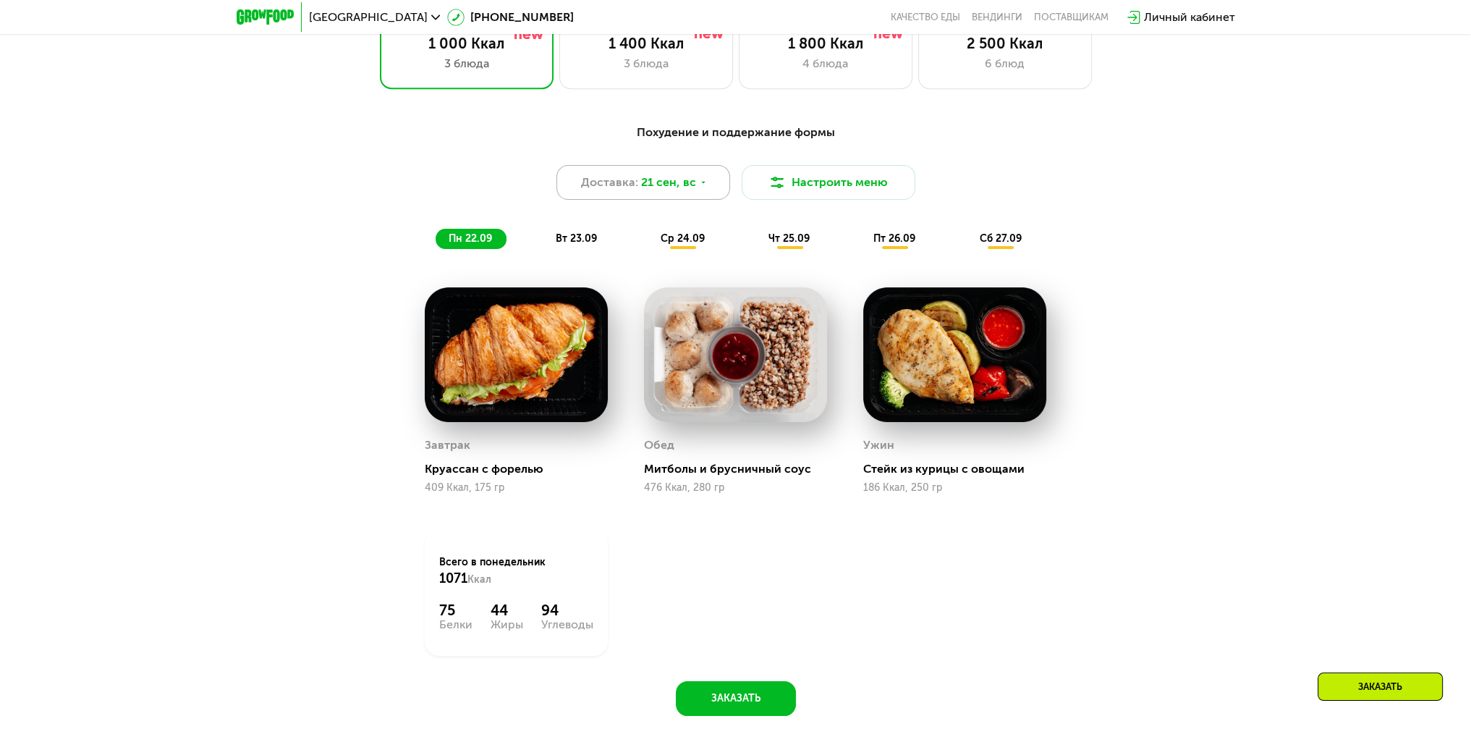
click at [684, 191] on span "21 сен, вс" at bounding box center [668, 182] width 55 height 17
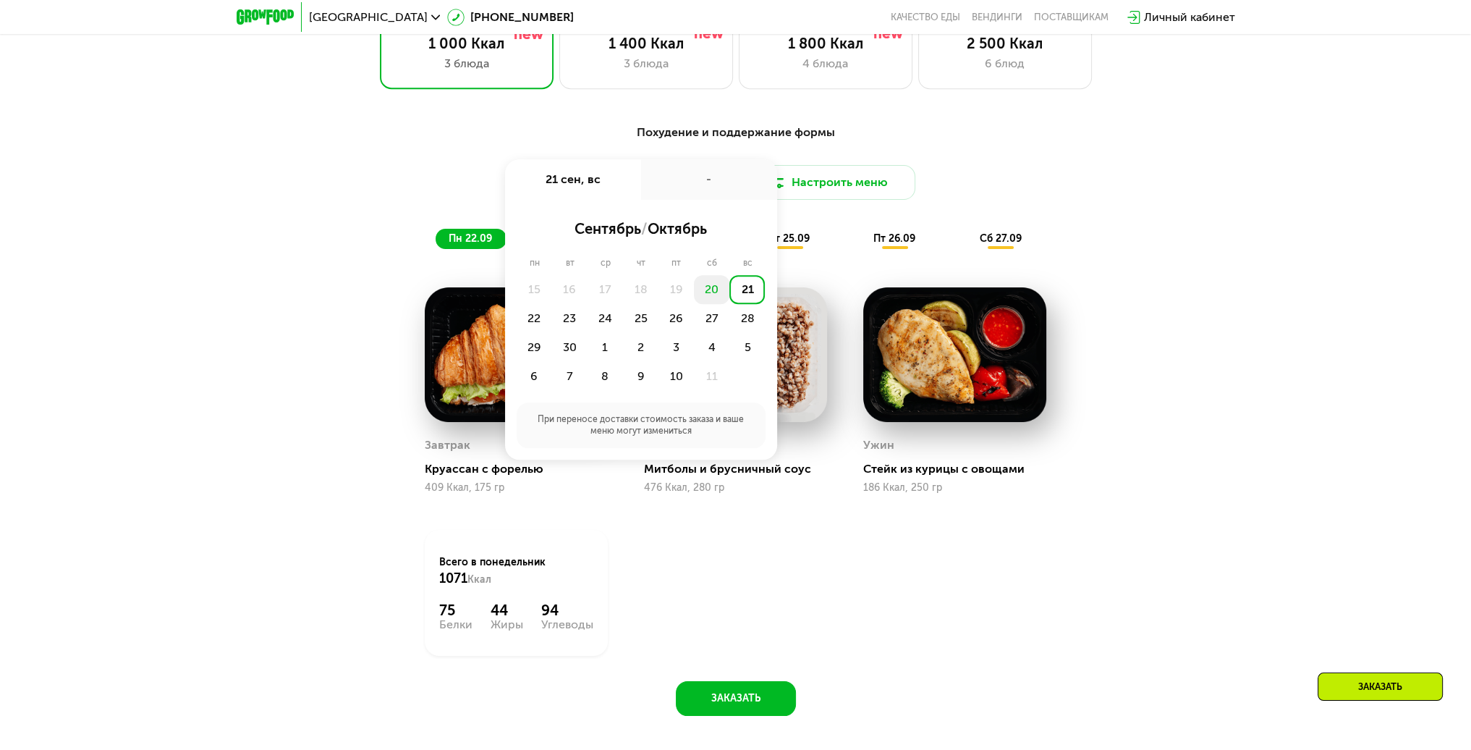
click at [701, 291] on div "20" at bounding box center [711, 289] width 35 height 29
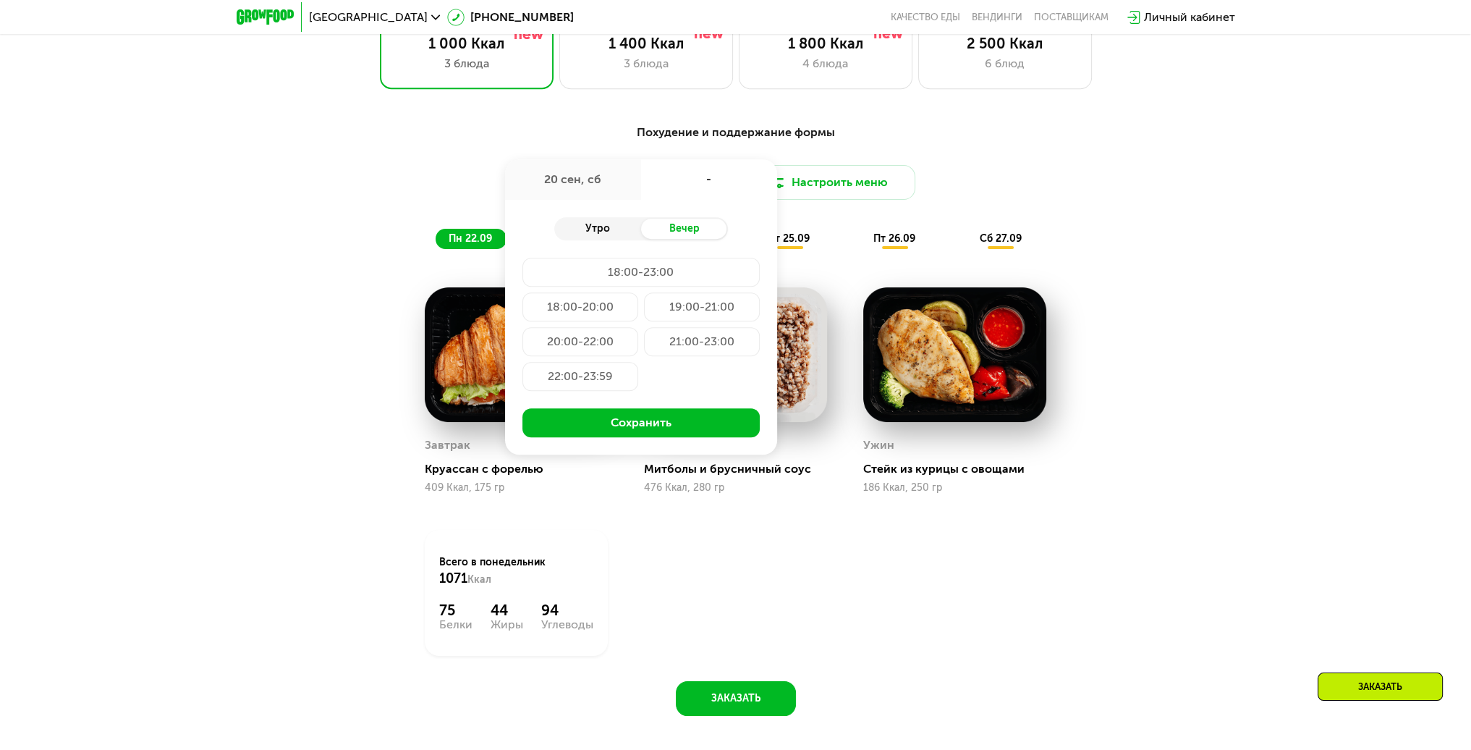
click at [620, 234] on div "Утро" at bounding box center [597, 229] width 87 height 20
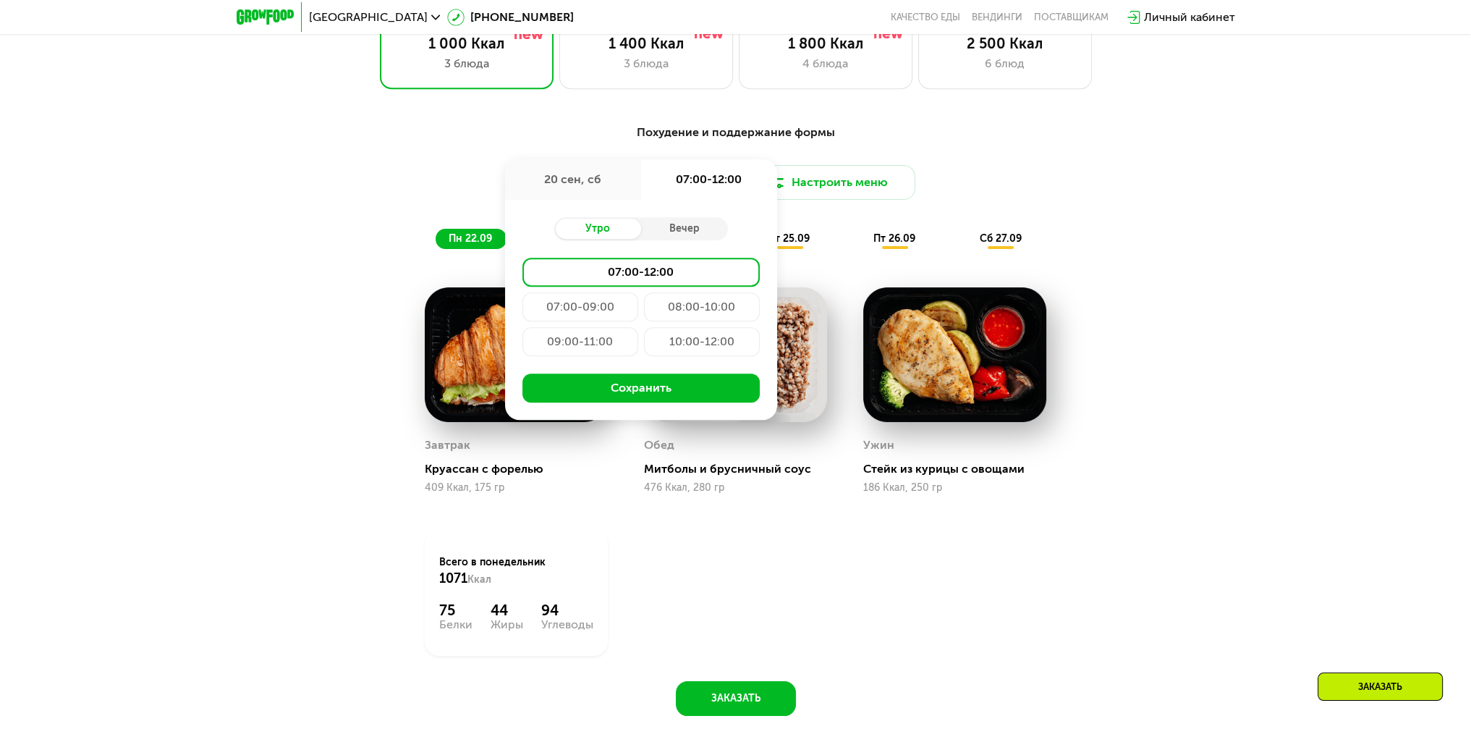
click at [669, 338] on div "10:00-12:00" at bounding box center [702, 341] width 116 height 29
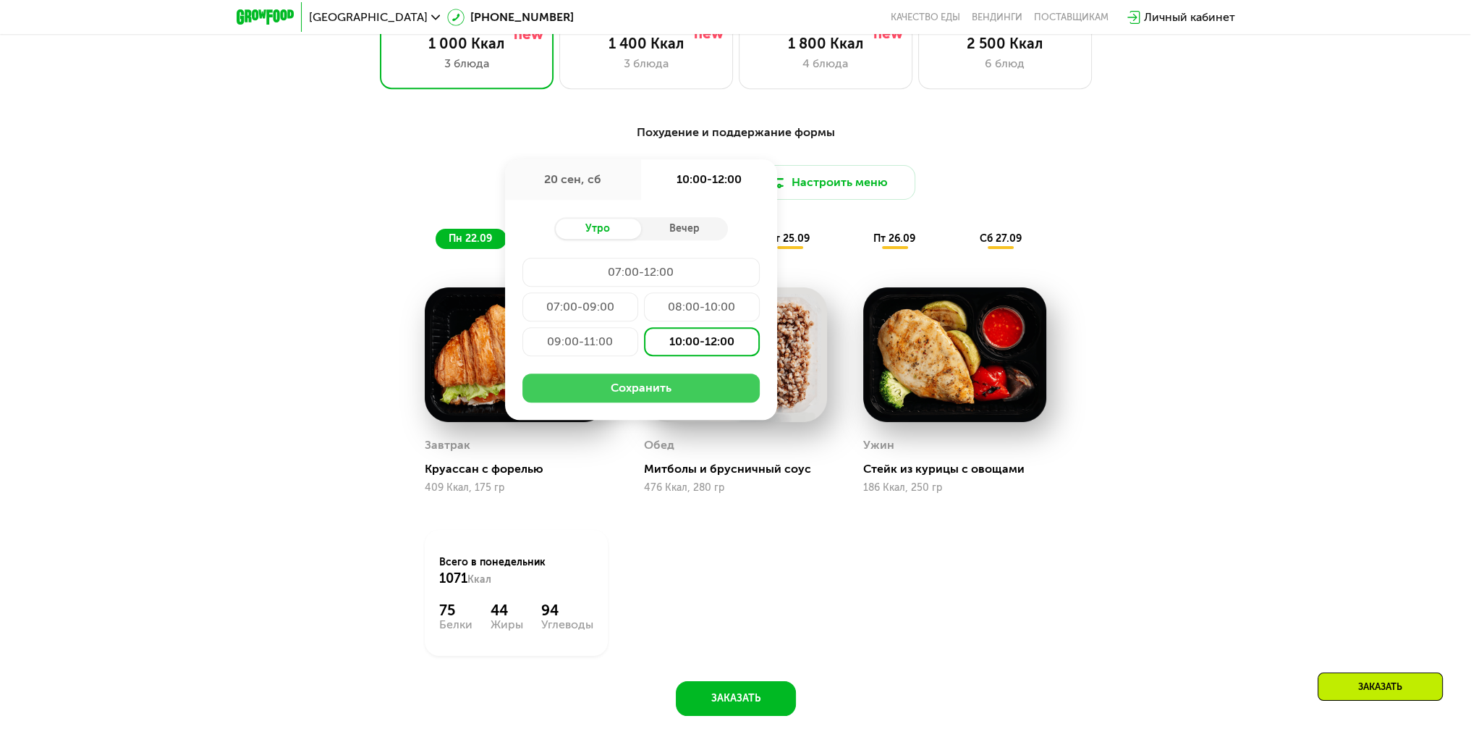
click at [663, 386] on button "Сохранить" at bounding box center [640, 387] width 237 height 29
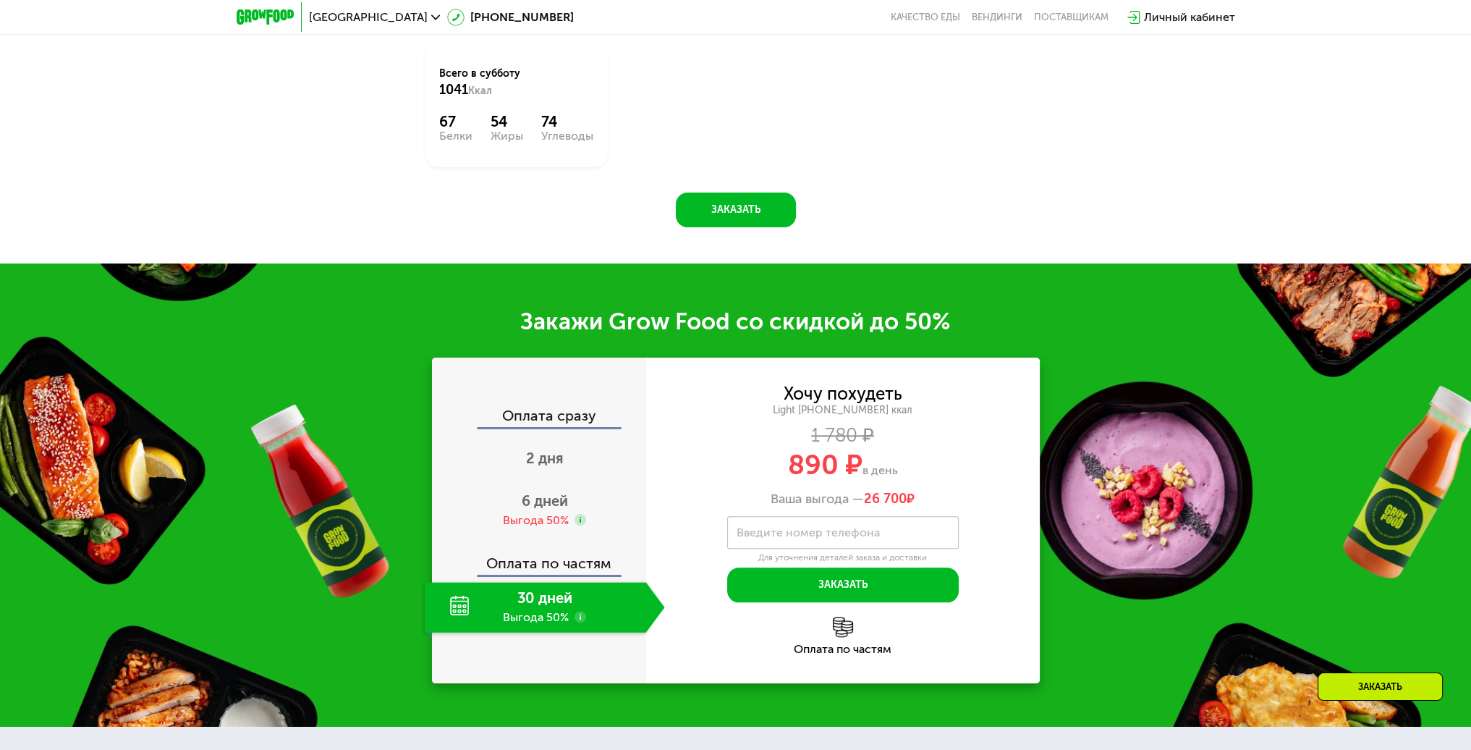
scroll to position [1916, 0]
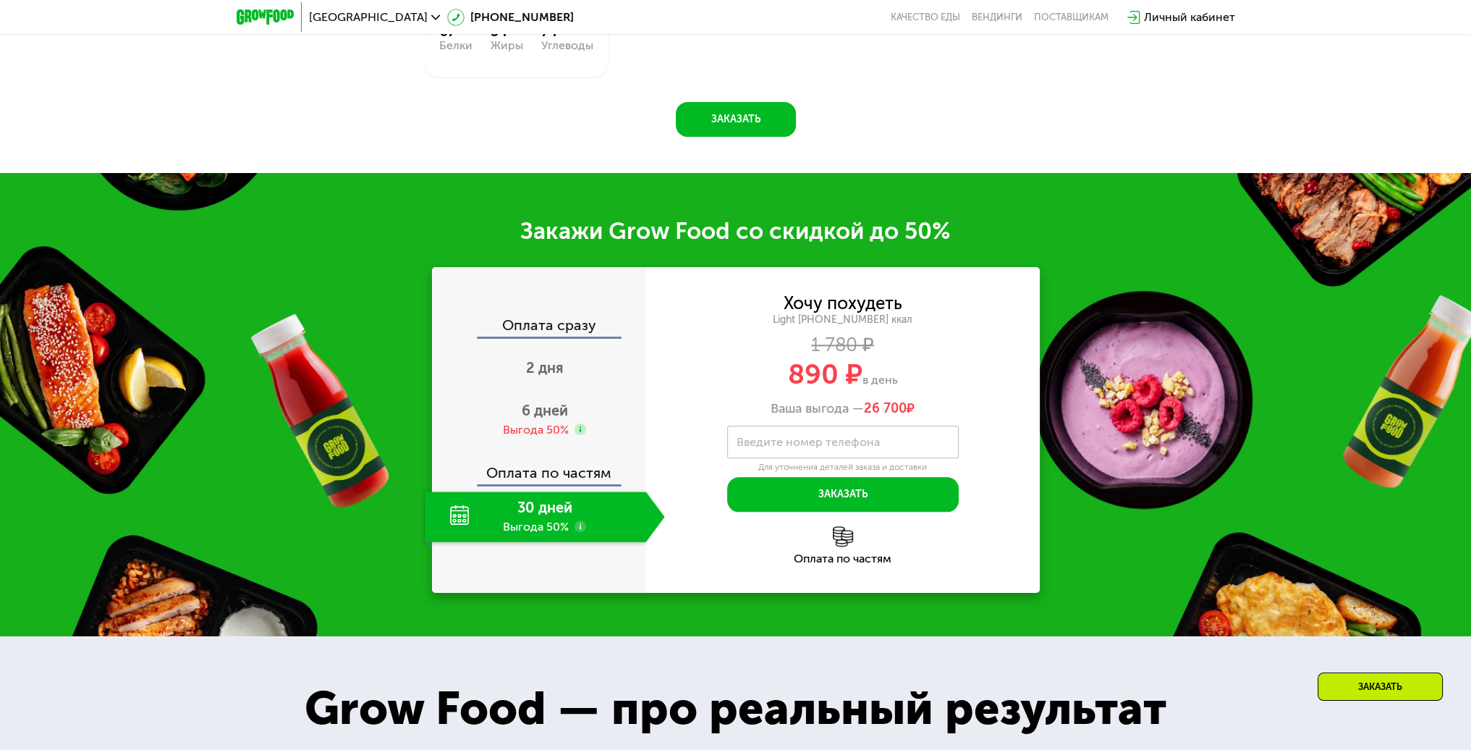
click at [852, 543] on div "Оплата по частям" at bounding box center [843, 545] width 394 height 38
click at [577, 531] on use at bounding box center [581, 526] width 12 height 12
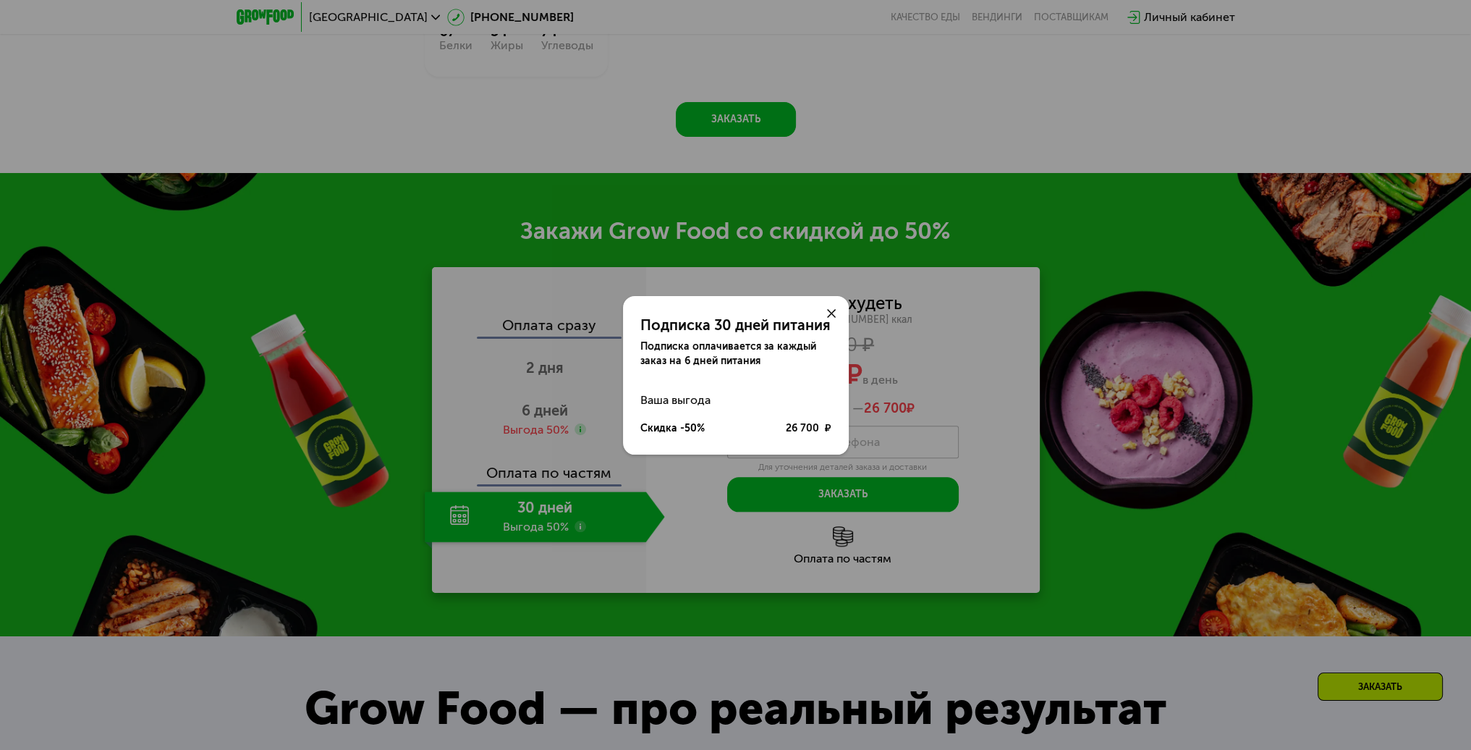
click at [829, 314] on use at bounding box center [831, 313] width 9 height 9
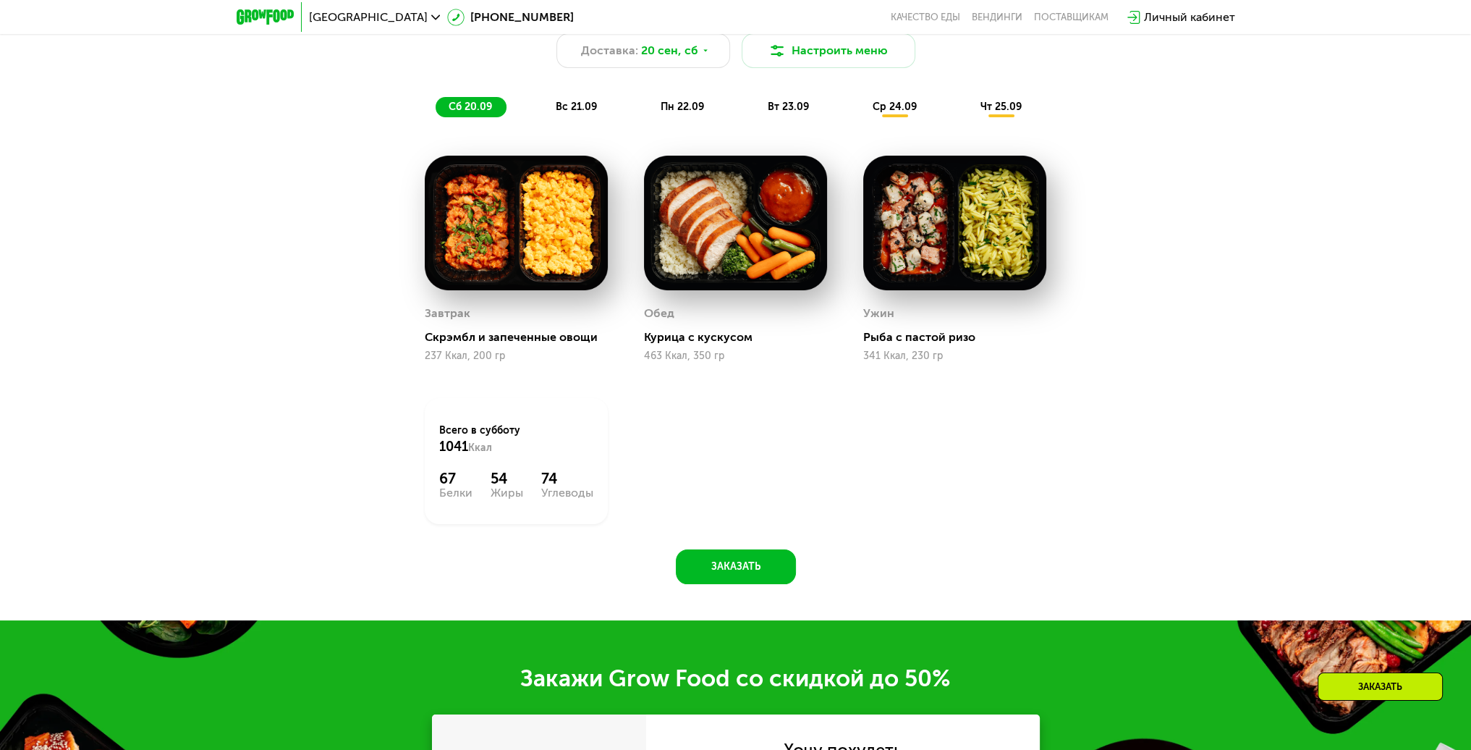
scroll to position [1337, 0]
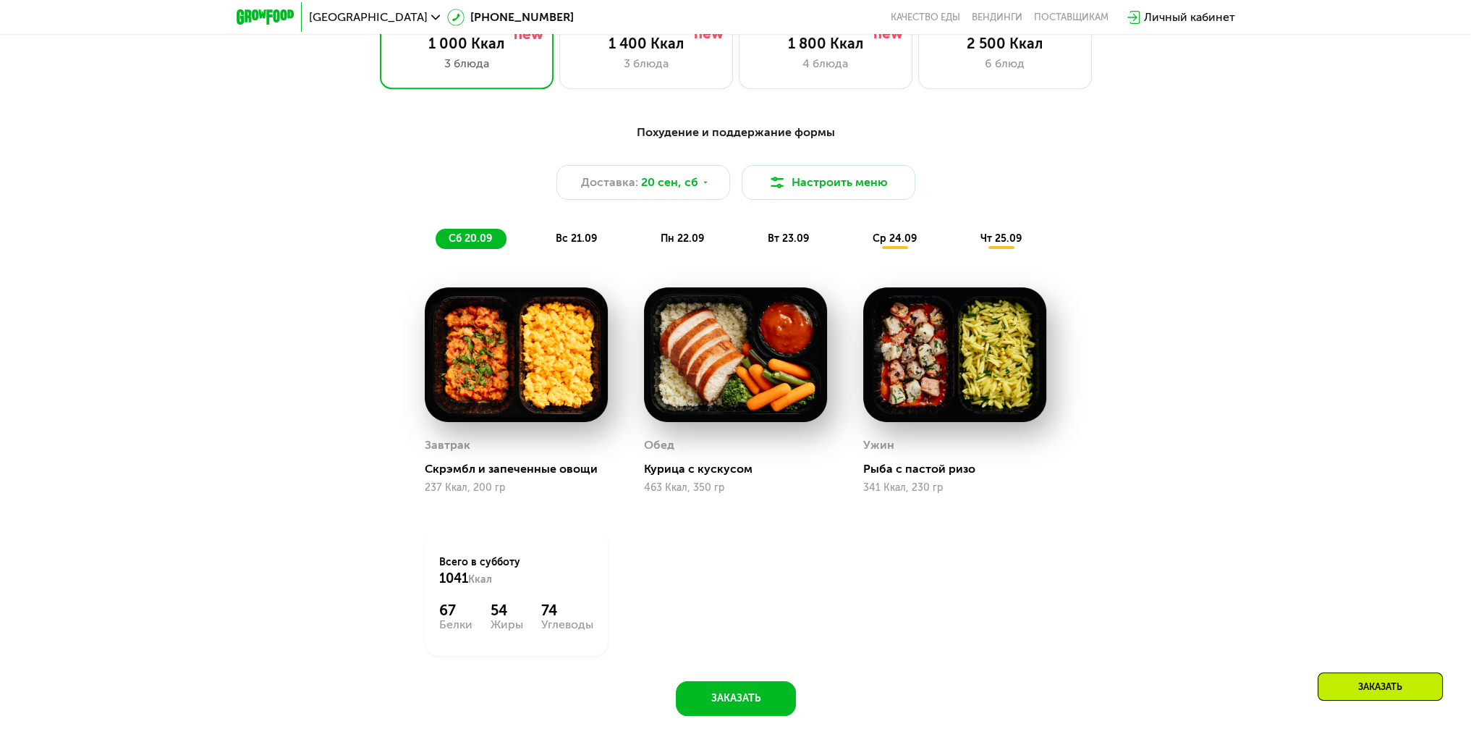
click at [582, 237] on span "вс 21.09" at bounding box center [576, 238] width 41 height 12
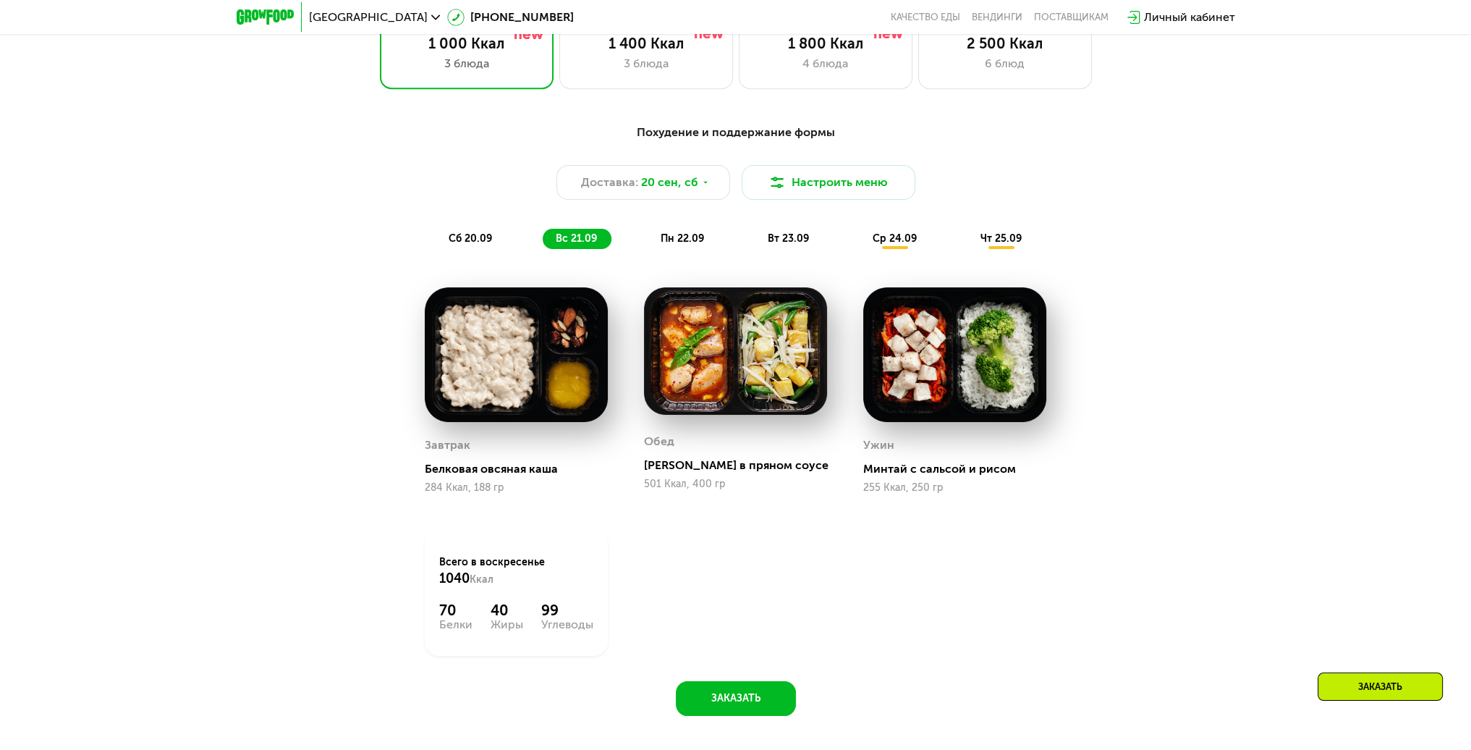
click at [669, 245] on span "пн 22.09" at bounding box center [682, 238] width 43 height 12
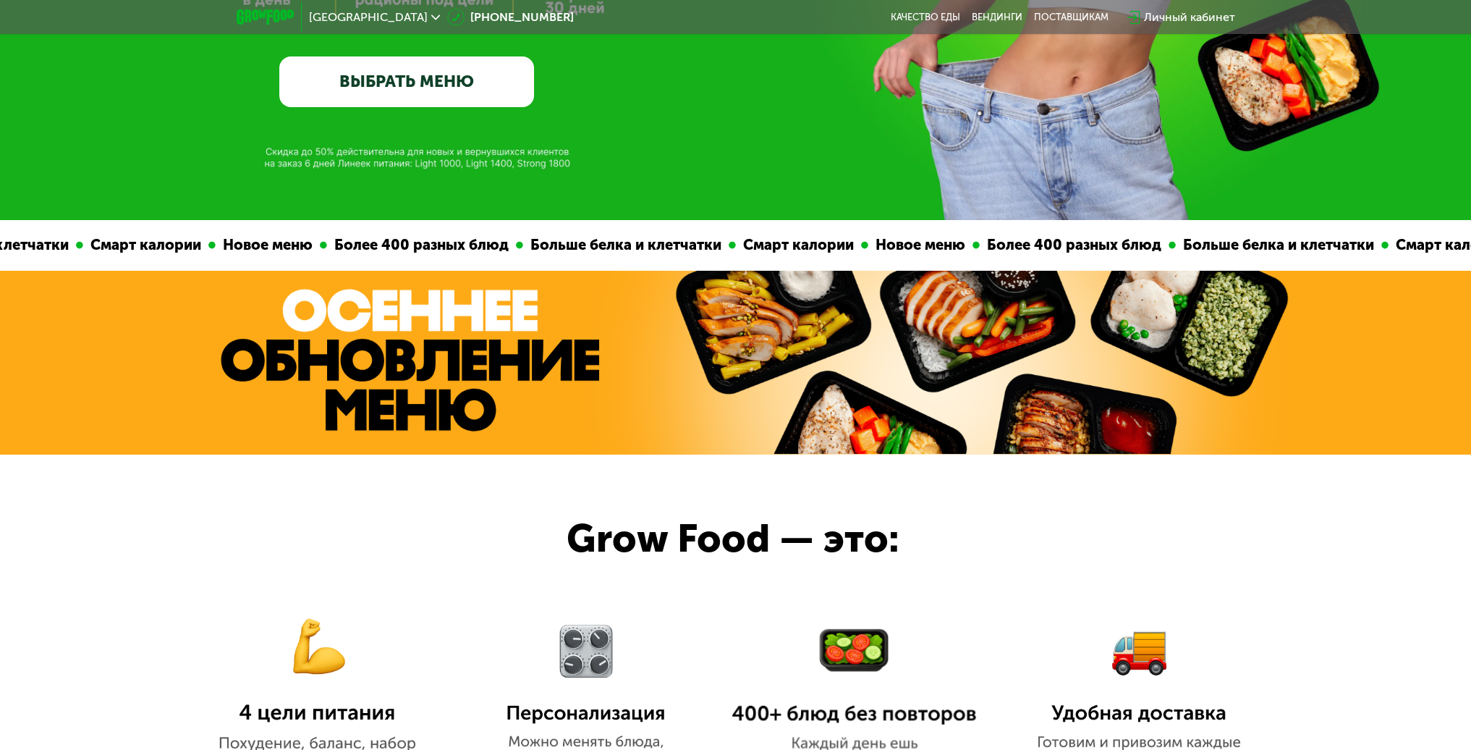
scroll to position [0, 0]
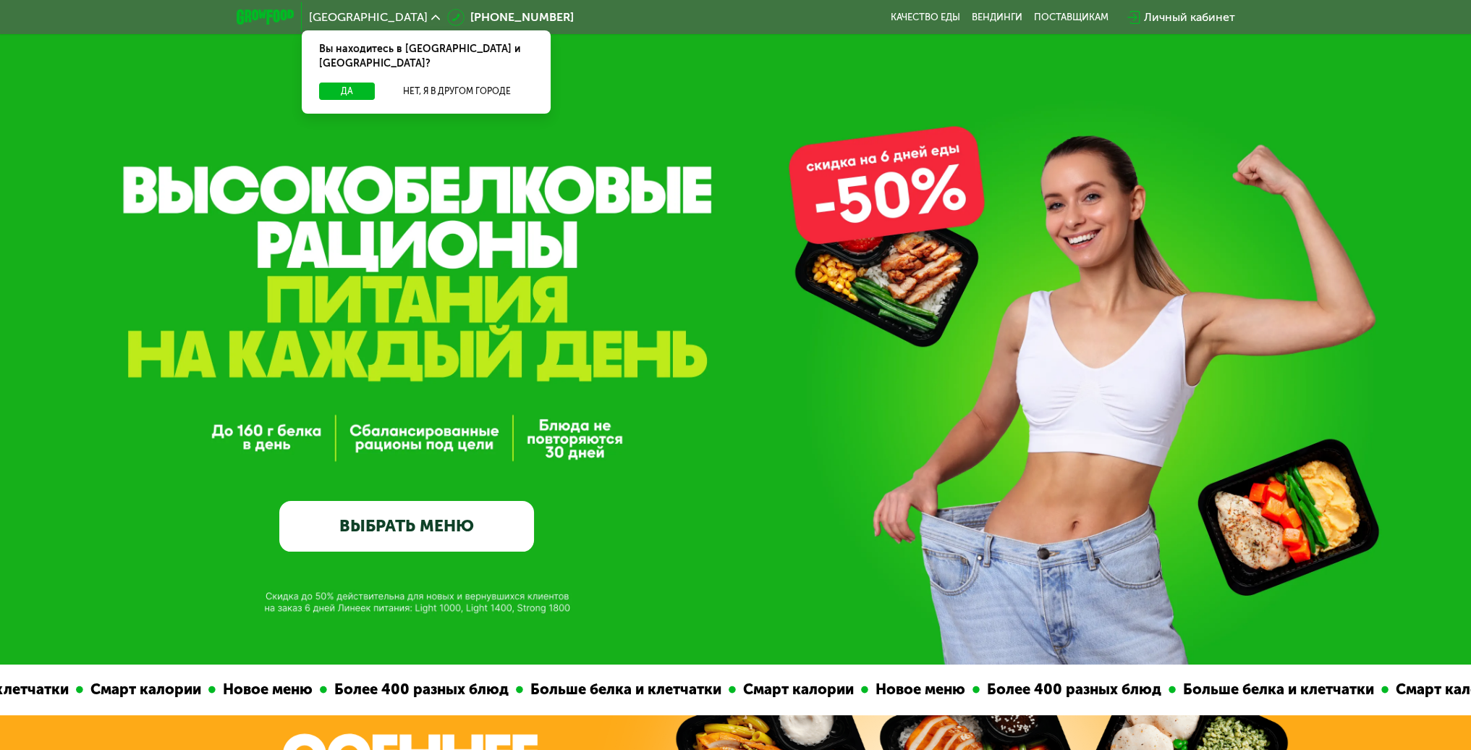
click at [328, 66] on div "Вы находитесь в [GEOGRAPHIC_DATA] и [GEOGRAPHIC_DATA]?" at bounding box center [426, 56] width 249 height 52
click at [333, 82] on button "Да" at bounding box center [347, 90] width 56 height 17
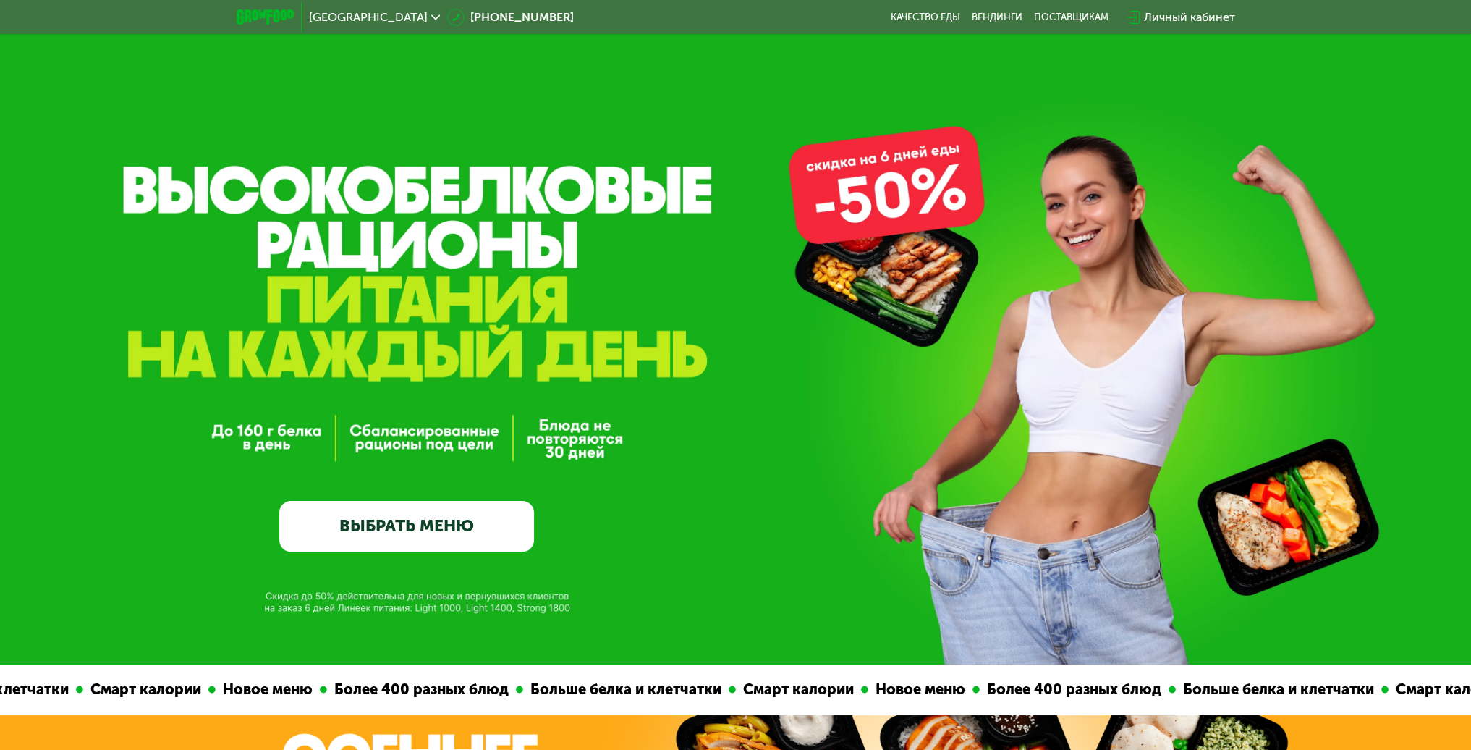
click at [880, 216] on div "GrowFood — доставка правильного питания ВЫБРАТЬ МЕНЮ" at bounding box center [735, 332] width 1471 height 664
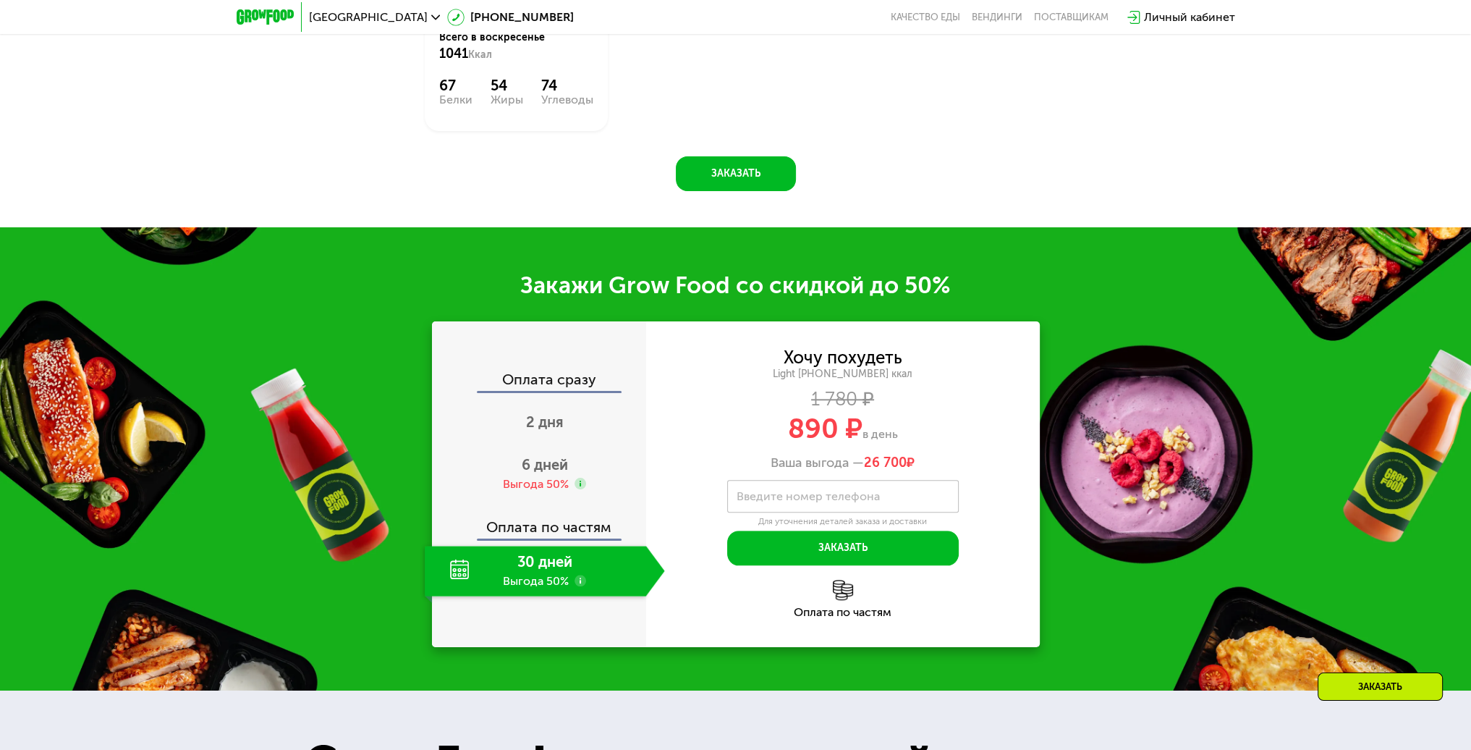
scroll to position [1881, 0]
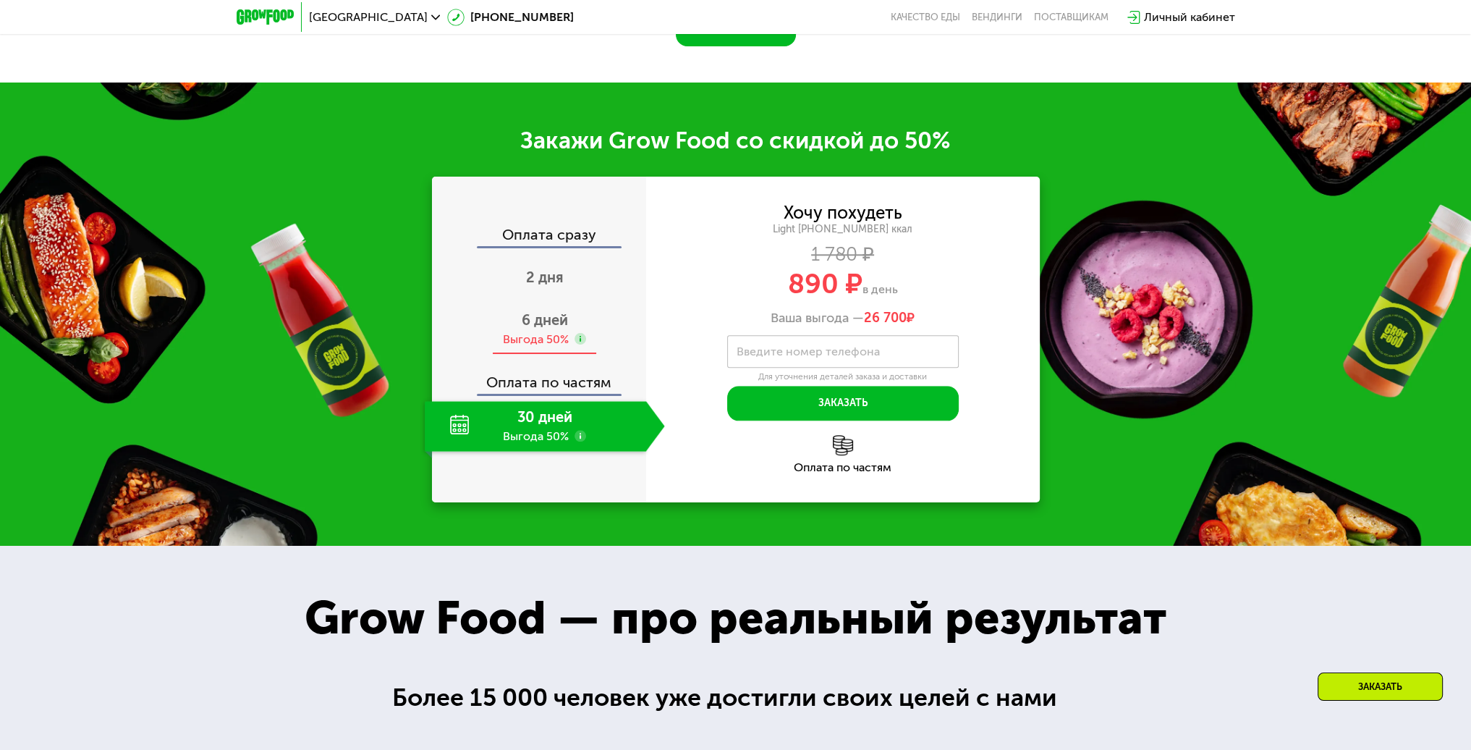
click at [536, 328] on span "6 дней" at bounding box center [545, 319] width 46 height 17
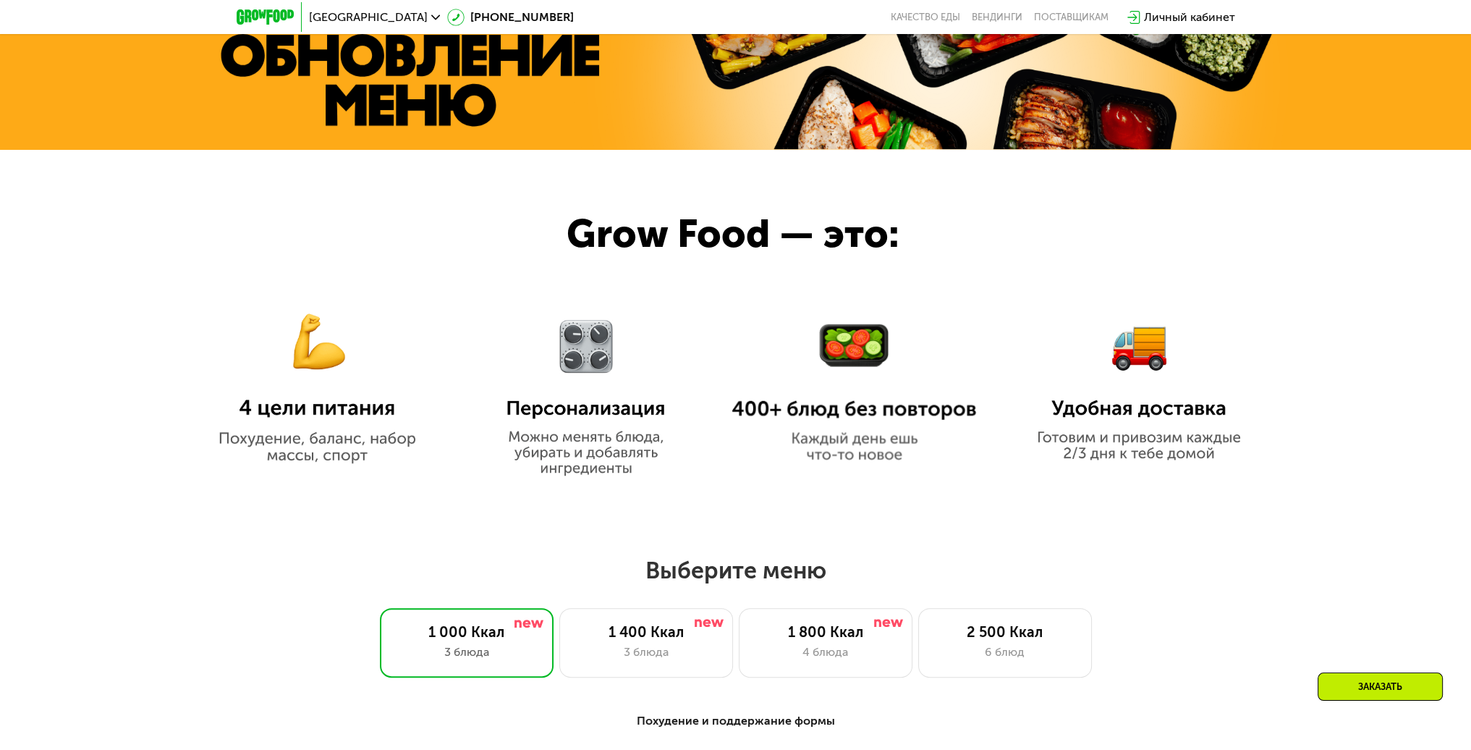
scroll to position [724, 0]
